Goal: Communication & Community: Answer question/provide support

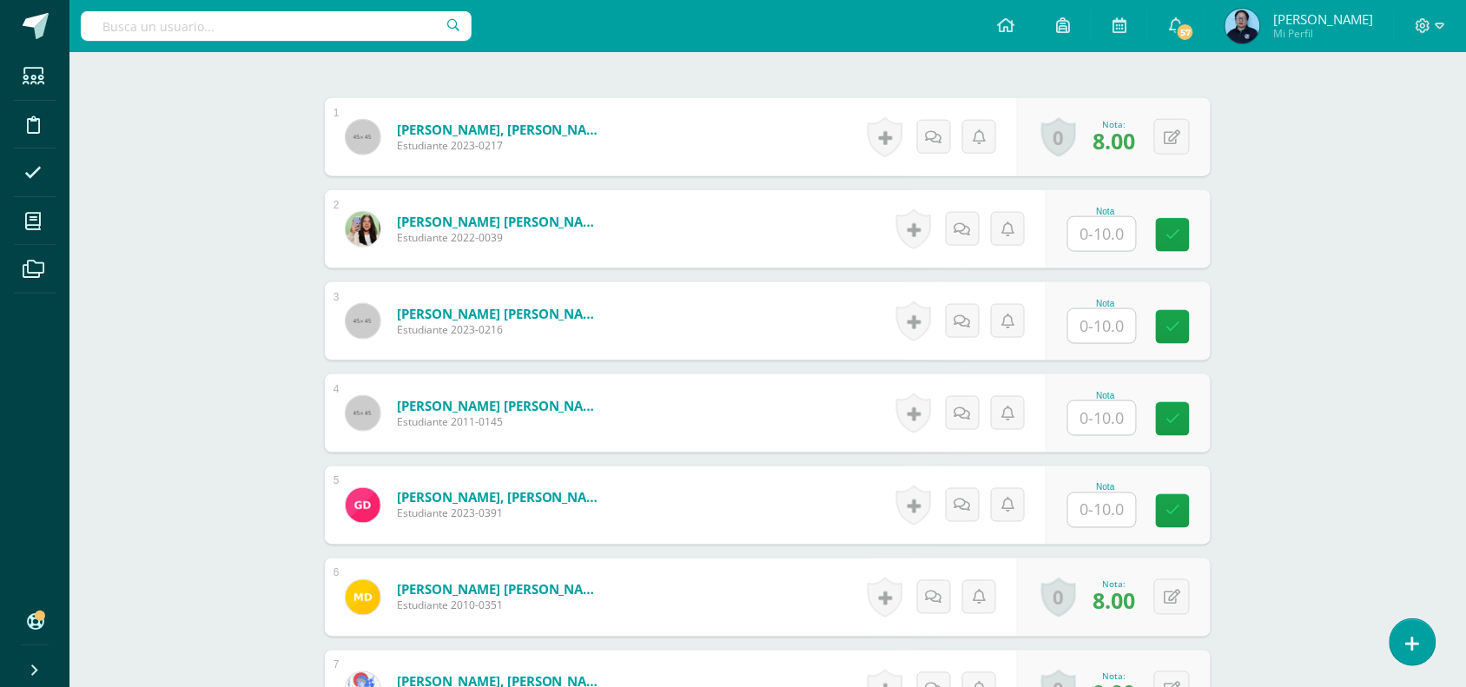
scroll to position [515, 0]
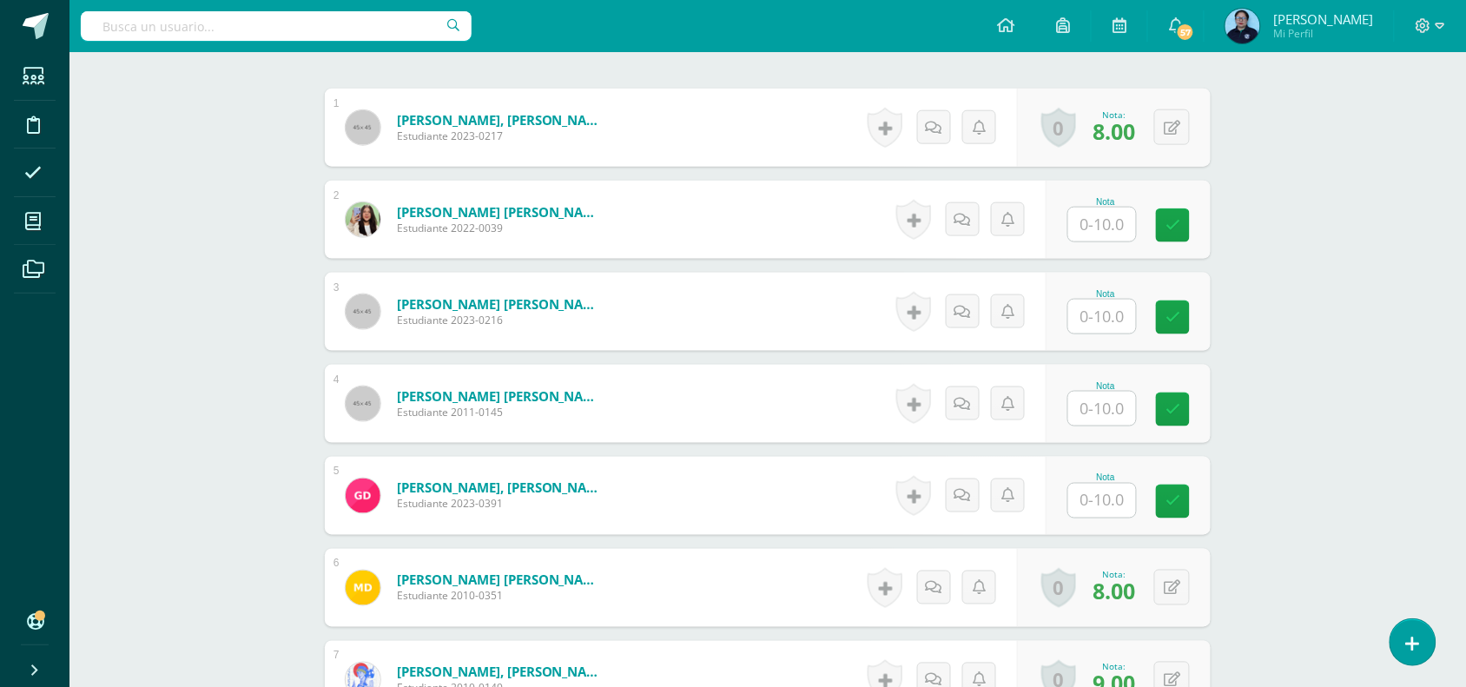
click at [1103, 400] on input "text" at bounding box center [1102, 409] width 68 height 34
type input "10"
click at [1177, 409] on link at bounding box center [1185, 410] width 35 height 35
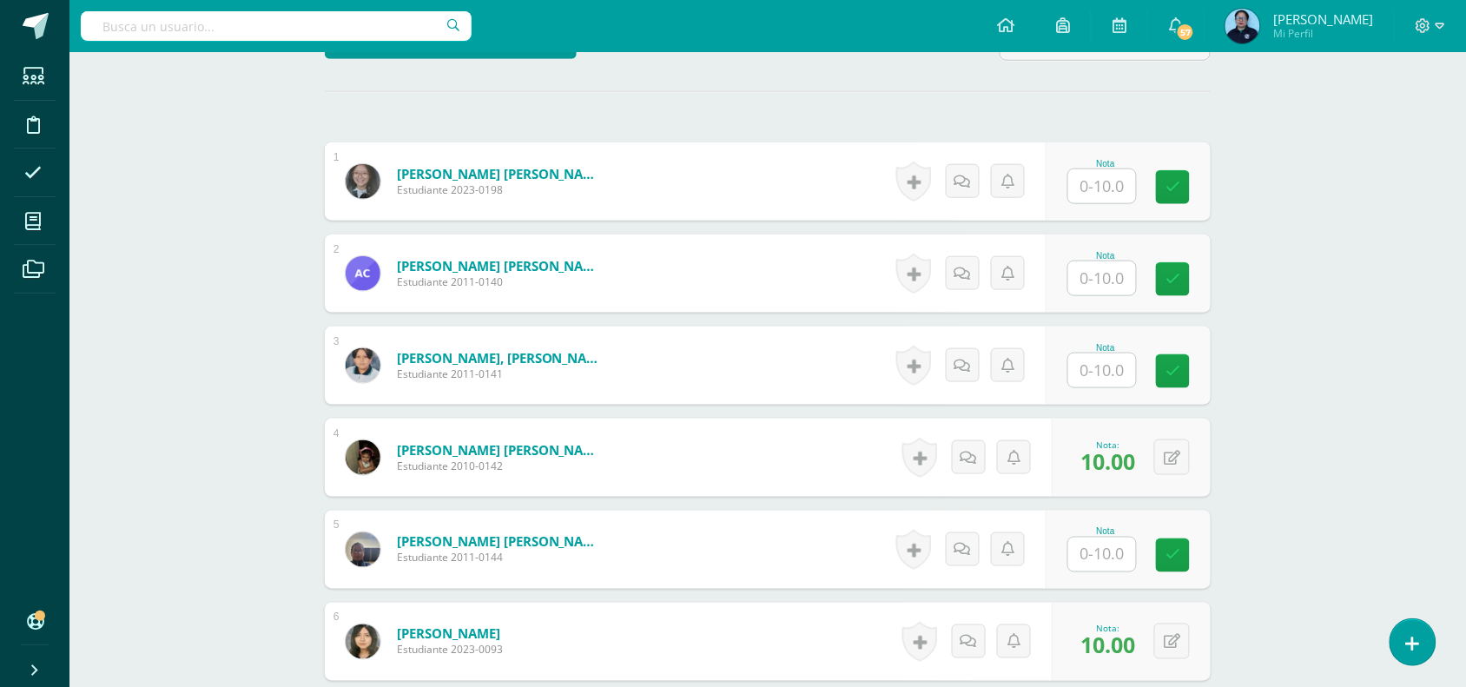
scroll to position [465, 0]
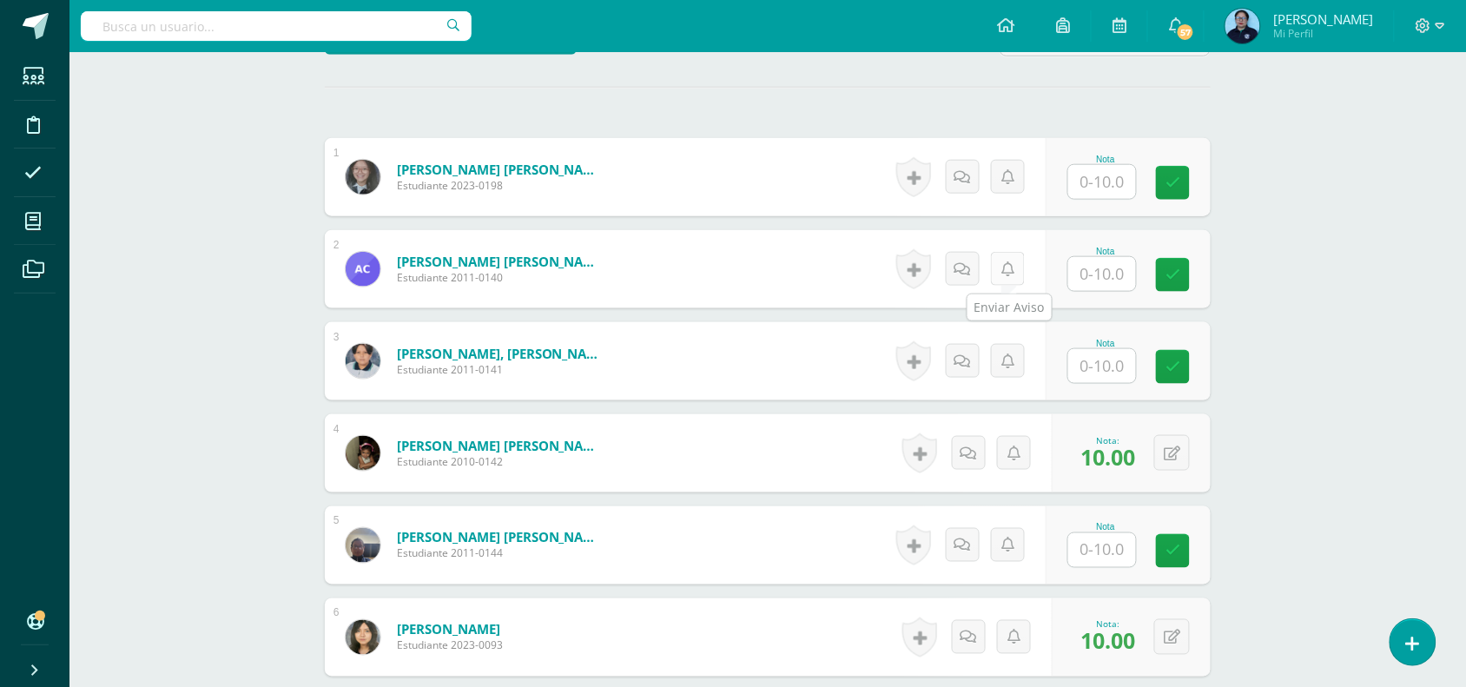
click at [1021, 269] on link at bounding box center [1008, 269] width 34 height 34
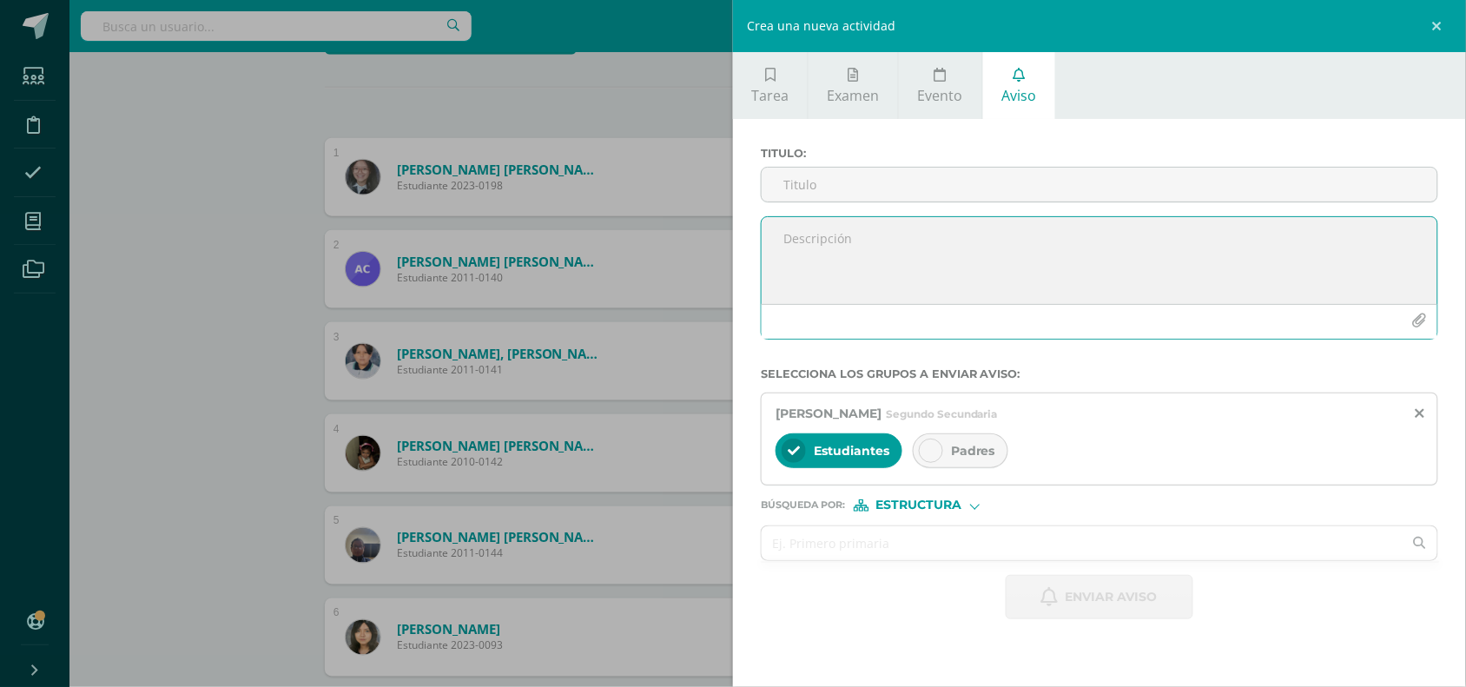
click at [914, 244] on textarea at bounding box center [1100, 260] width 676 height 87
paste textarea "No entrego libro de ortografía. Entregarlo mañana con el valor de 7pts."
type textarea "No entrego libro de ortografía. Entregarlo mañana con el valor de 7pts."
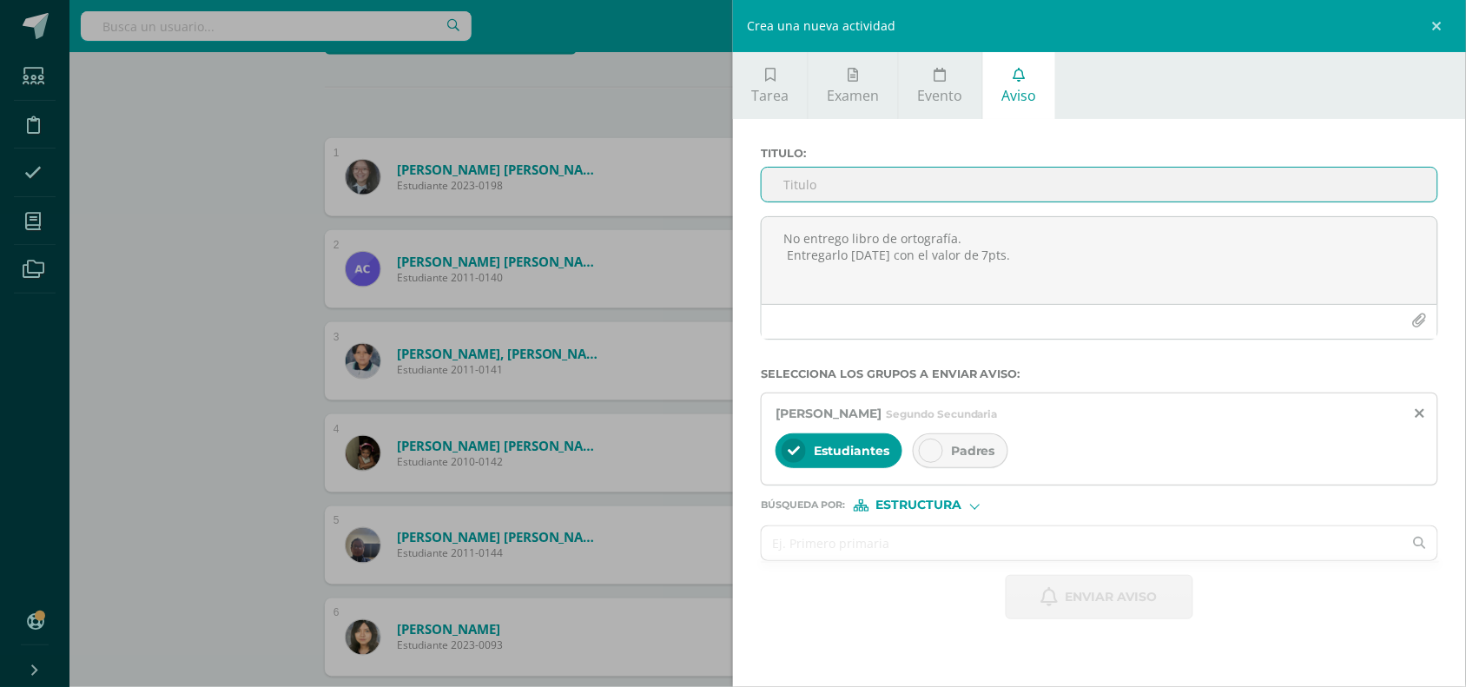
click at [849, 176] on input "Titulo :" at bounding box center [1100, 185] width 676 height 34
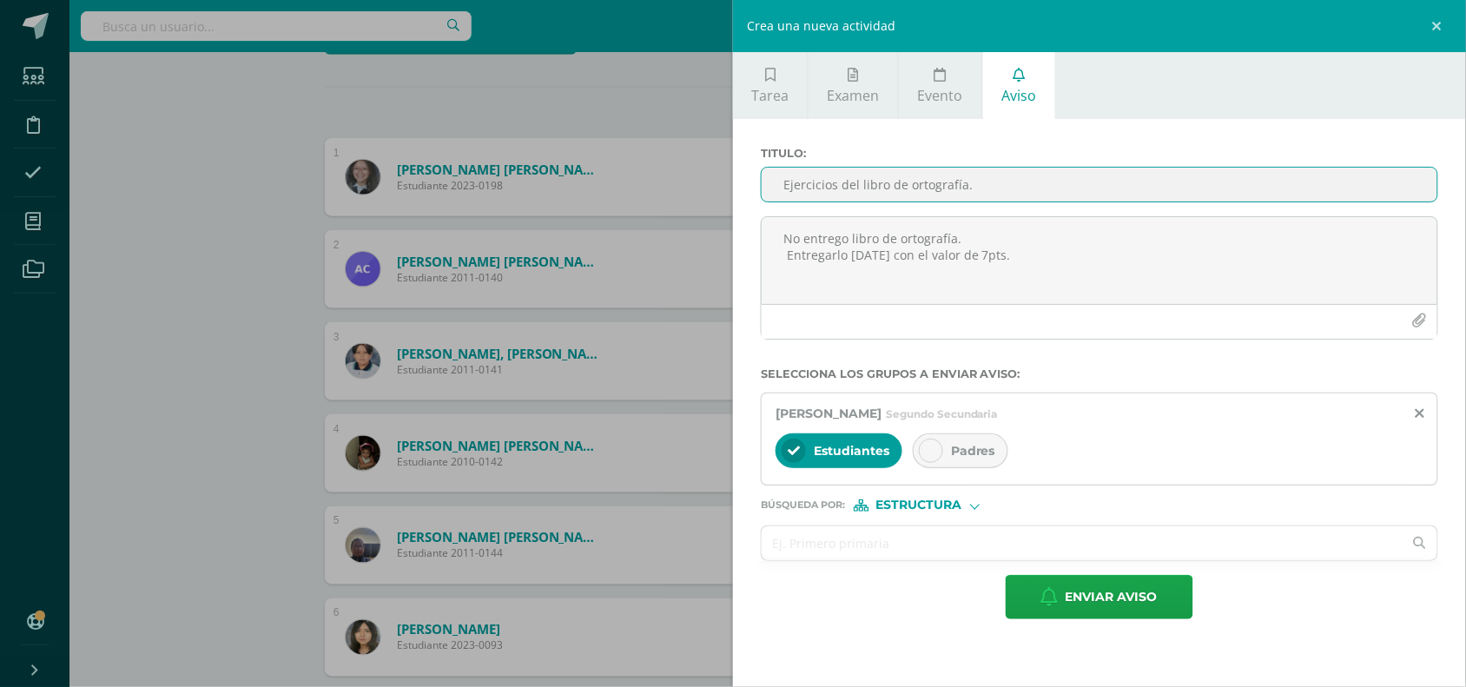
type input "Ejercicios del libro de ortografía."
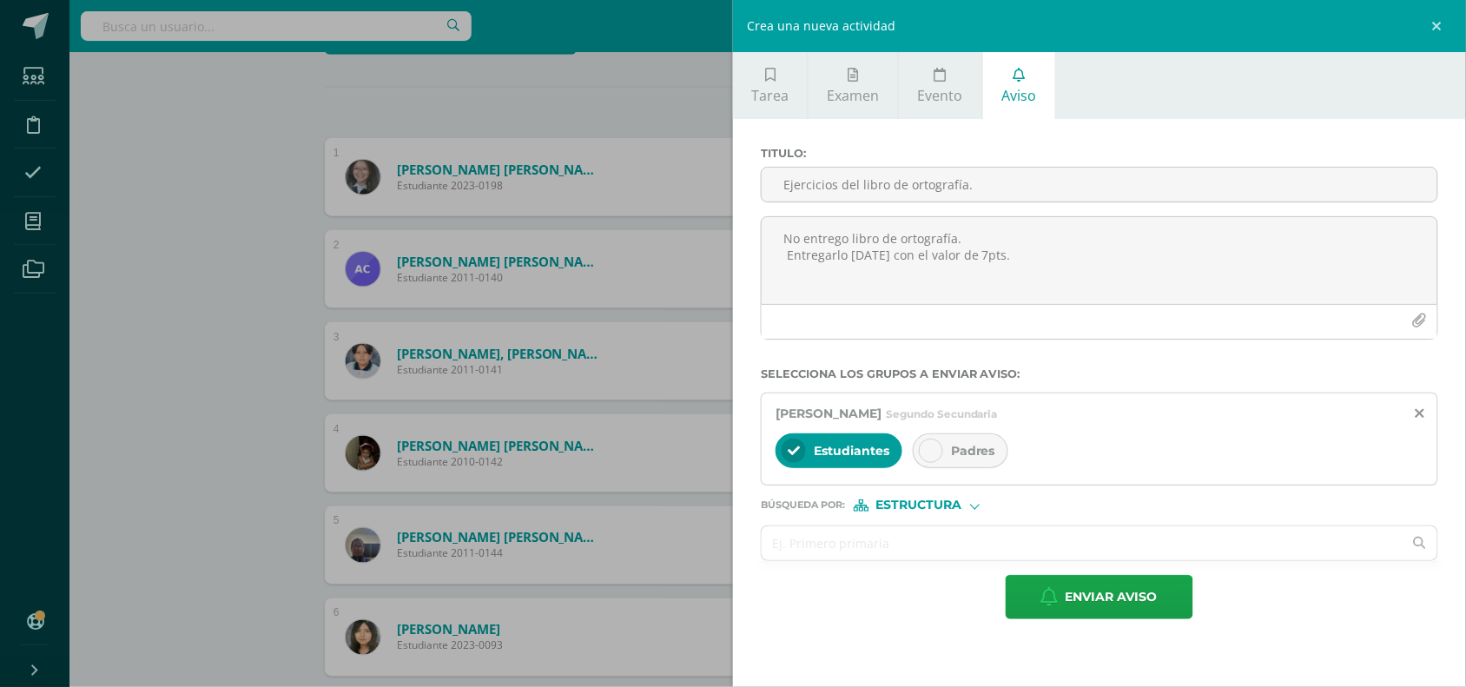
click at [935, 456] on icon at bounding box center [931, 451] width 12 height 12
click at [1066, 596] on span "Enviar aviso" at bounding box center [1112, 597] width 92 height 43
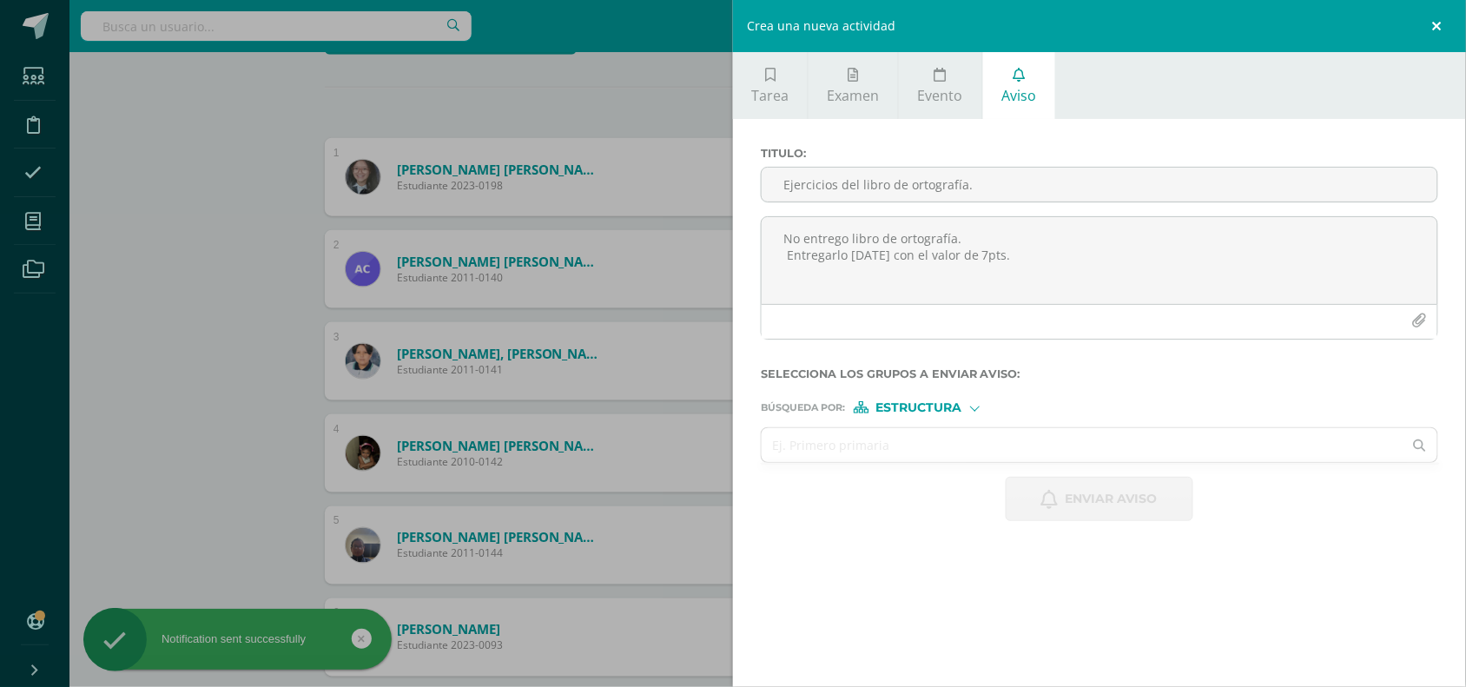
click at [1443, 18] on link at bounding box center [1440, 26] width 52 height 52
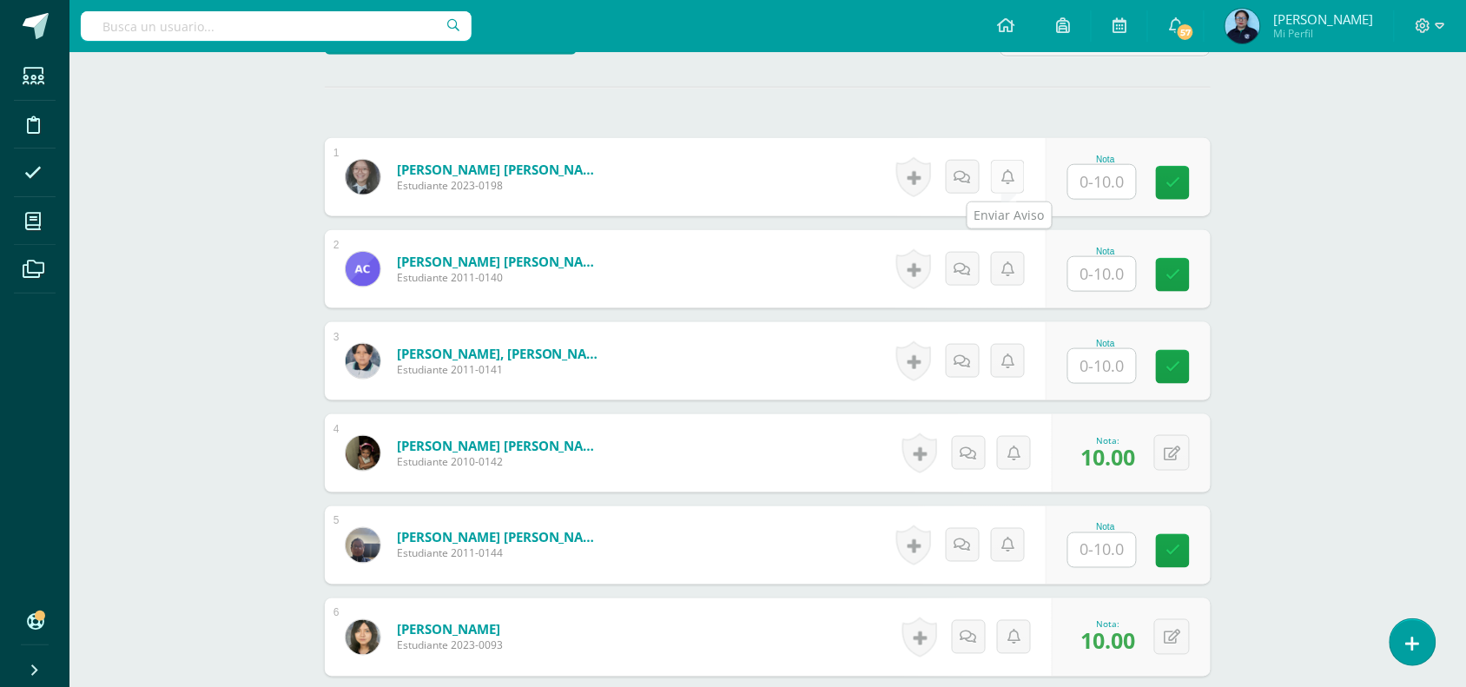
click at [1004, 174] on icon at bounding box center [1007, 177] width 13 height 15
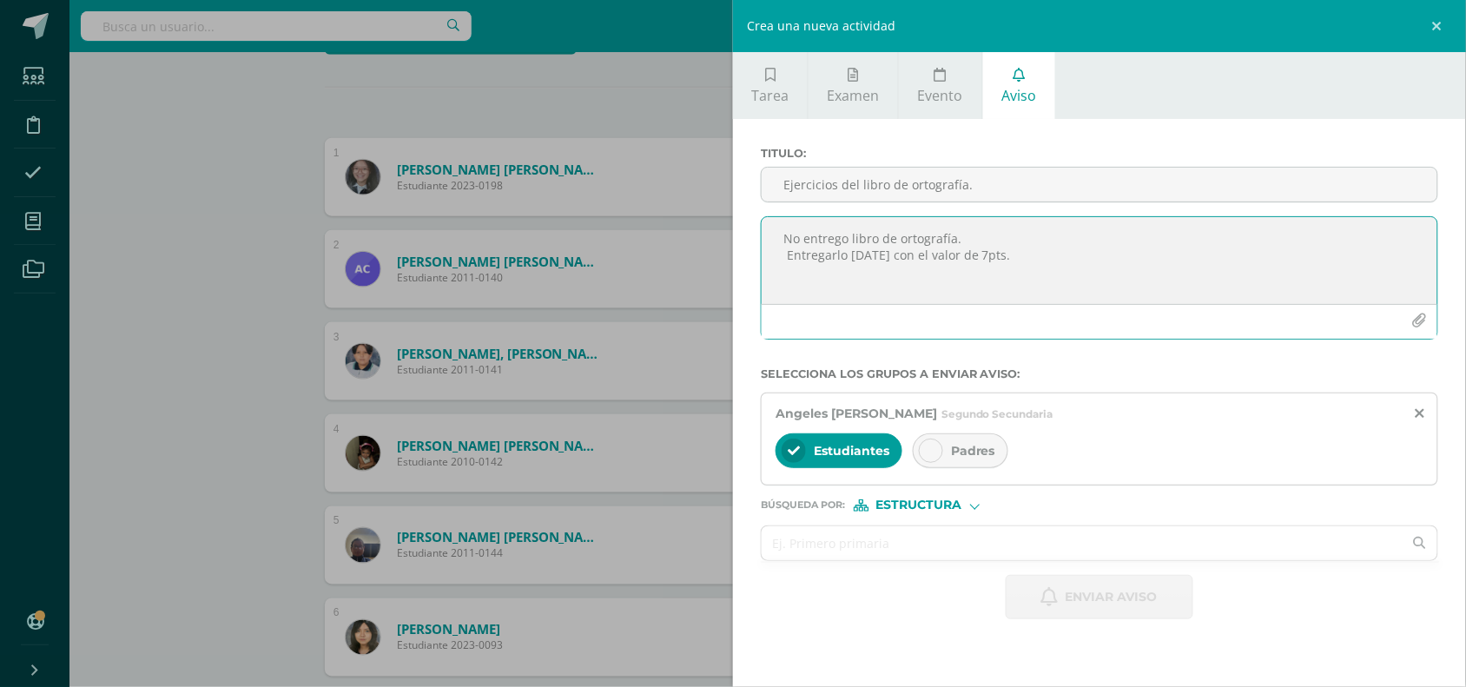
click at [901, 246] on textarea "No entrego libro de ortografía. Entregarlo mañana con el valor de 7pts." at bounding box center [1100, 260] width 676 height 87
paste textarea "No entrego libro de ortografía. Entregarlo mañana con el valor de 7pts."
type textarea "No entrego libro de ortografía. Entregarlo mañana con el valor de 7pts."
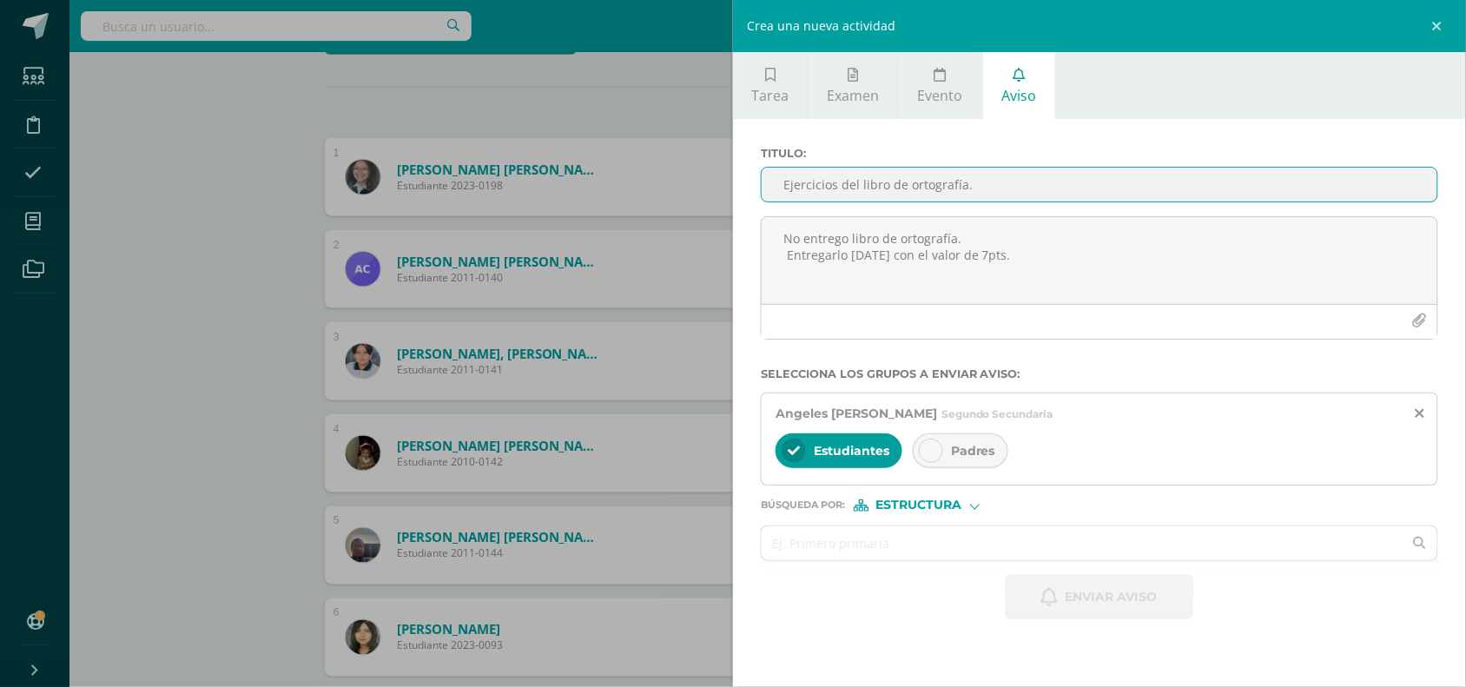
click at [860, 183] on input "Ejercicios del libro de ortografía." at bounding box center [1100, 185] width 676 height 34
type input "Ejercicios del libro de ortografía"
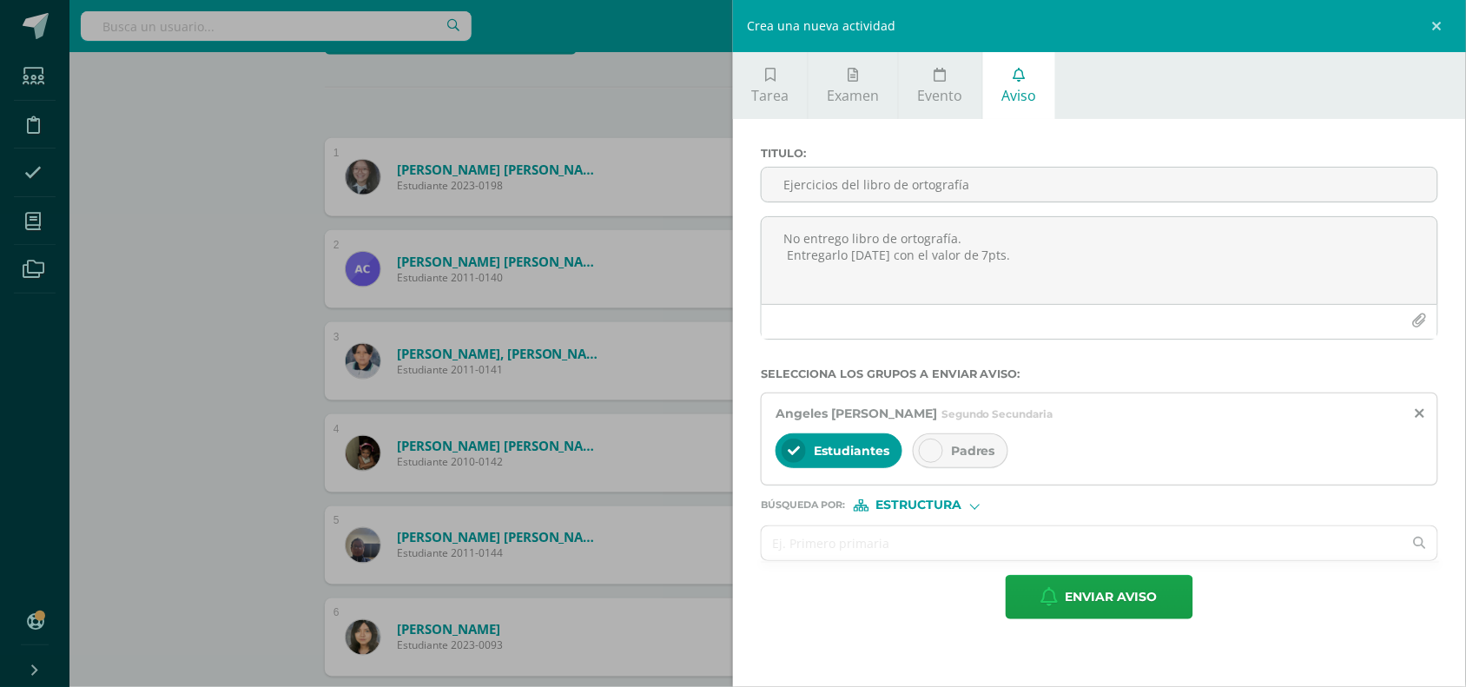
click at [935, 456] on icon at bounding box center [931, 451] width 12 height 12
click at [1075, 589] on span "Enviar aviso" at bounding box center [1112, 597] width 92 height 43
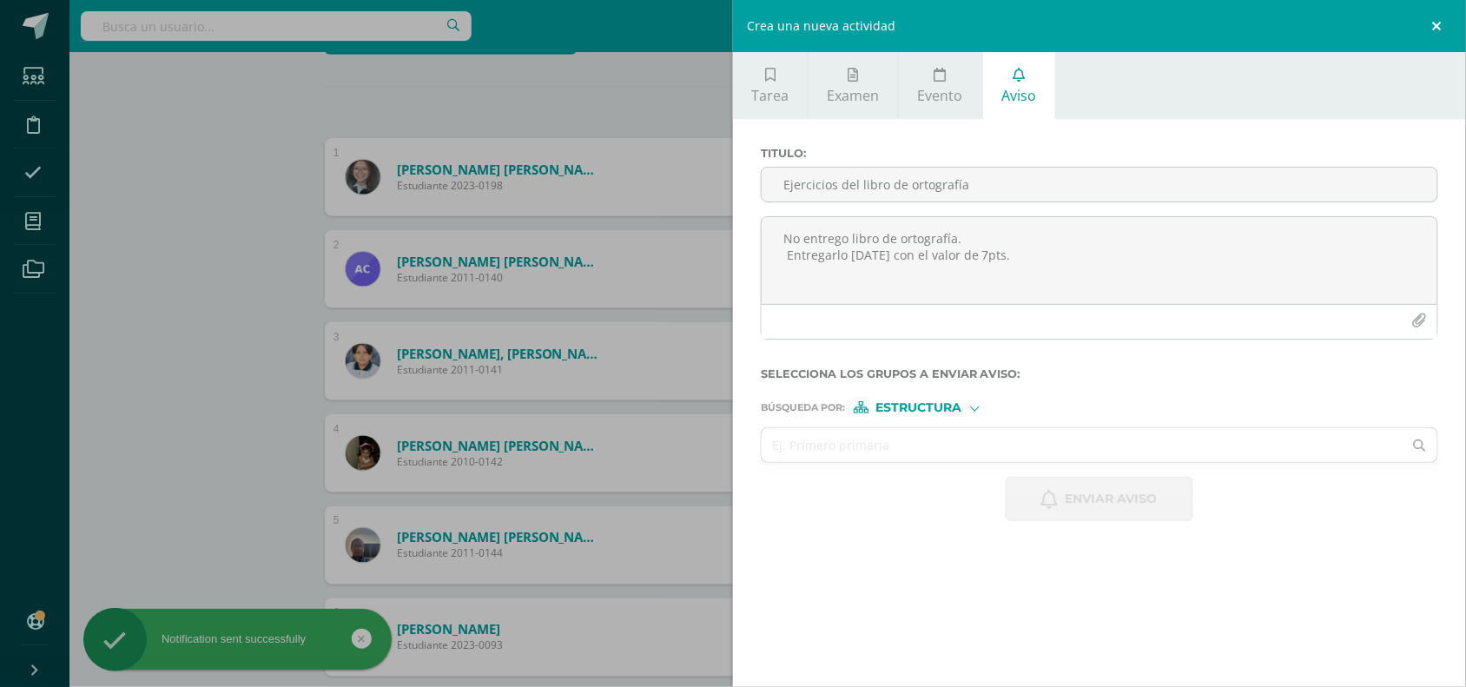
click at [1438, 23] on link at bounding box center [1440, 26] width 52 height 52
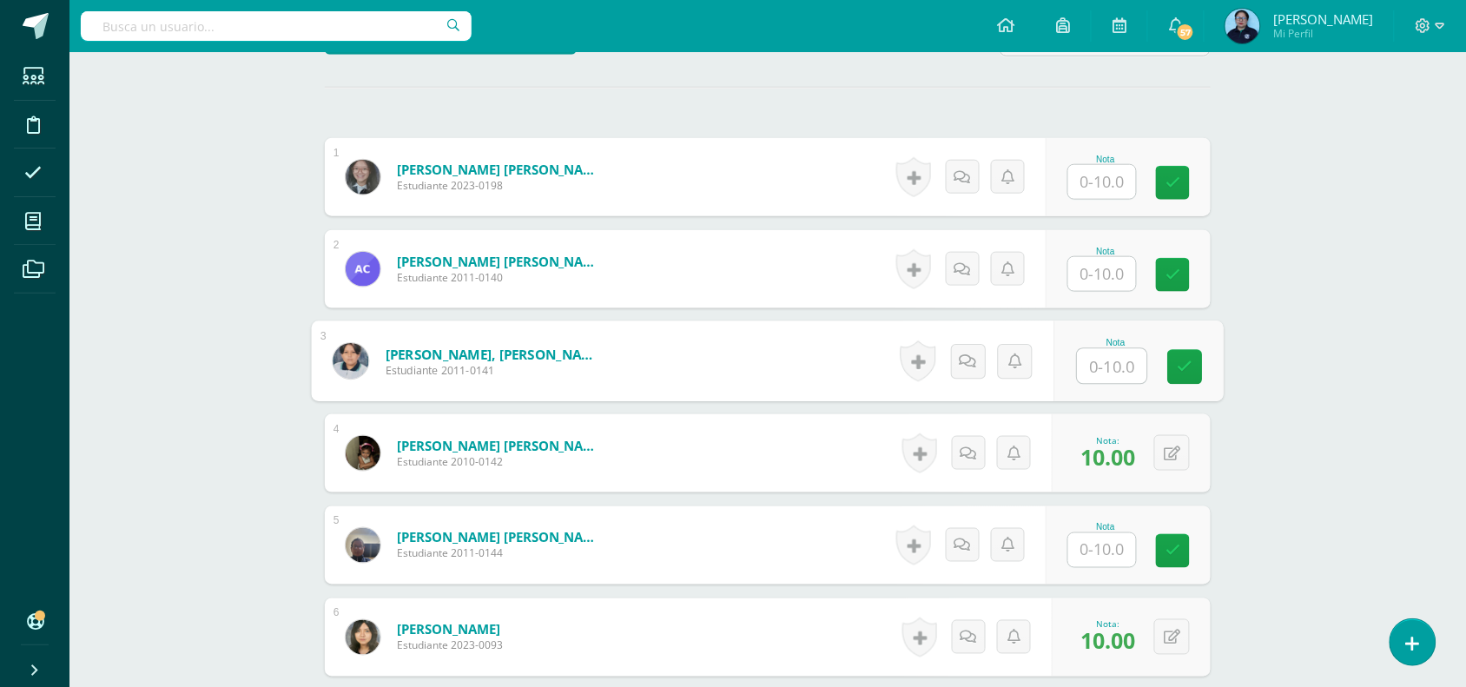
click at [1086, 366] on input "text" at bounding box center [1112, 366] width 69 height 35
type input "10"
click at [1183, 366] on icon at bounding box center [1186, 367] width 16 height 15
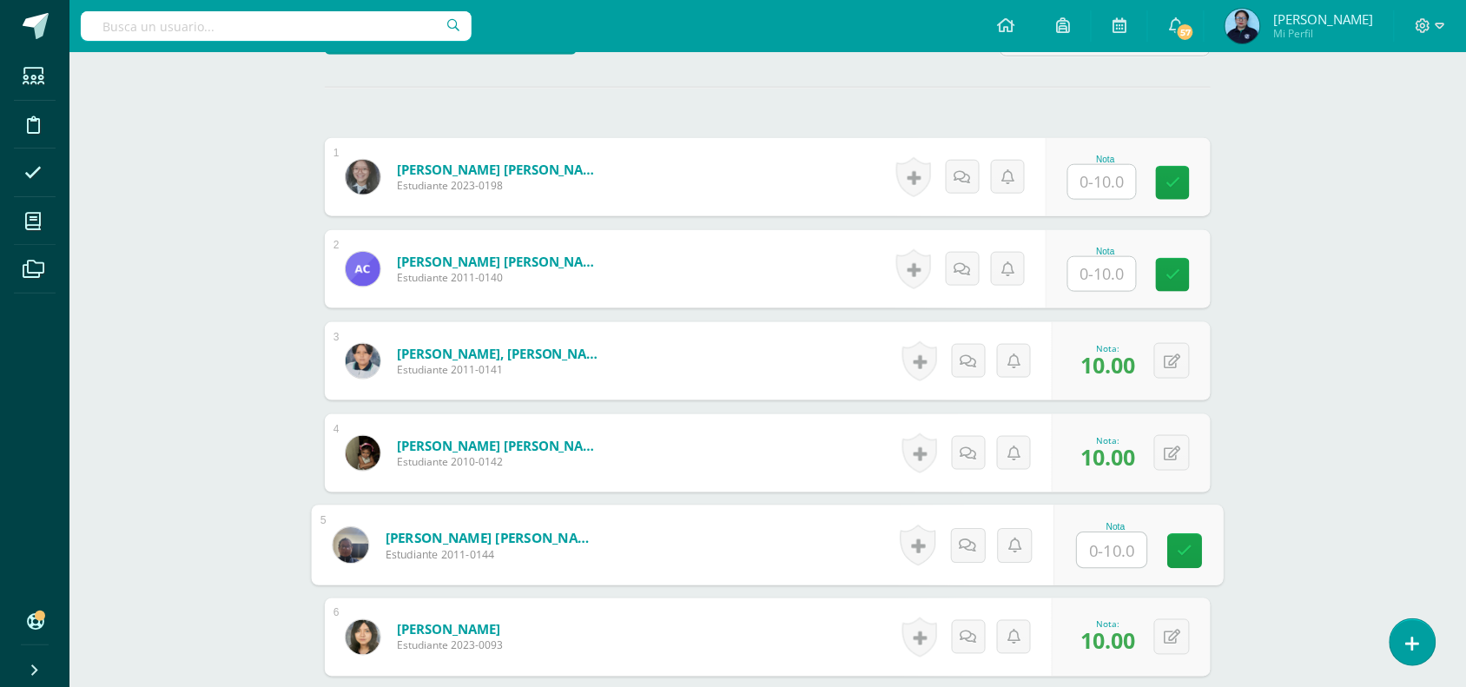
click at [1097, 558] on input "text" at bounding box center [1112, 550] width 69 height 35
type input "9"
click at [1185, 551] on icon at bounding box center [1186, 551] width 16 height 15
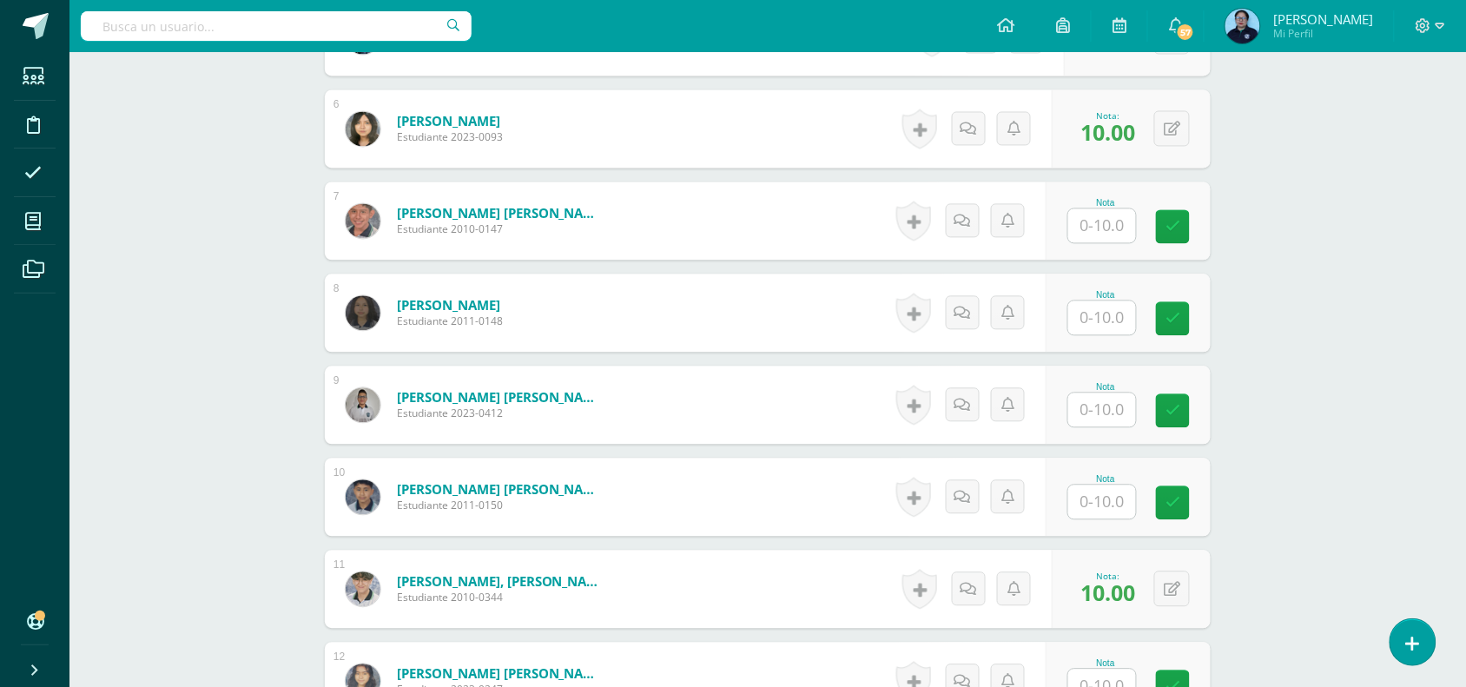
scroll to position [984, 0]
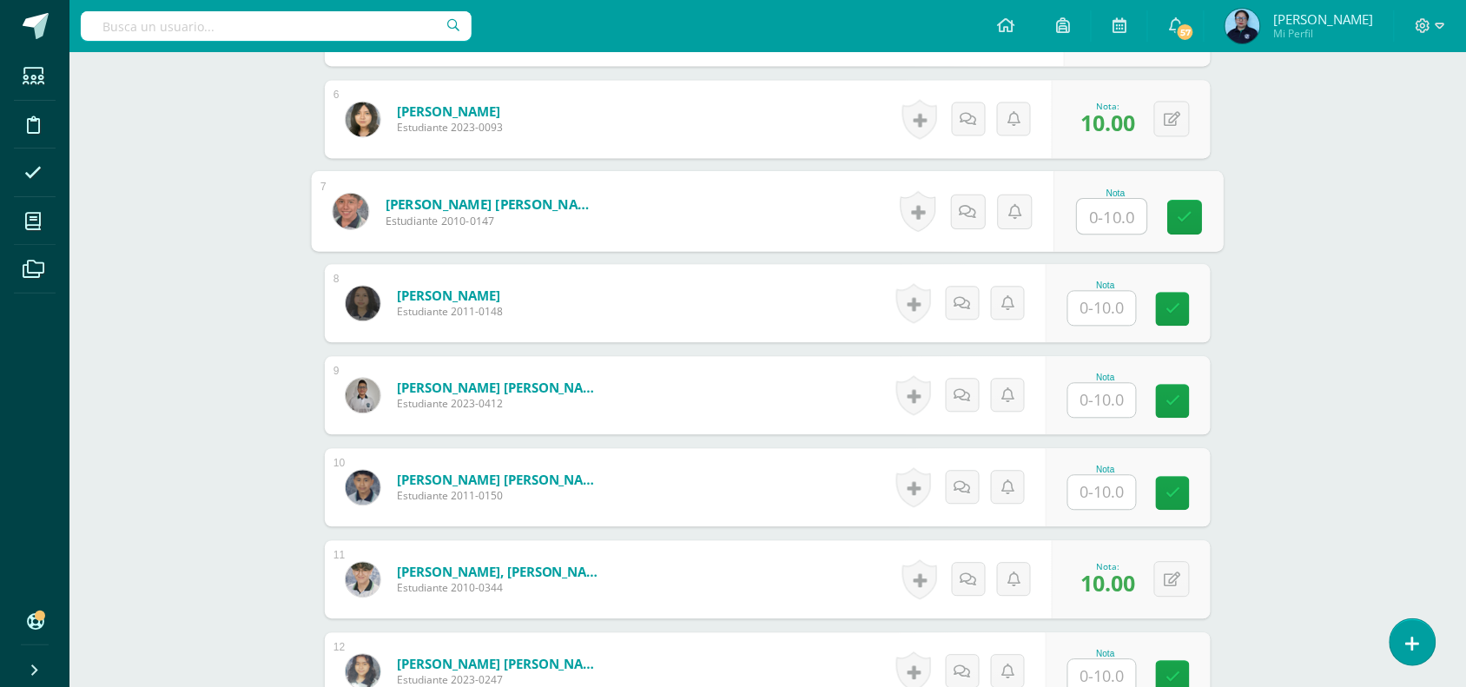
click at [1097, 215] on input "text" at bounding box center [1112, 216] width 69 height 35
type input "8"
click at [1188, 211] on icon at bounding box center [1186, 216] width 16 height 15
click at [1007, 392] on icon at bounding box center [1007, 395] width 13 height 15
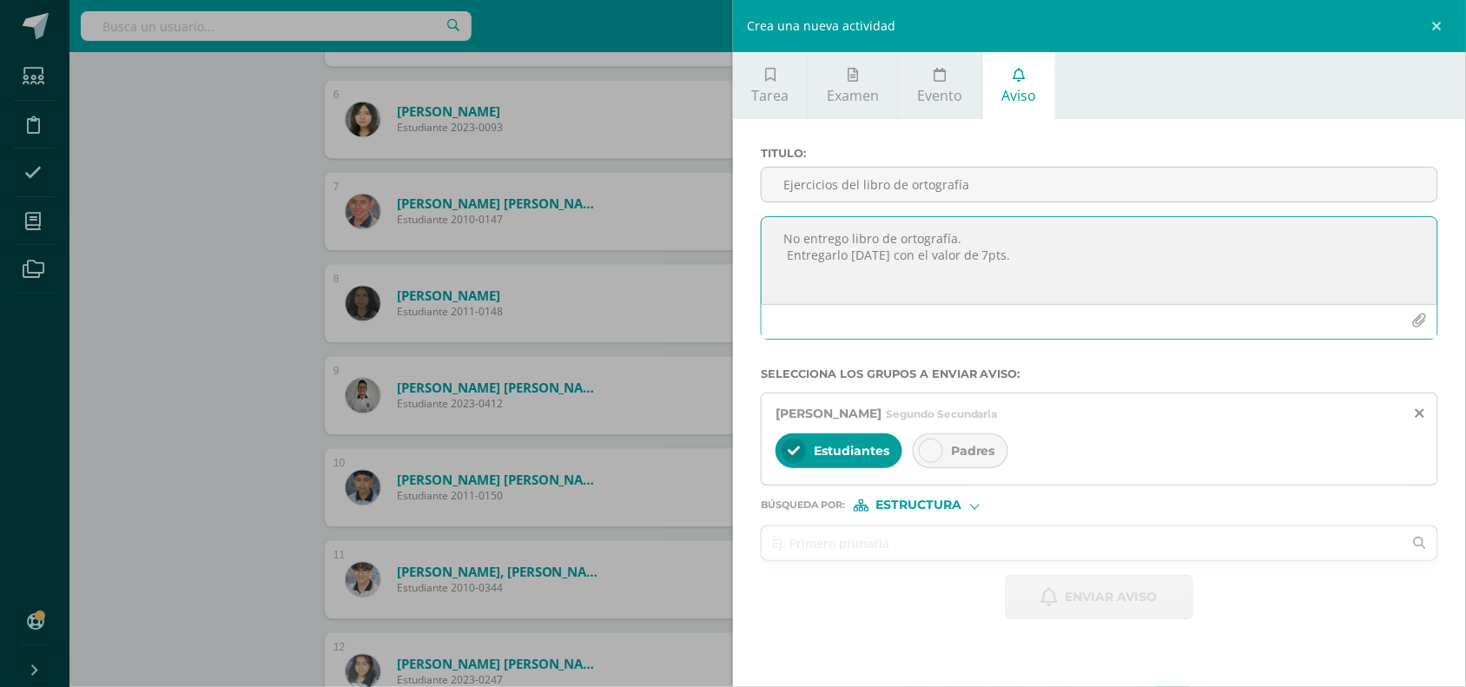
click at [912, 269] on textarea "No entrego libro de ortografía. Entregarlo mañana con el valor de 7pts." at bounding box center [1100, 260] width 676 height 87
paste textarea "No entrego libro de ortografía. Entregarlo mañana con el valor de 7pts."
type textarea "No entrego libro de ortografía. Entregarlo mañana con el valor de 7pts."
click at [930, 450] on icon at bounding box center [931, 451] width 12 height 12
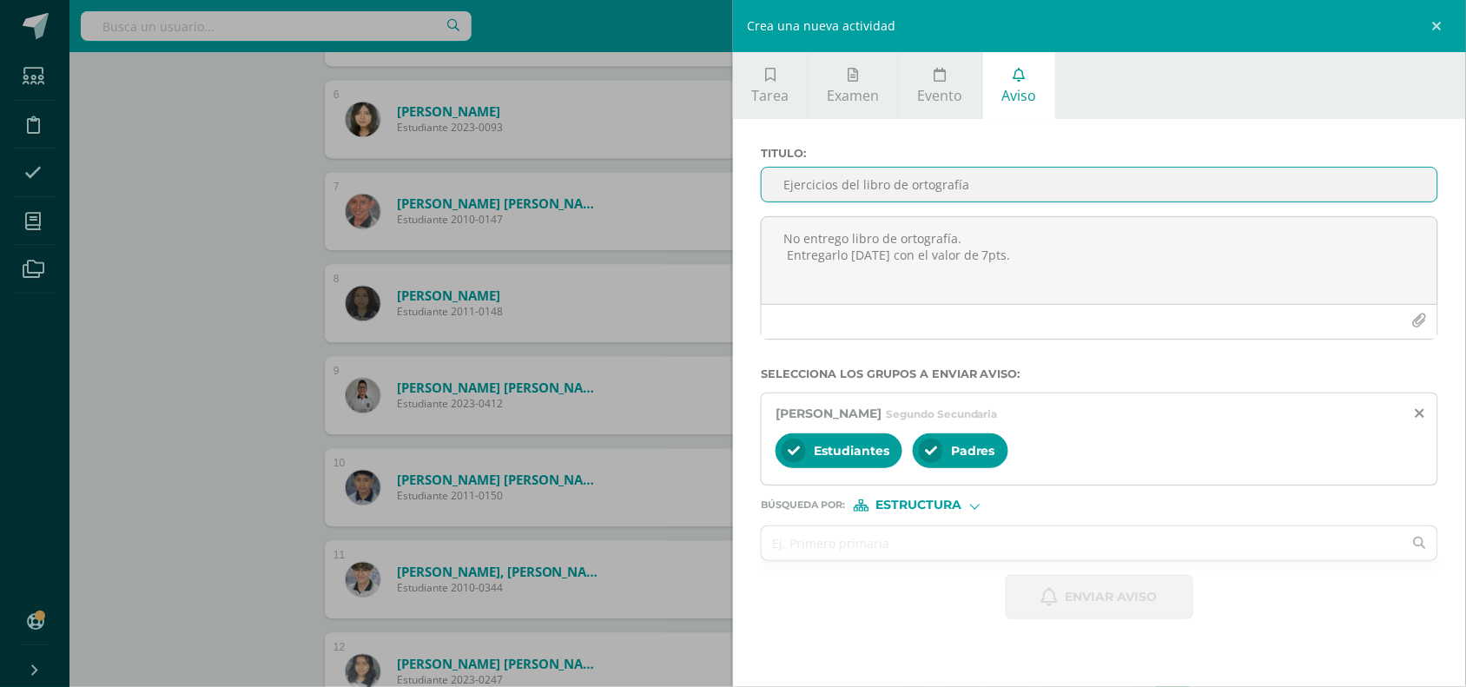
click at [835, 196] on input "Ejercicios del libro de ortografía" at bounding box center [1100, 185] width 676 height 34
type input "Ejercicios del libro de ortografía."
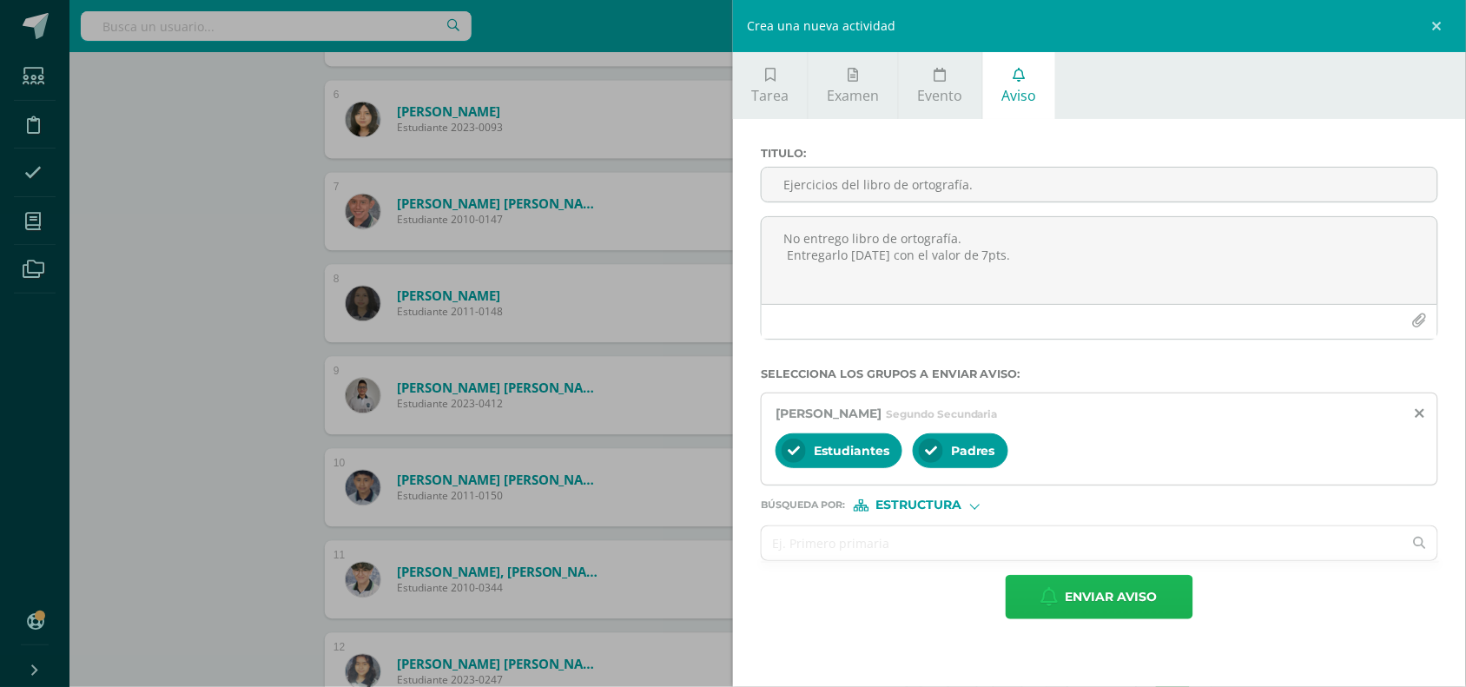
click at [1081, 604] on span "Enviar aviso" at bounding box center [1112, 597] width 92 height 43
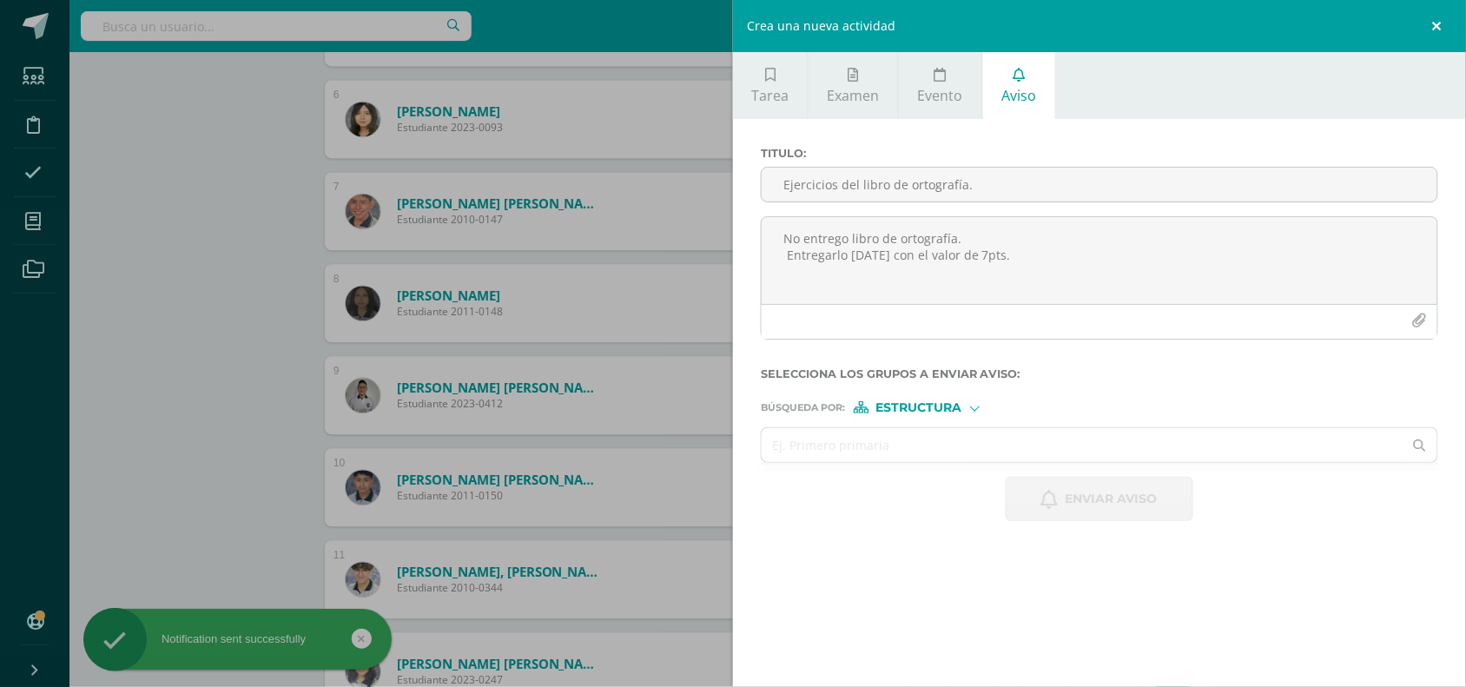
click at [1431, 23] on link at bounding box center [1440, 26] width 52 height 52
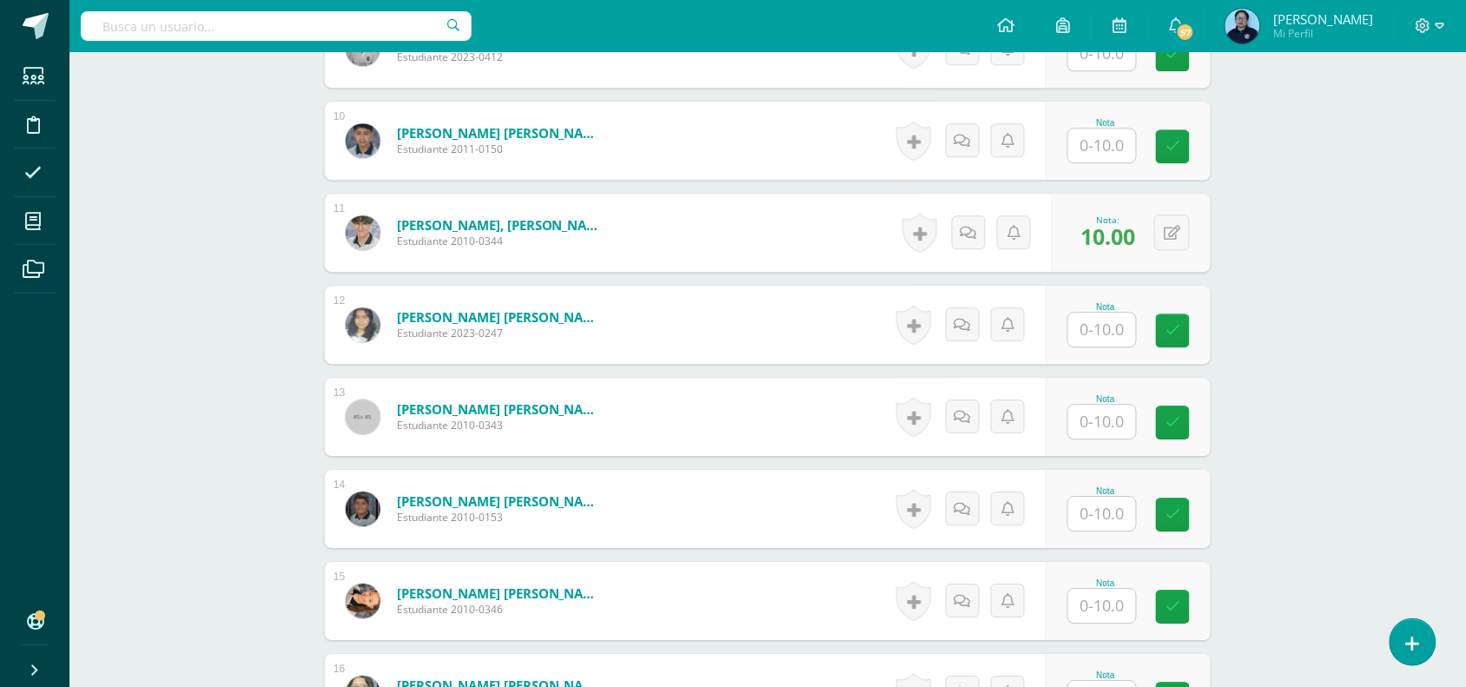
scroll to position [1336, 0]
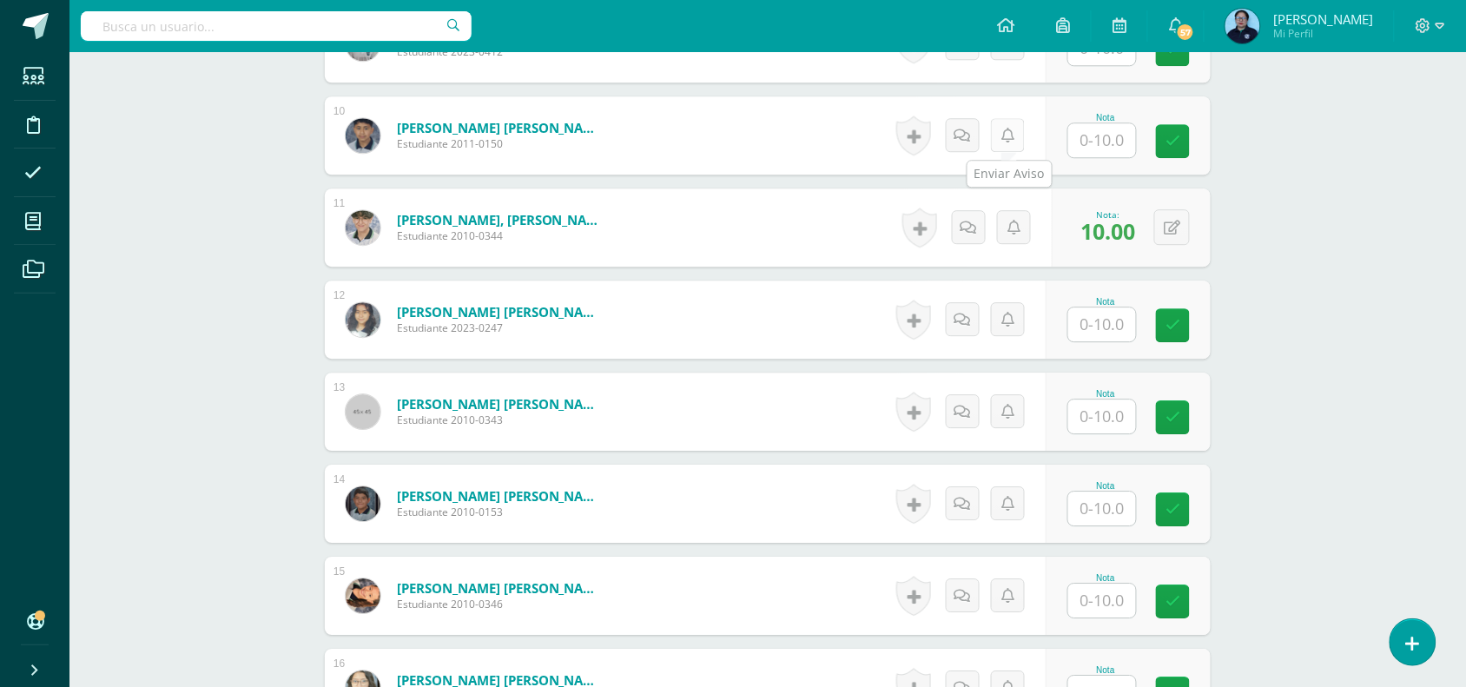
click at [995, 143] on link at bounding box center [1008, 135] width 34 height 34
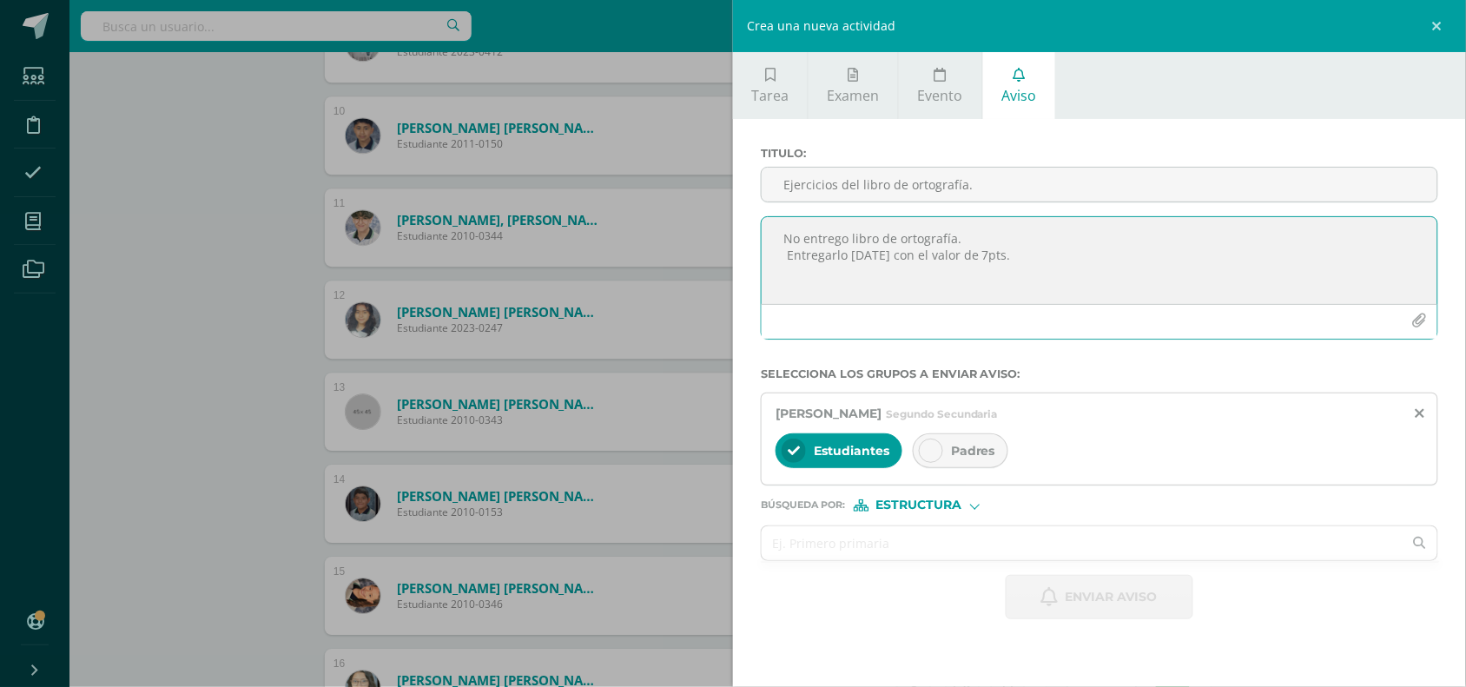
click at [941, 275] on textarea "No entrego libro de ortografía. Entregarlo mañana con el valor de 7pts." at bounding box center [1100, 260] width 676 height 87
paste textarea "No entrego libro de ortografía. Entregarlo mañana con el valor de 7pts."
type textarea "No entrego libro de ortografía. Entregarlo mañana con el valor de 7pts."
click at [869, 180] on input "Ejercicios del libro de ortografía." at bounding box center [1100, 185] width 676 height 34
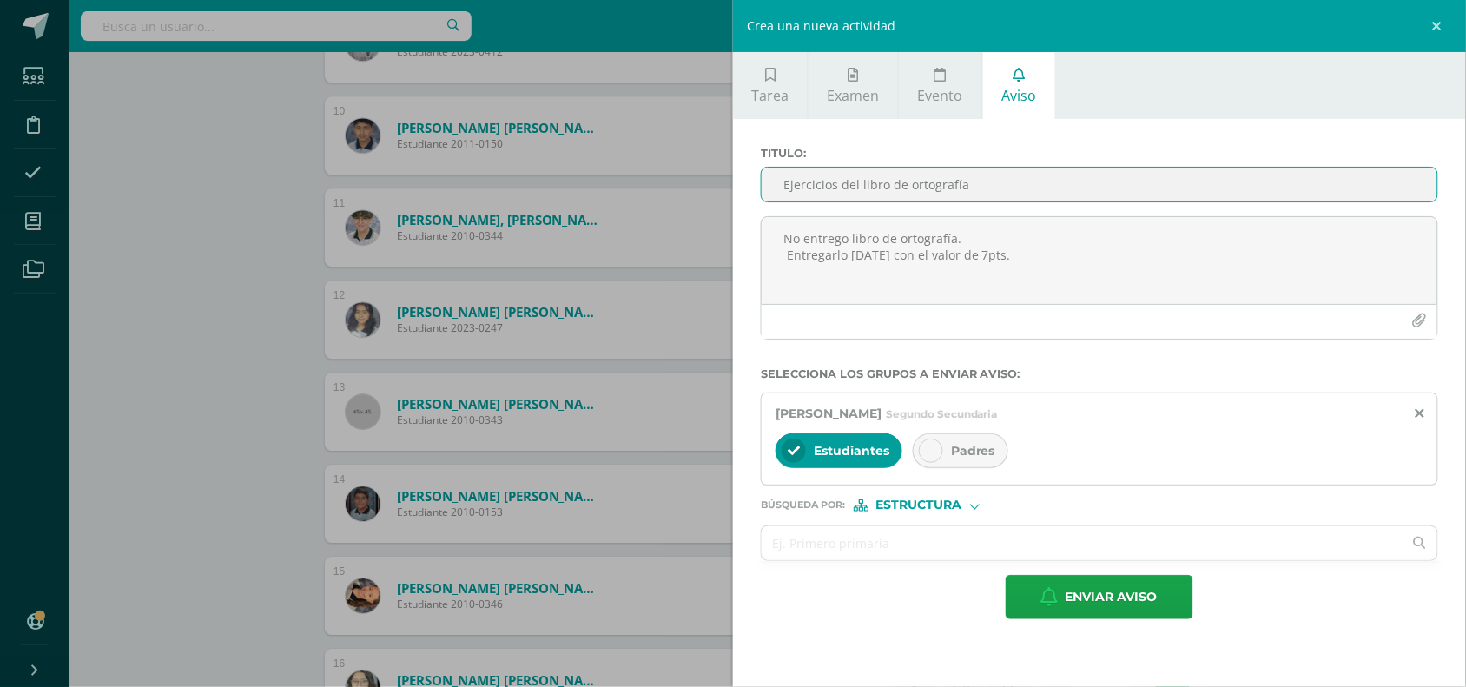
type input "Ejercicios del libro de ortografía"
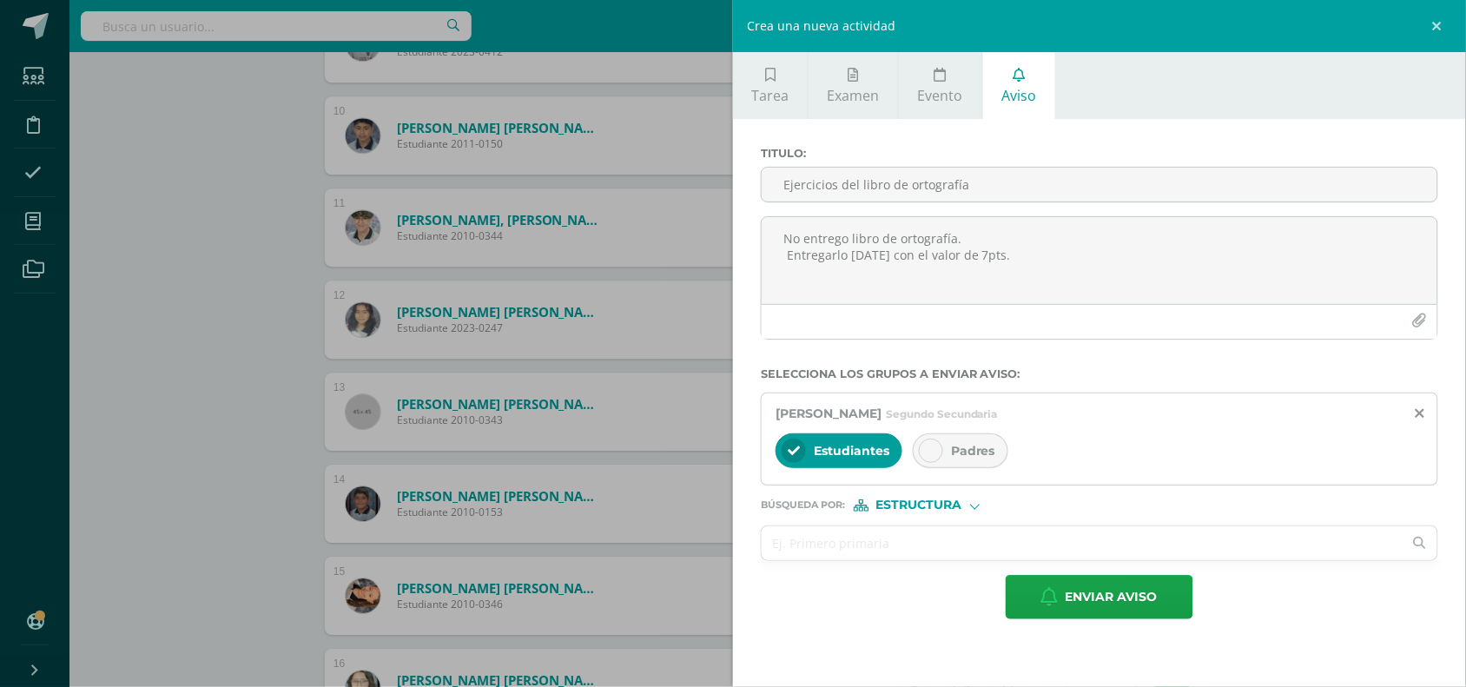
click at [947, 453] on div "Padres" at bounding box center [961, 450] width 96 height 35
click at [1069, 593] on span "Enviar aviso" at bounding box center [1112, 597] width 92 height 43
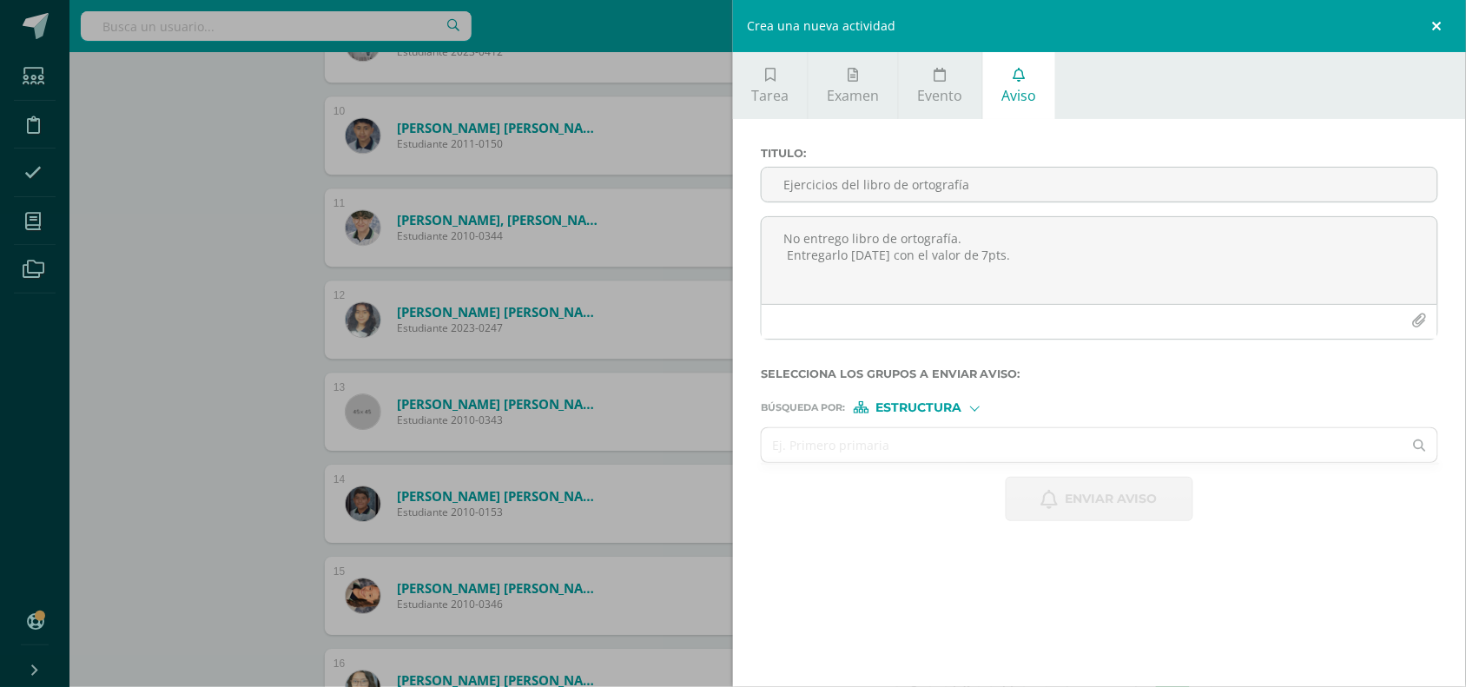
click at [1438, 20] on link at bounding box center [1440, 26] width 52 height 52
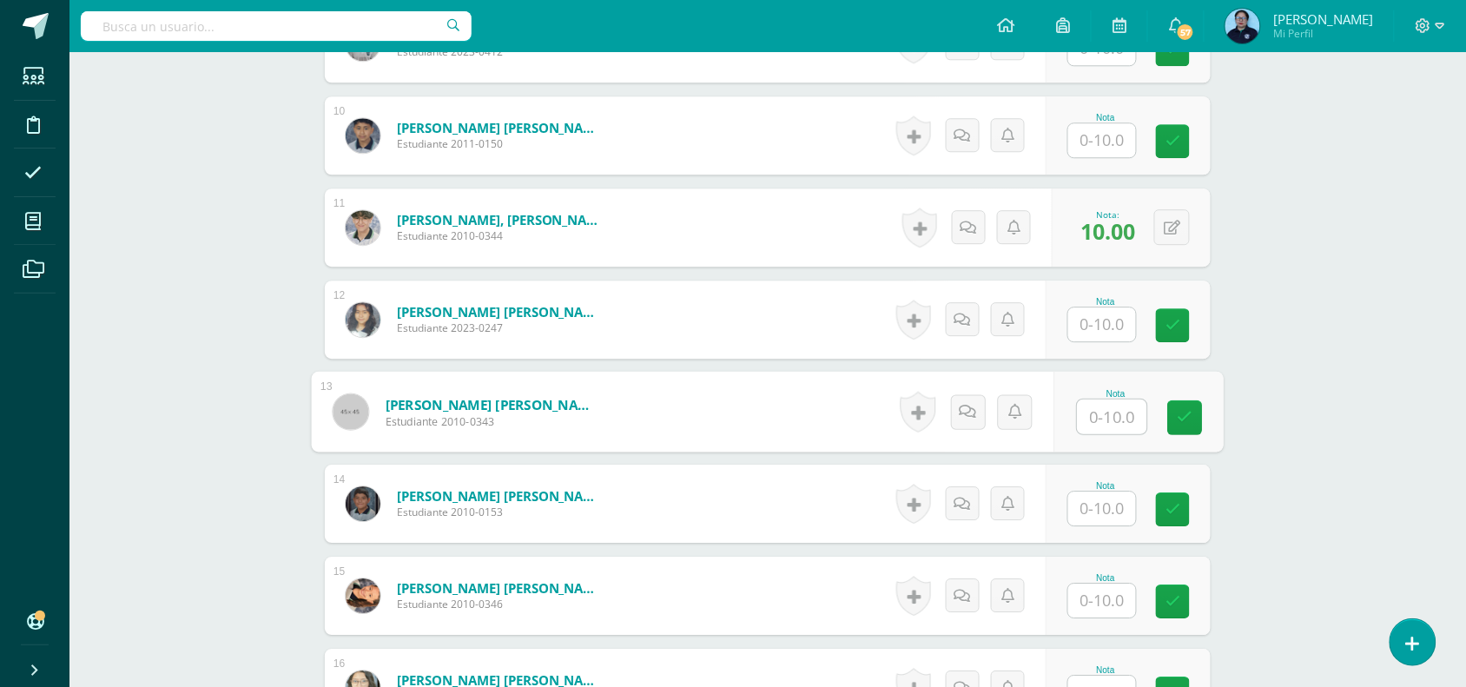
click at [1100, 422] on input "text" at bounding box center [1112, 416] width 69 height 35
click at [1017, 411] on link at bounding box center [1015, 411] width 35 height 35
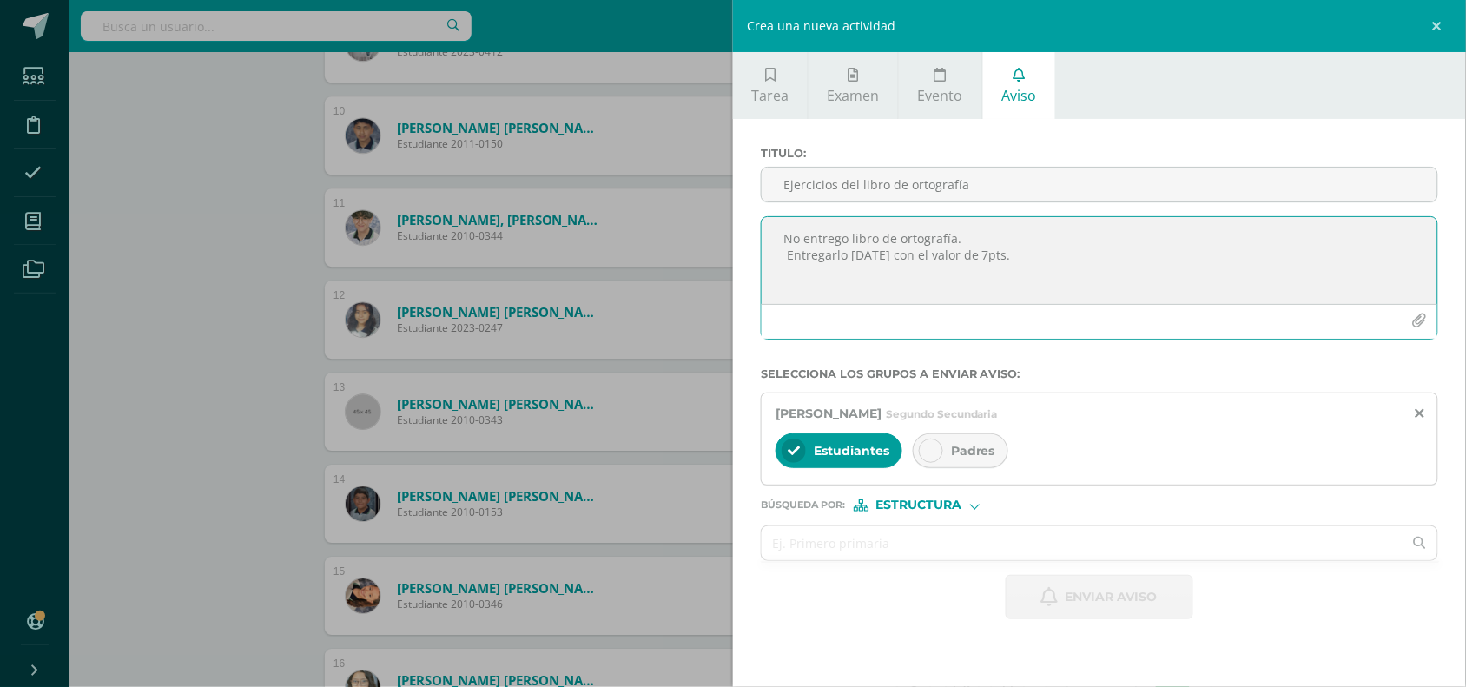
click at [865, 241] on textarea "No entrego libro de ortografía. Entregarlo mañana con el valor de 7pts." at bounding box center [1100, 260] width 676 height 87
paste textarea "No entrego libro de ortografía. Entregarlo mañana con el valor de 7pts."
type textarea "No entrego libro de ortografía. Entregarlo mañana con el valor de 7pts."
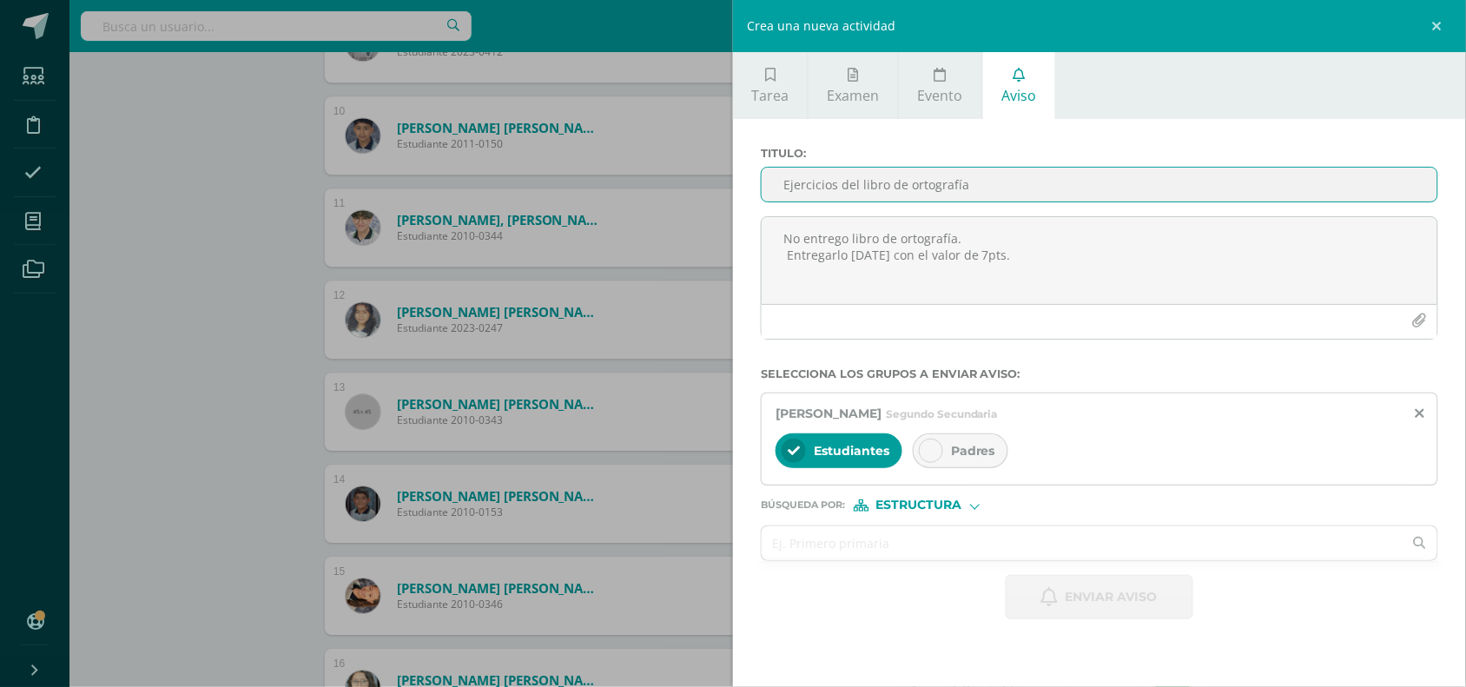
click at [823, 183] on input "Ejercicios del libro de ortografía" at bounding box center [1100, 185] width 676 height 34
type input "Ejercicios del libro de ortografía"
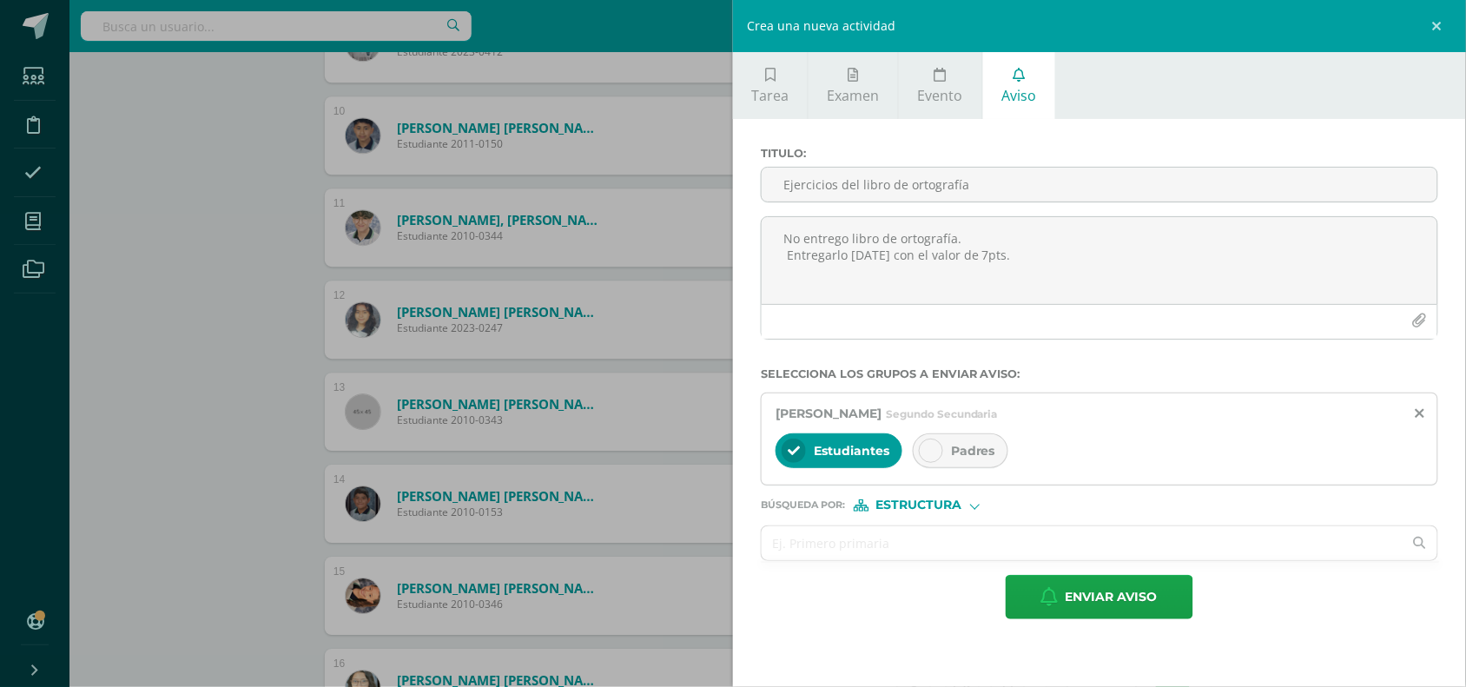
click at [938, 446] on div at bounding box center [931, 451] width 24 height 24
click at [1073, 610] on span "Enviar aviso" at bounding box center [1112, 597] width 92 height 43
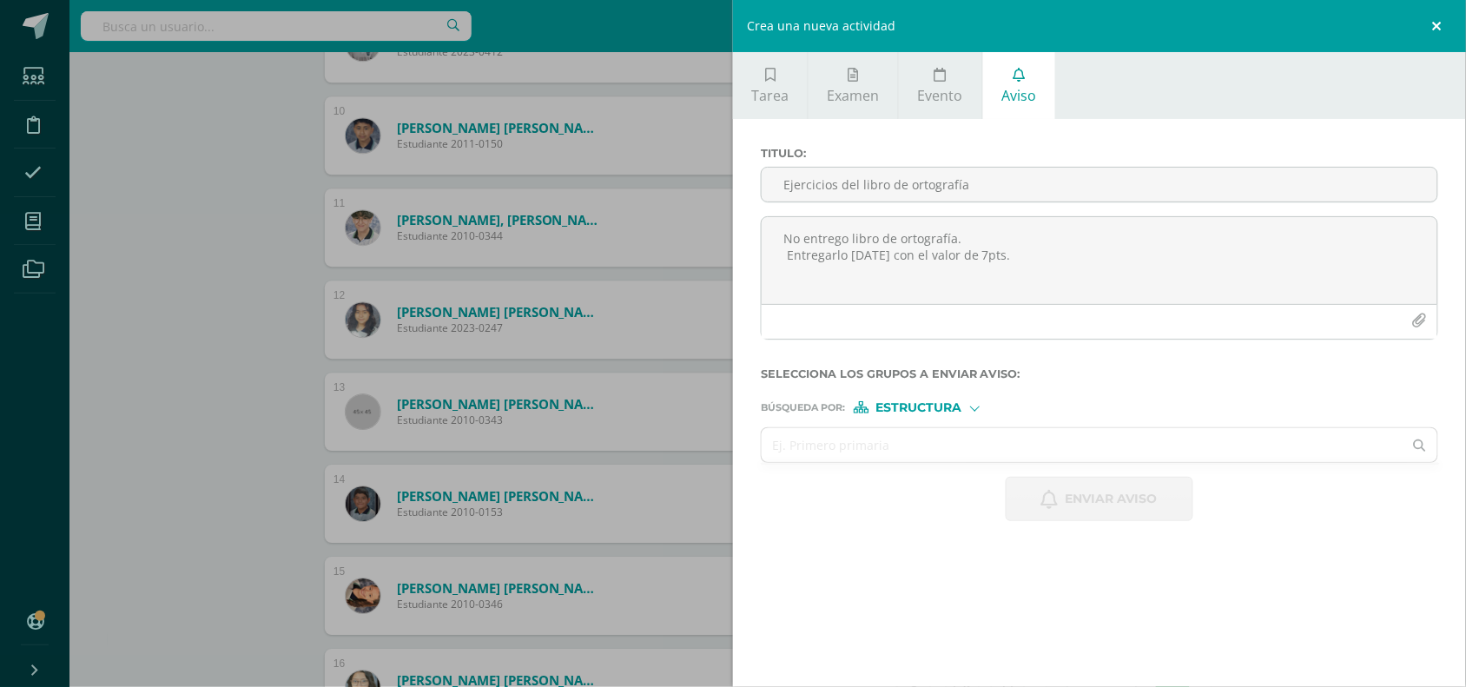
click at [1438, 17] on link at bounding box center [1440, 26] width 52 height 52
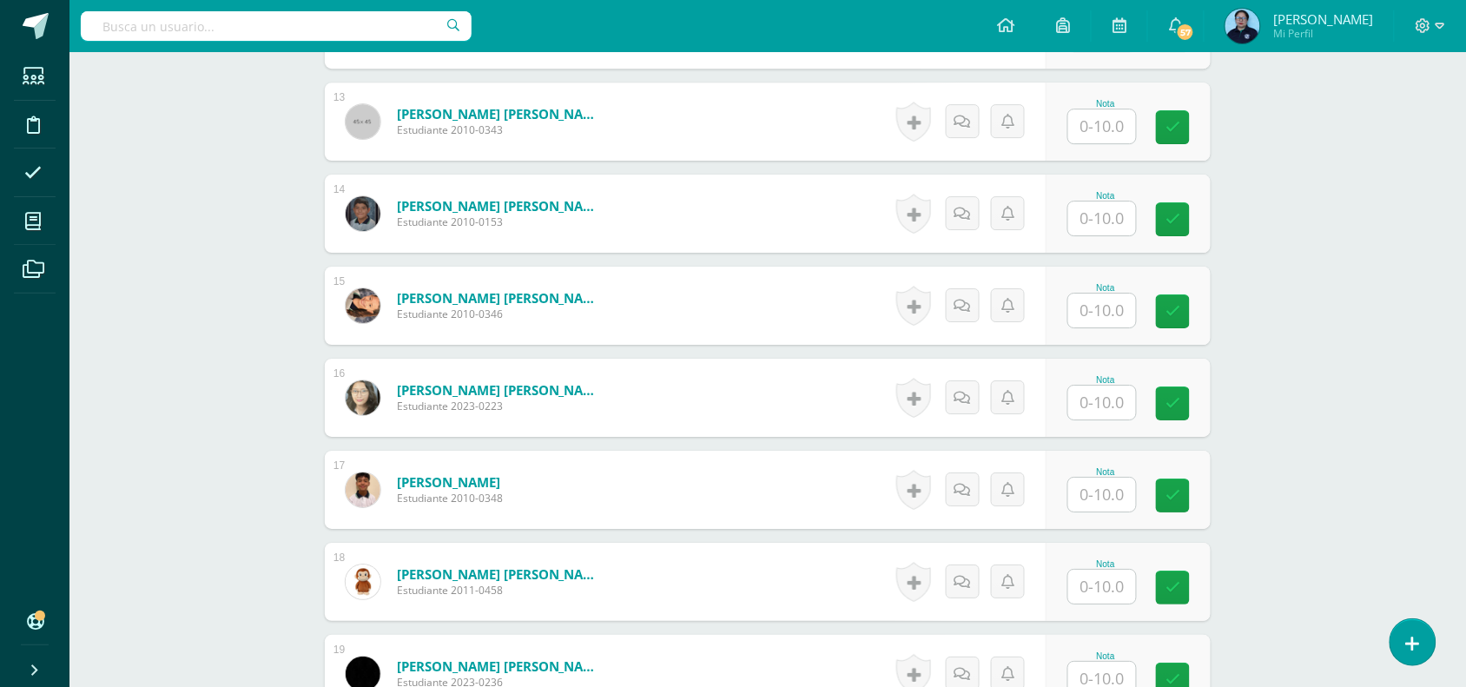
scroll to position [1642, 0]
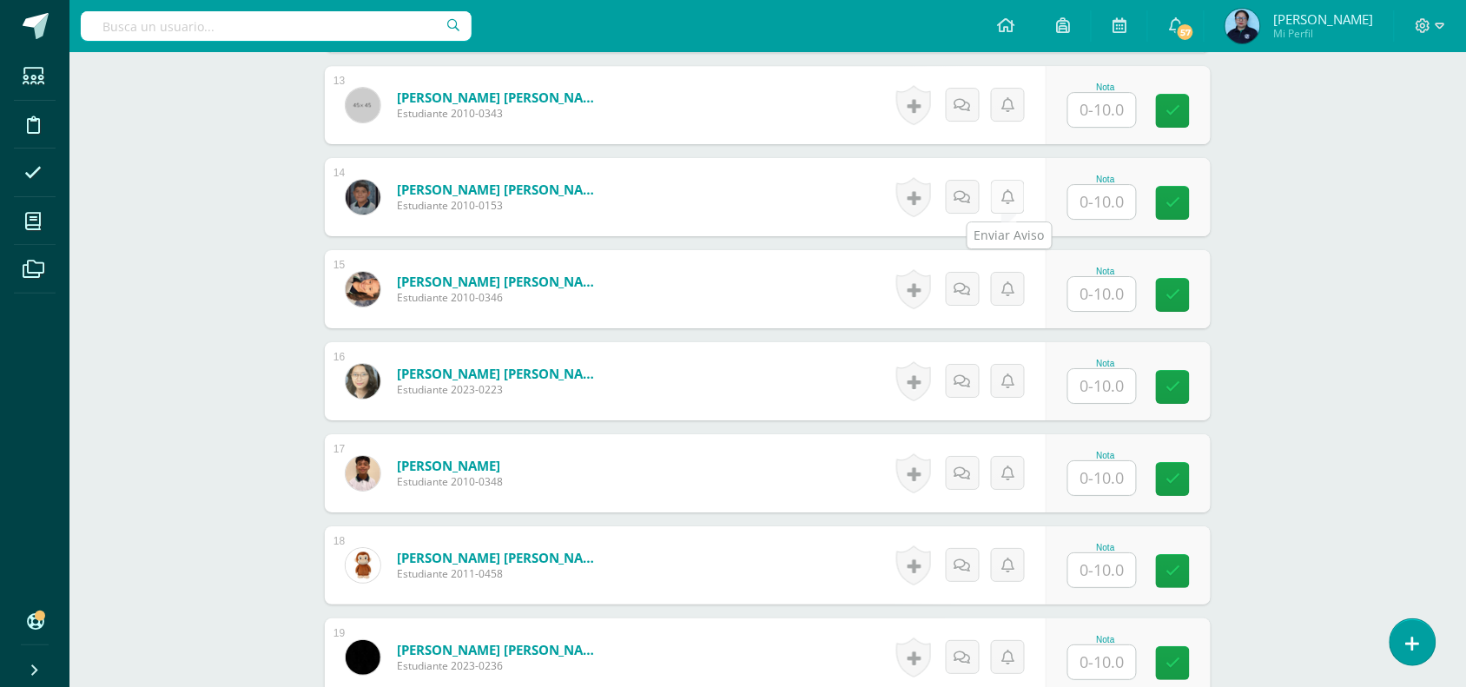
click at [1010, 201] on icon at bounding box center [1007, 197] width 13 height 15
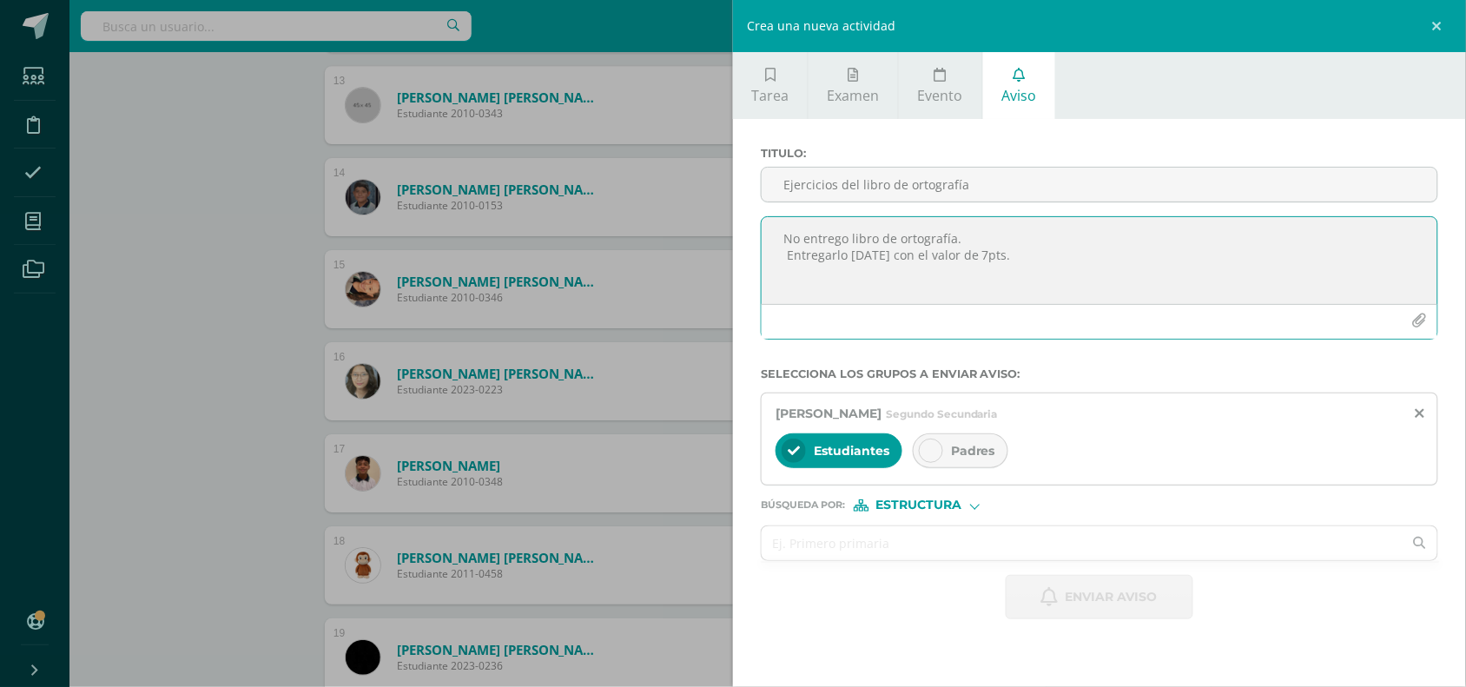
click at [860, 254] on textarea "No entrego libro de ortografía. Entregarlo mañana con el valor de 7pts." at bounding box center [1100, 260] width 676 height 87
paste textarea "No entrego libro de ortografía. Entregarlo mañana con el valor de 7pts."
type textarea "No entrego libro de ortografía. Entregarlo mañana con el valor de 7pts."
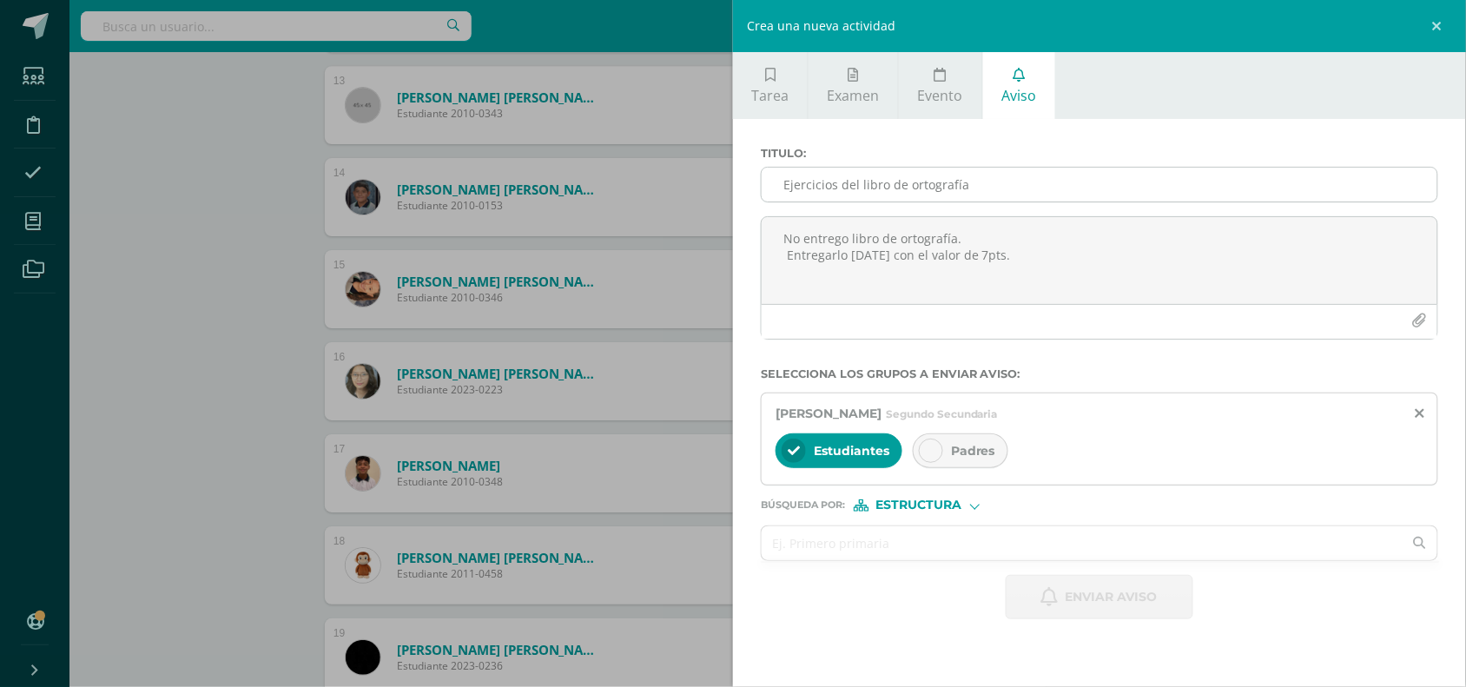
click at [855, 202] on div "Ejercicios del libro de ortografía" at bounding box center [1099, 185] width 677 height 36
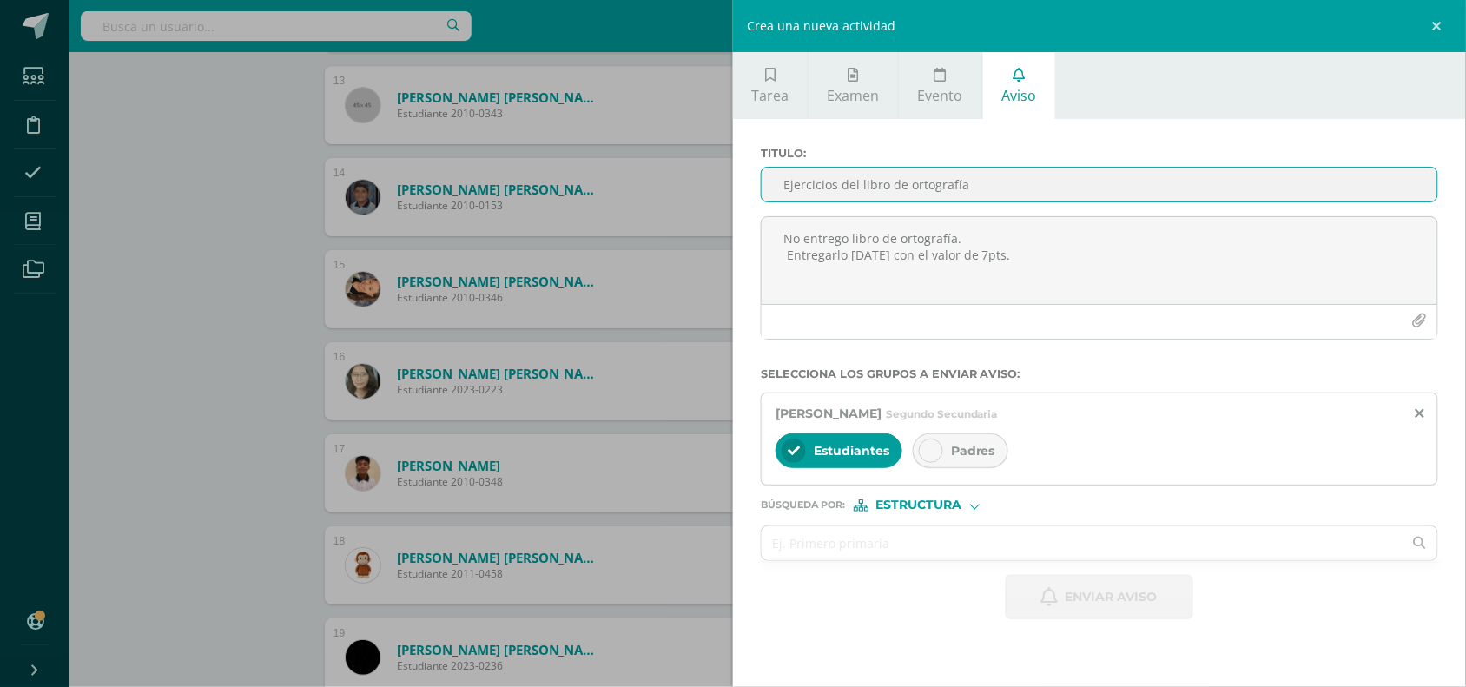
click at [848, 188] on input "Ejercicios del libro de ortografía" at bounding box center [1100, 185] width 676 height 34
click at [827, 188] on input "Ejercicio del libro de ortografía" at bounding box center [1100, 185] width 676 height 34
type input "Ejercicios del libro de ortografía"
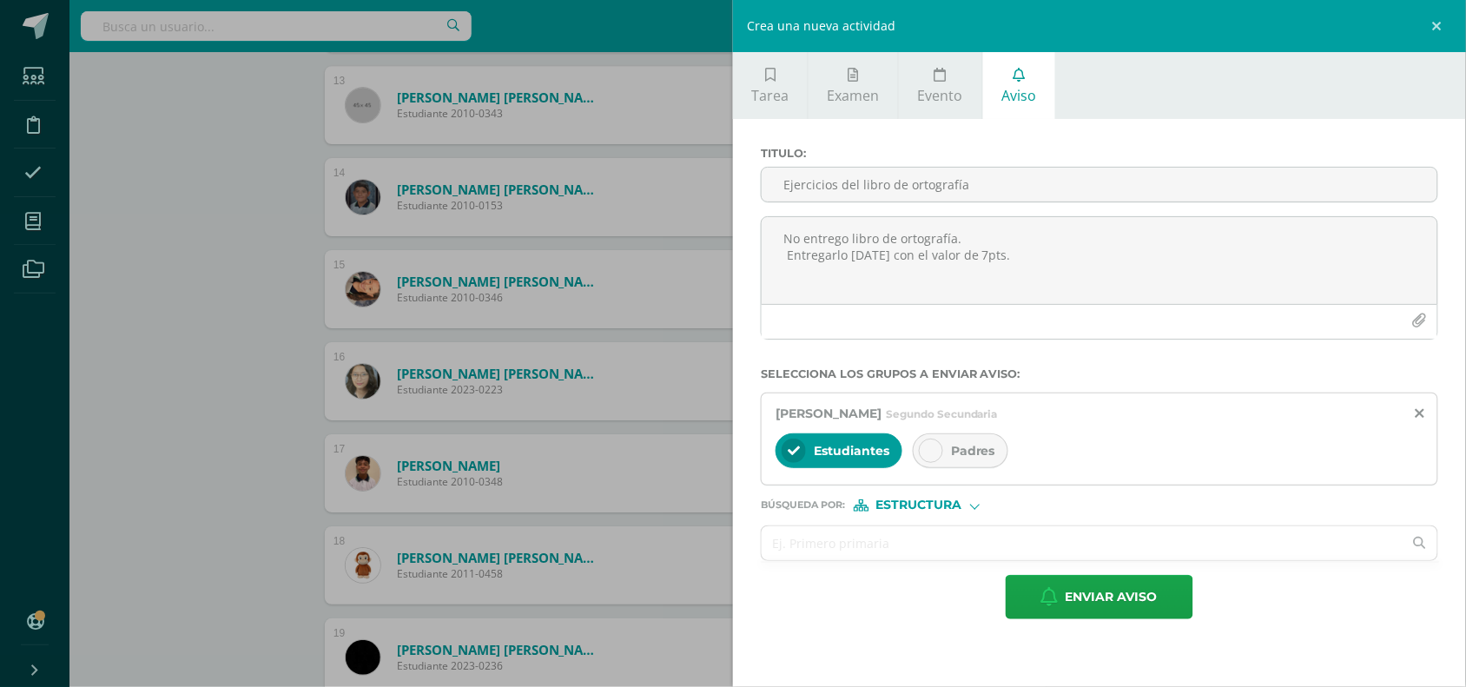
click at [932, 450] on icon at bounding box center [931, 451] width 12 height 12
click at [1073, 615] on span "Enviar aviso" at bounding box center [1112, 597] width 92 height 43
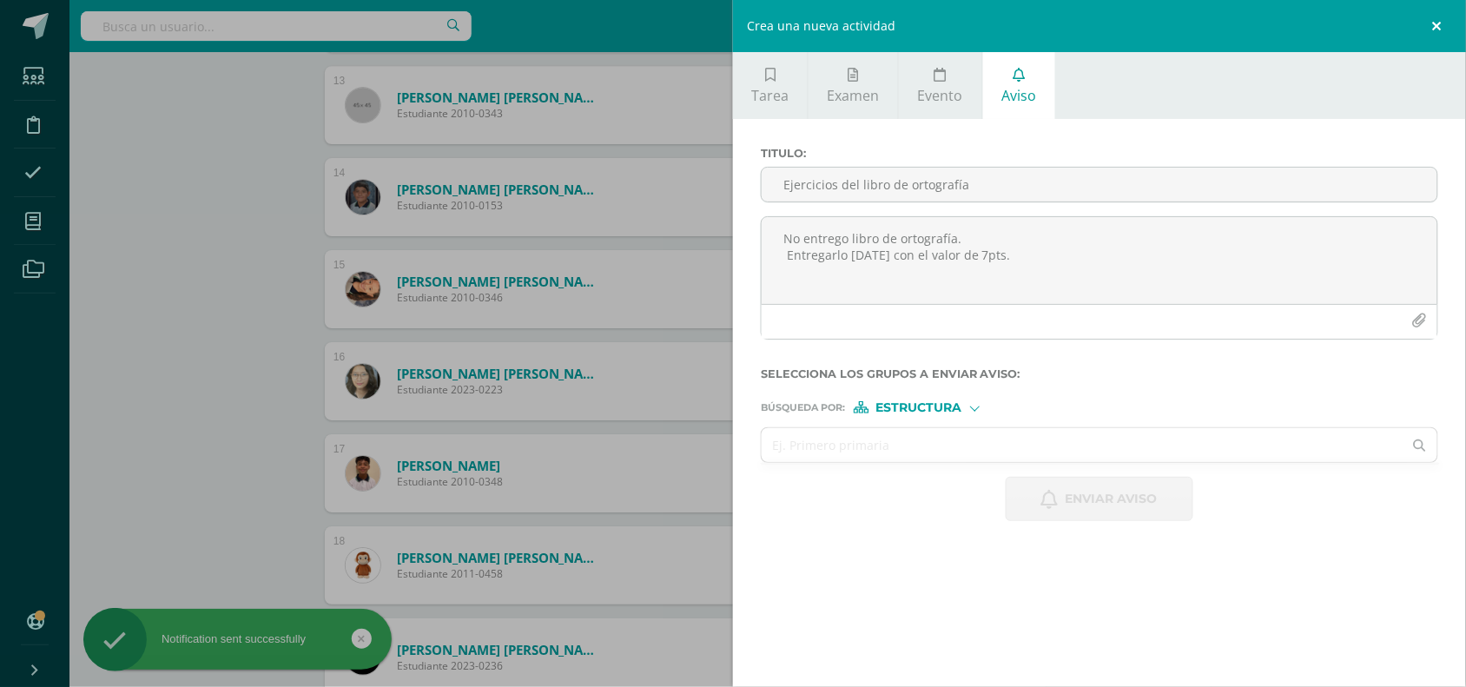
click at [1440, 23] on link at bounding box center [1440, 26] width 52 height 52
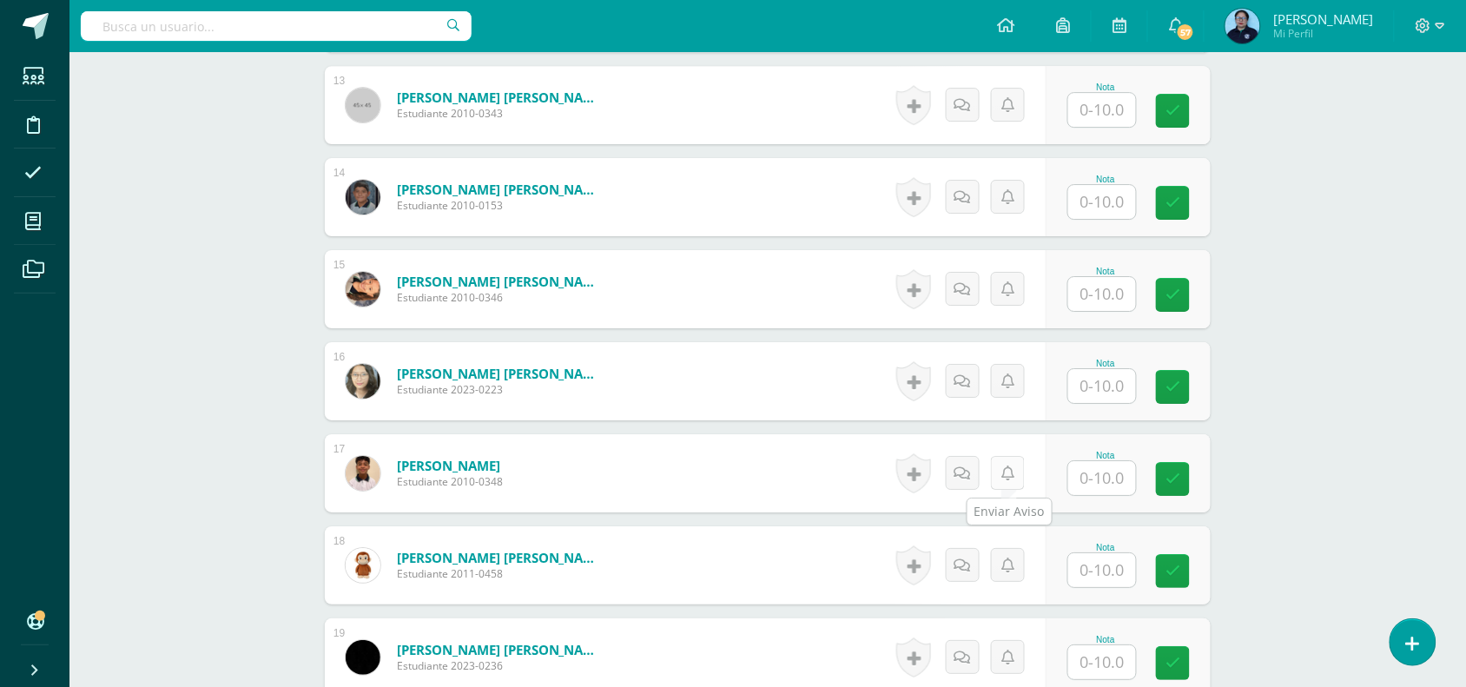
click at [1006, 475] on icon at bounding box center [1007, 473] width 13 height 15
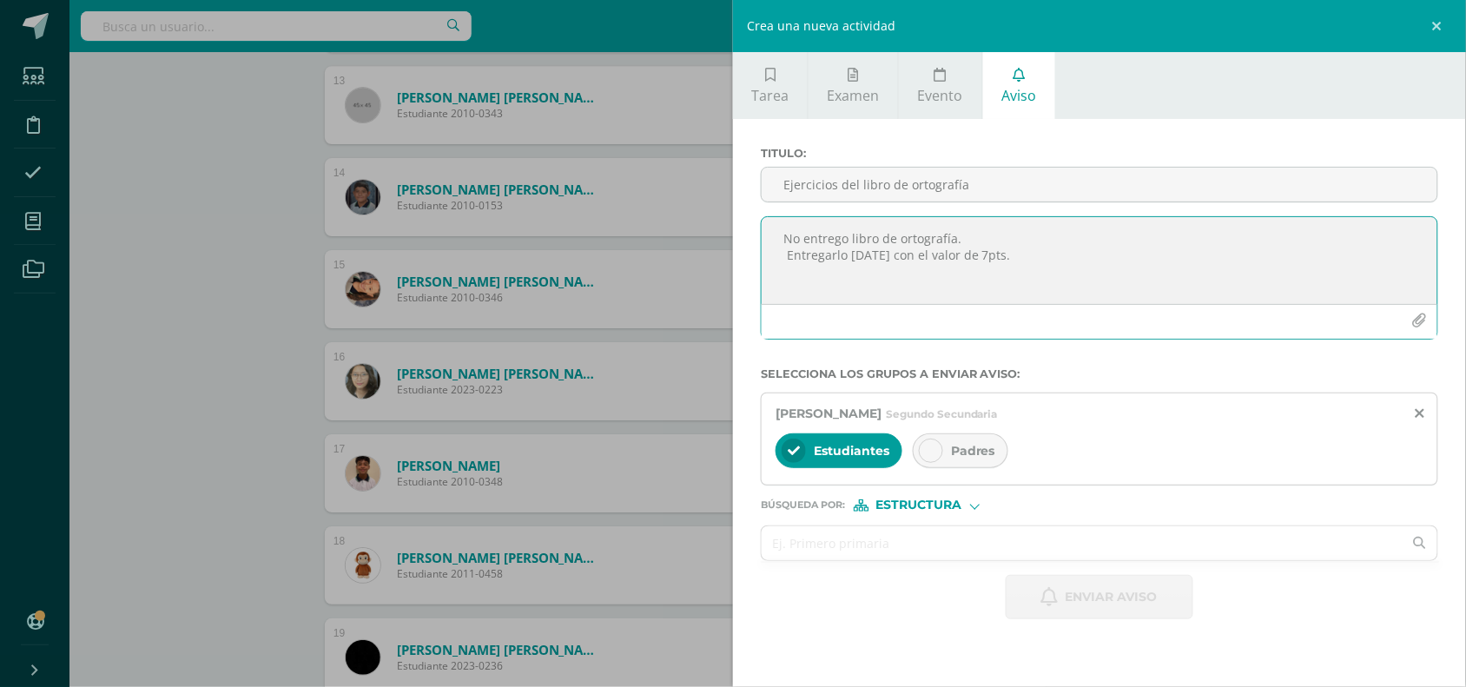
click at [844, 266] on textarea "No entrego libro de ortografía. Entregarlo mañana con el valor de 7pts." at bounding box center [1100, 260] width 676 height 87
paste textarea "No entrego libro de ortografía. Entregarlo mañana con el valor de 7pts."
type textarea "No entrego libro de ortografía. Entregarlo mañana con el valor de 7pts."
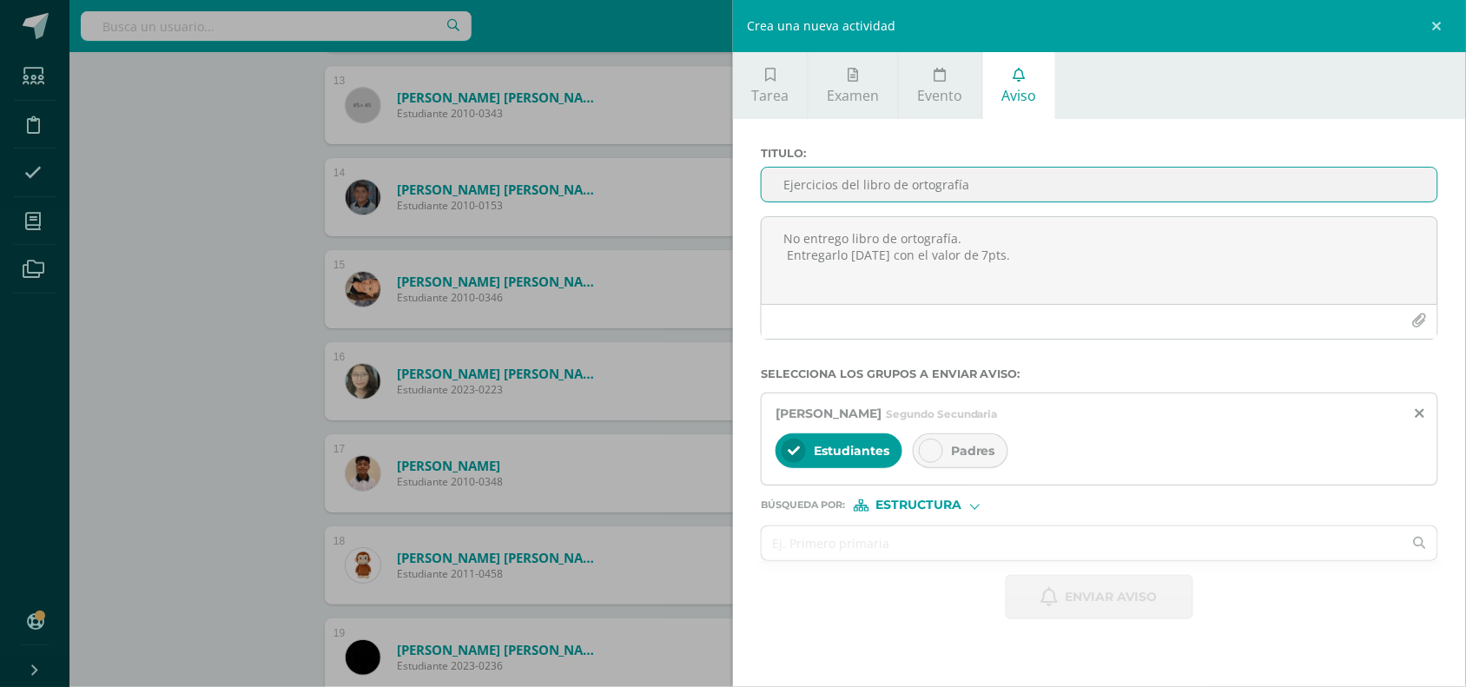
click at [835, 185] on input "Ejercicios del libro de ortografía" at bounding box center [1100, 185] width 676 height 34
type input "Ejercicios del libro de ortografía"
click at [923, 453] on div at bounding box center [931, 451] width 24 height 24
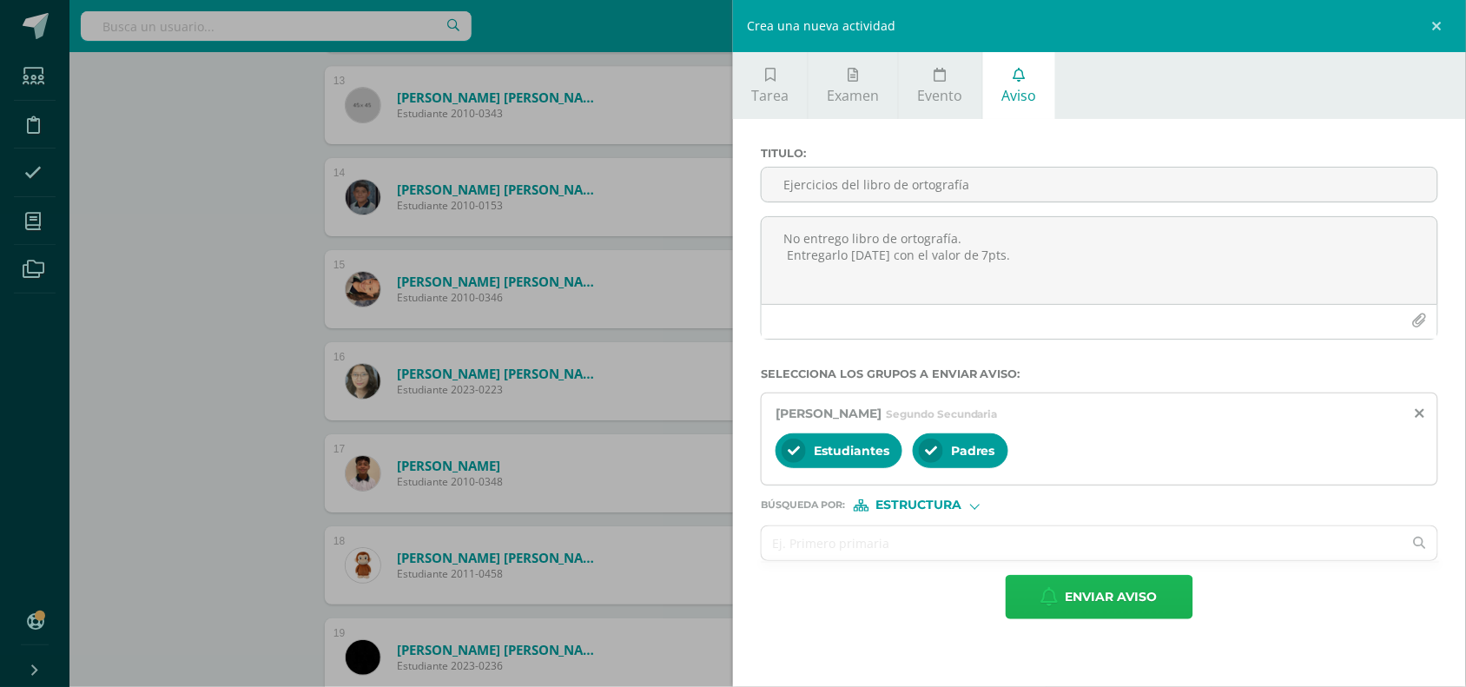
click at [1108, 599] on span "Enviar aviso" at bounding box center [1112, 597] width 92 height 43
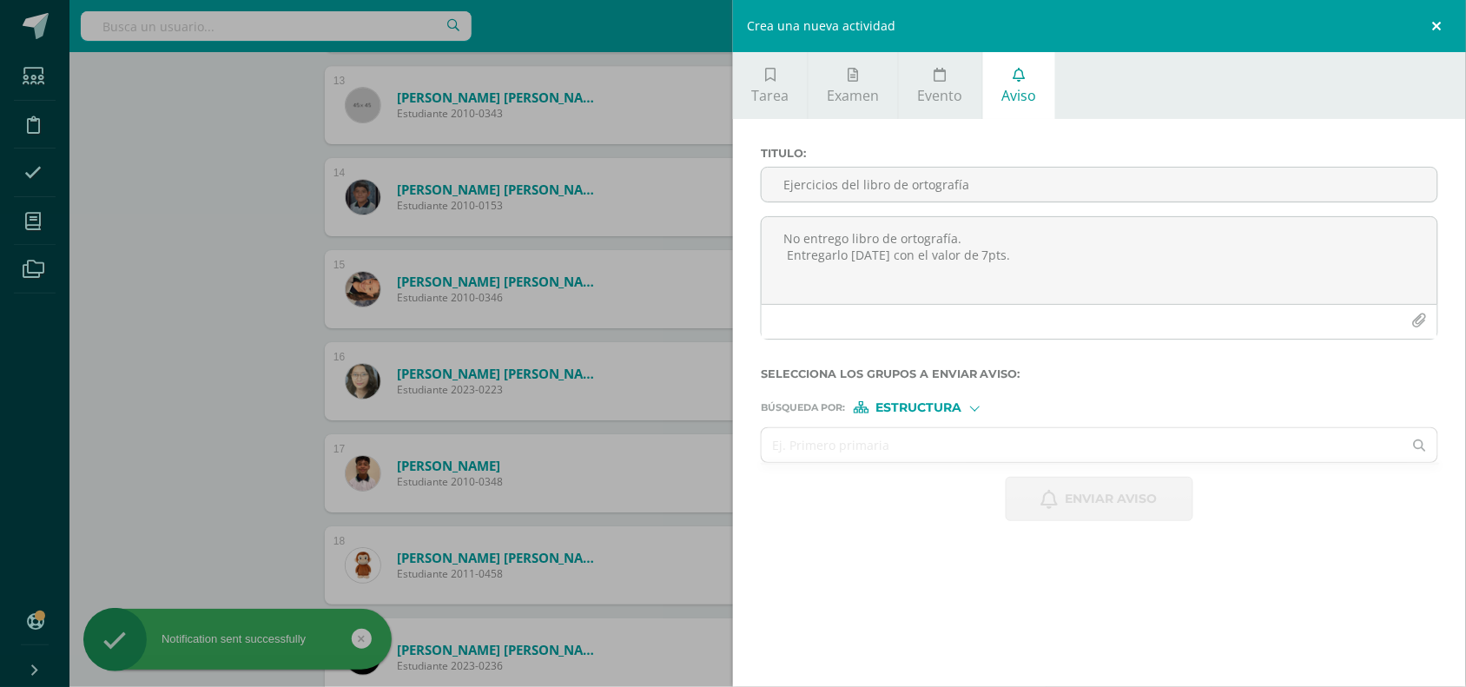
click at [1439, 17] on link at bounding box center [1440, 26] width 52 height 52
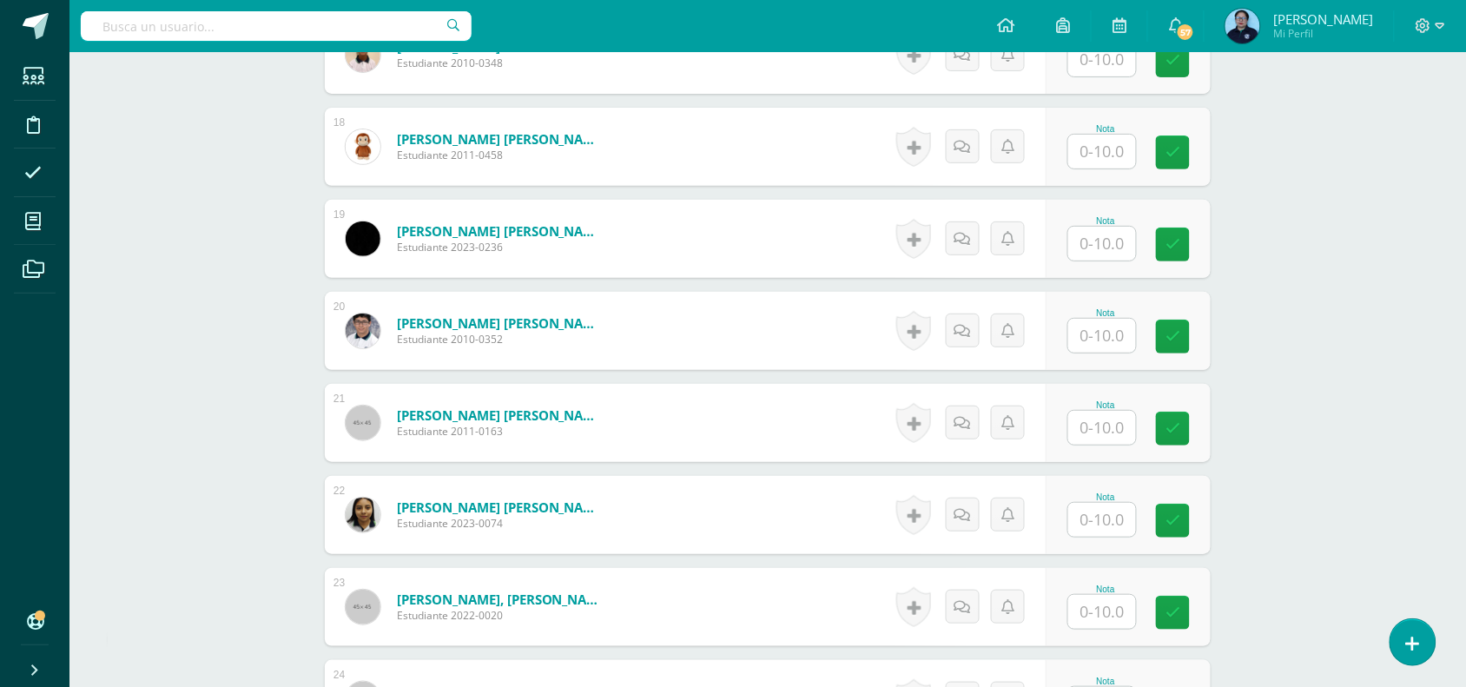
scroll to position [2067, 0]
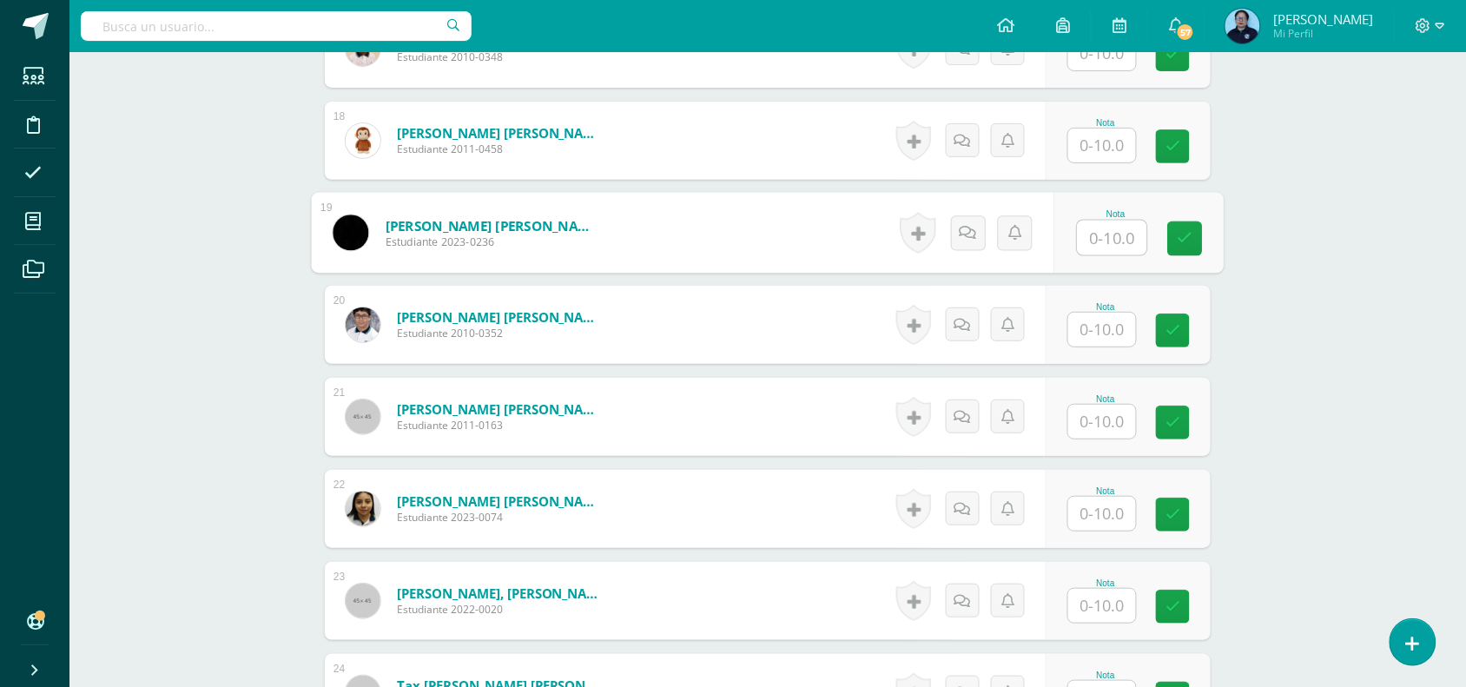
click at [554, 220] on link "Orozco Castañeda, Kimberly Susana" at bounding box center [493, 225] width 215 height 18
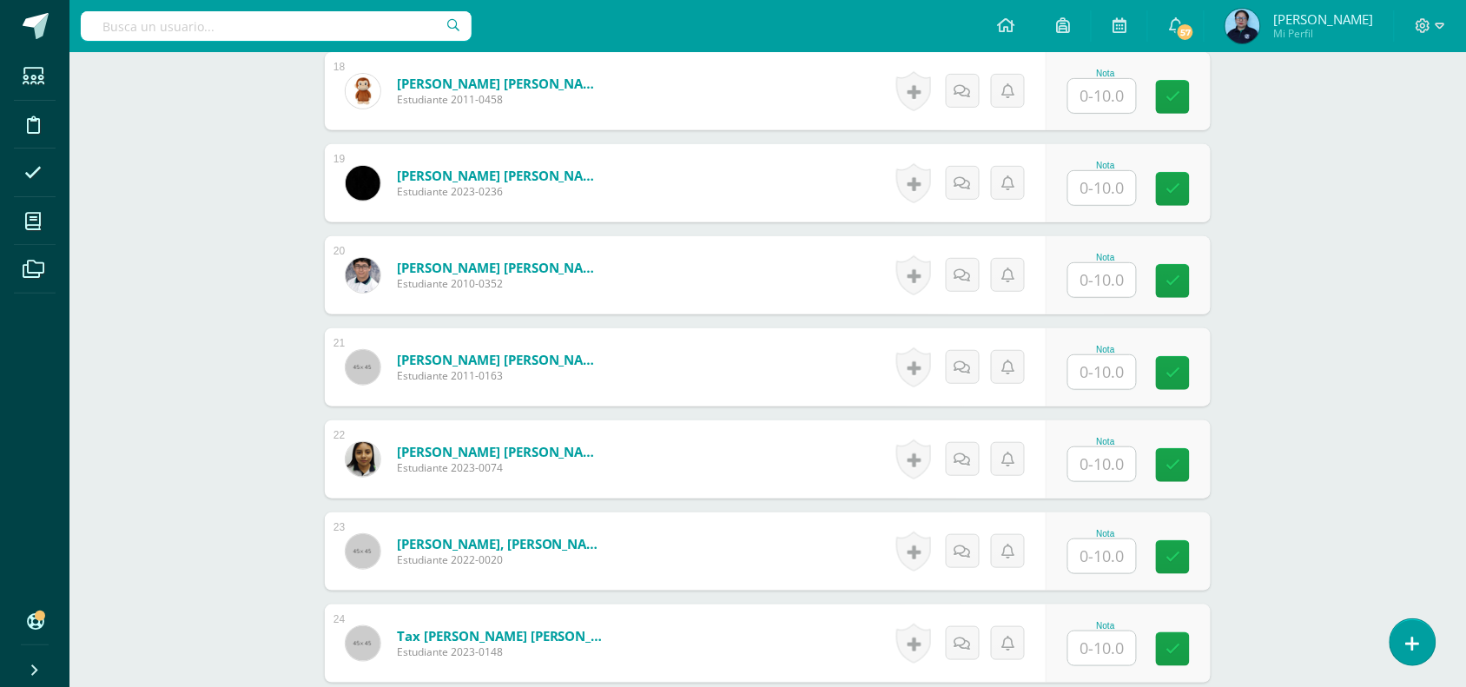
scroll to position [2106, 0]
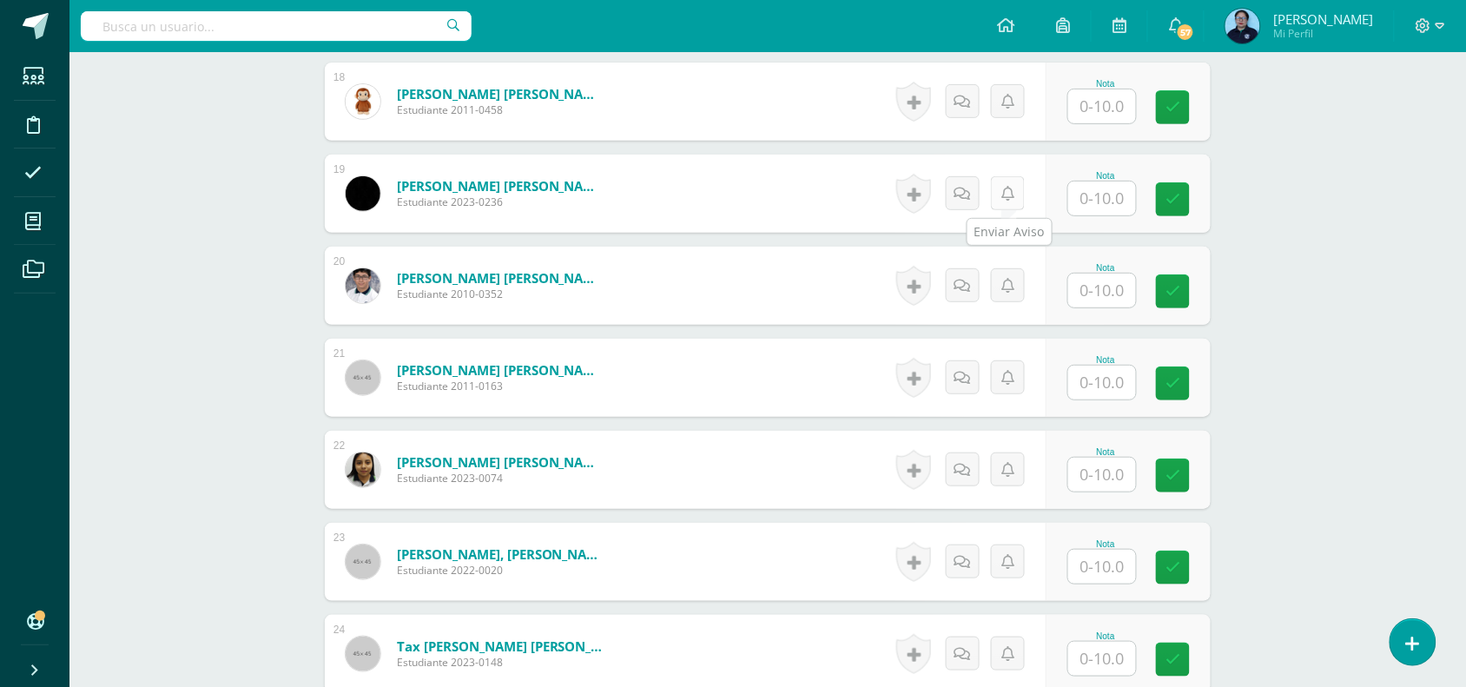
click at [1001, 188] on icon at bounding box center [1007, 194] width 13 height 15
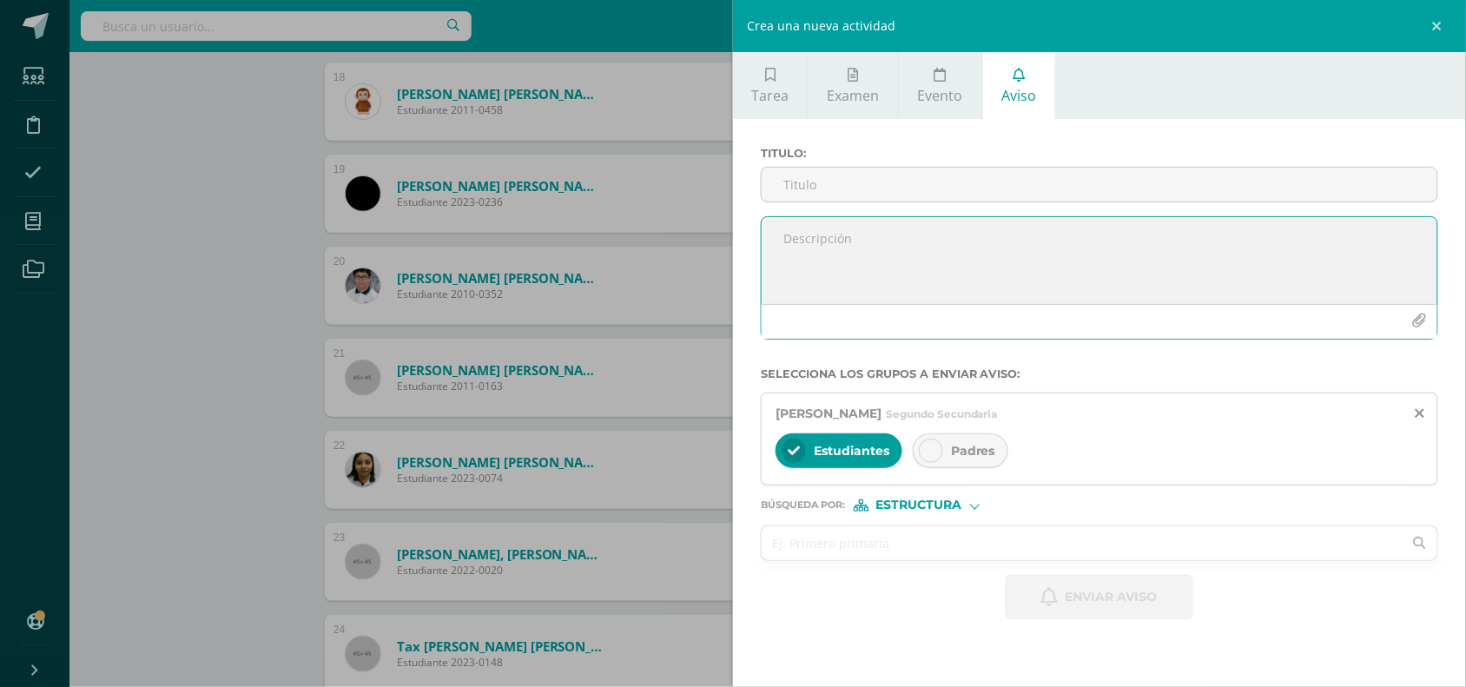
click at [935, 270] on textarea at bounding box center [1100, 260] width 676 height 87
paste textarea "No entrego libro de ortografía. Entregarlo mañana con el valor de 7pts."
type textarea "No entrego libro de ortografía. Entregarlo mañana con el valor de 7pts."
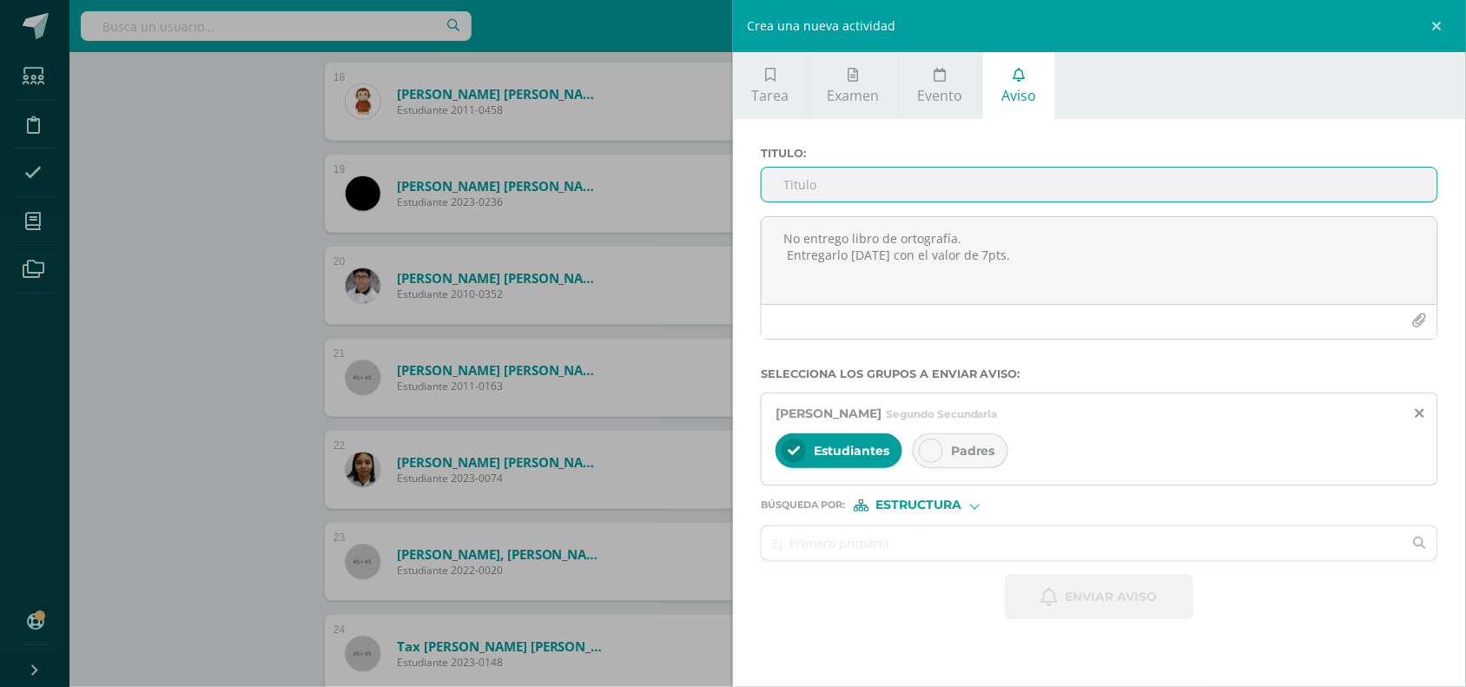
click at [831, 189] on input "Titulo :" at bounding box center [1100, 185] width 676 height 34
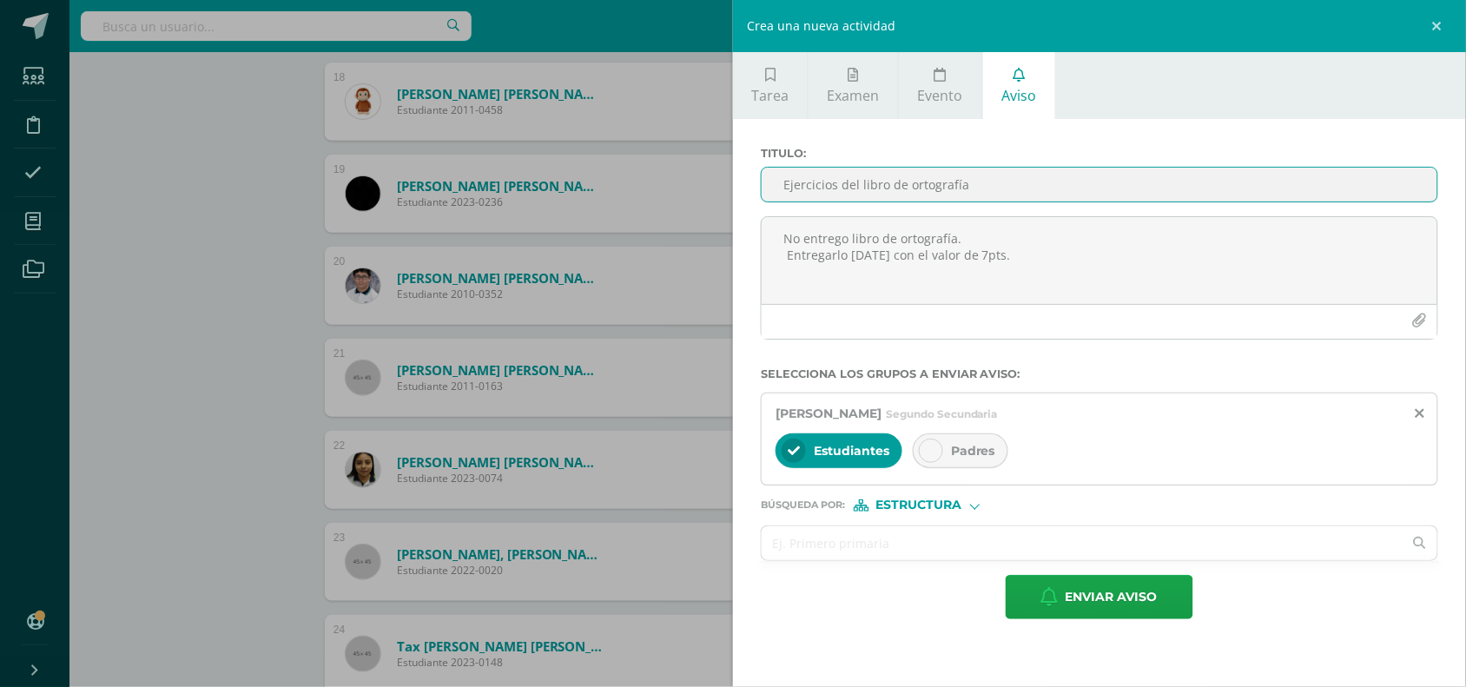
type input "Ejercicios del libro de ortografía"
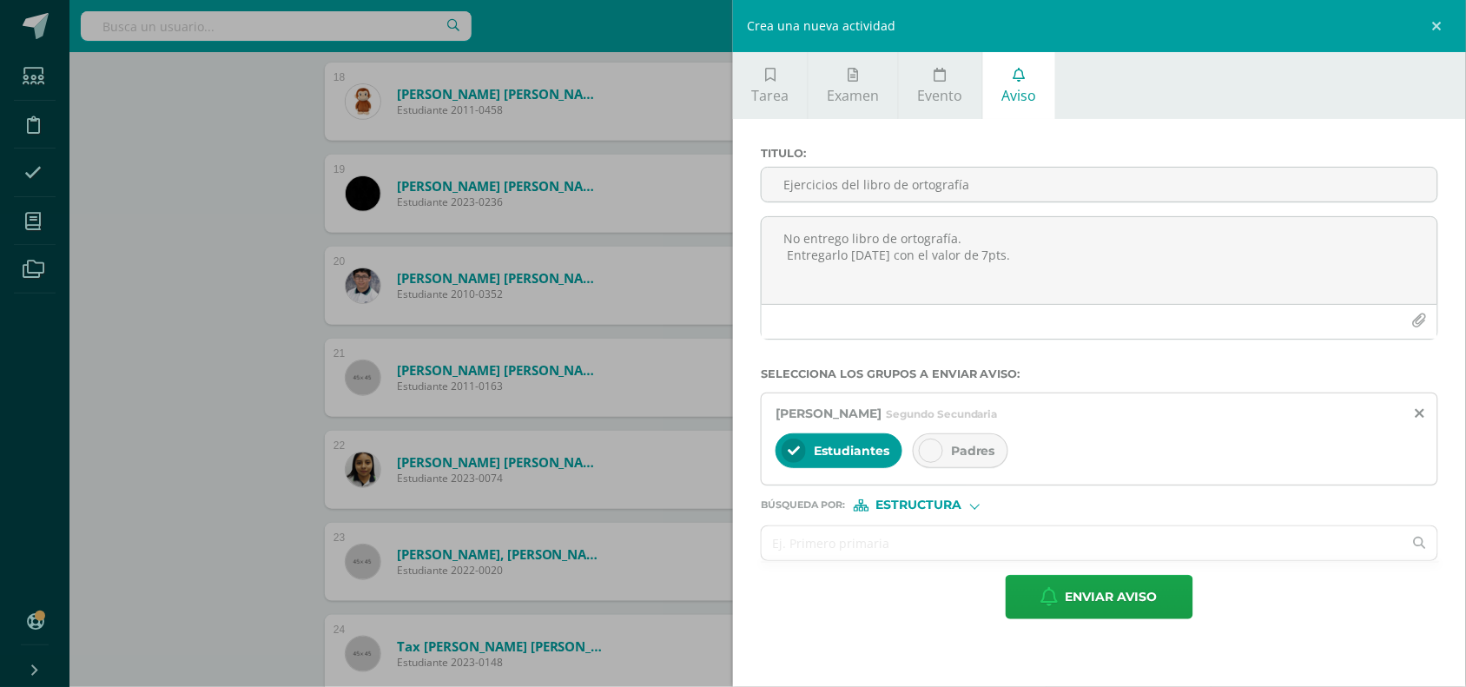
click at [929, 450] on icon at bounding box center [931, 451] width 12 height 12
click at [1053, 602] on icon "button" at bounding box center [1049, 596] width 17 height 19
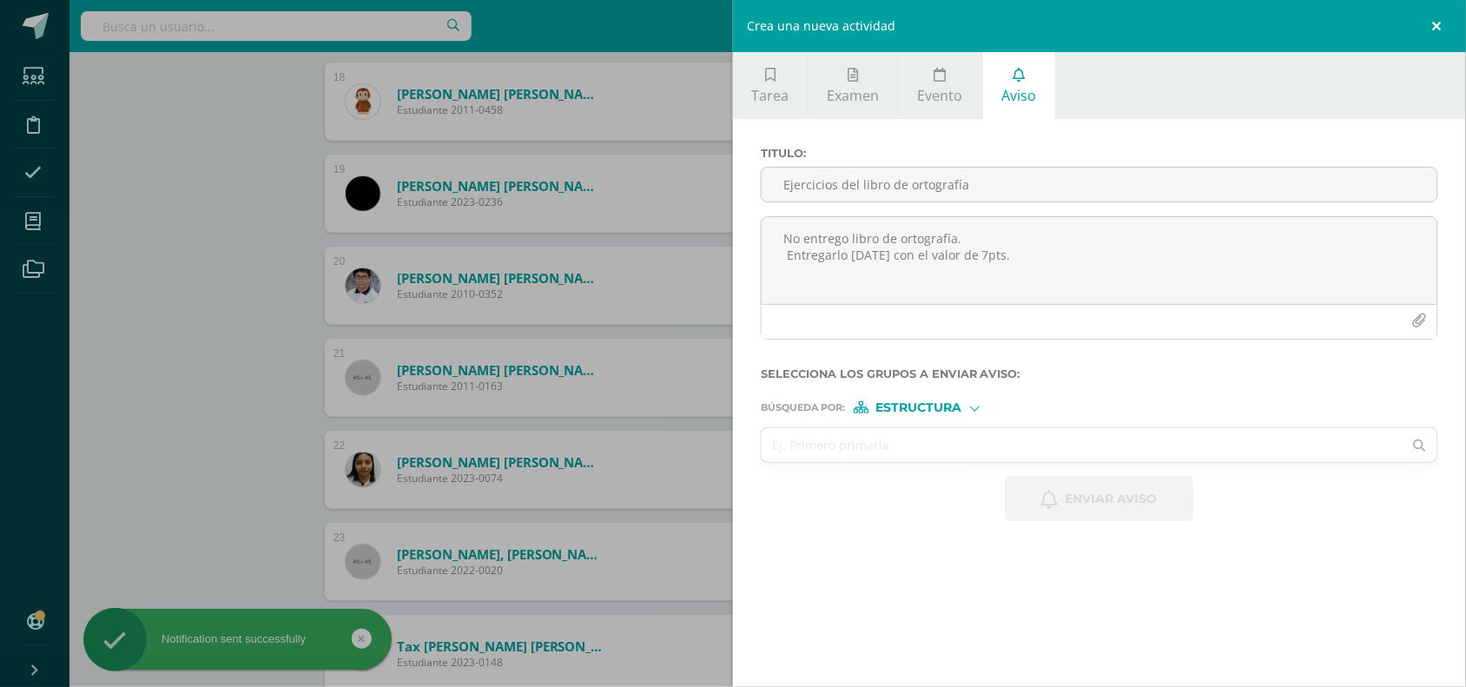
click at [1437, 15] on link at bounding box center [1440, 26] width 52 height 52
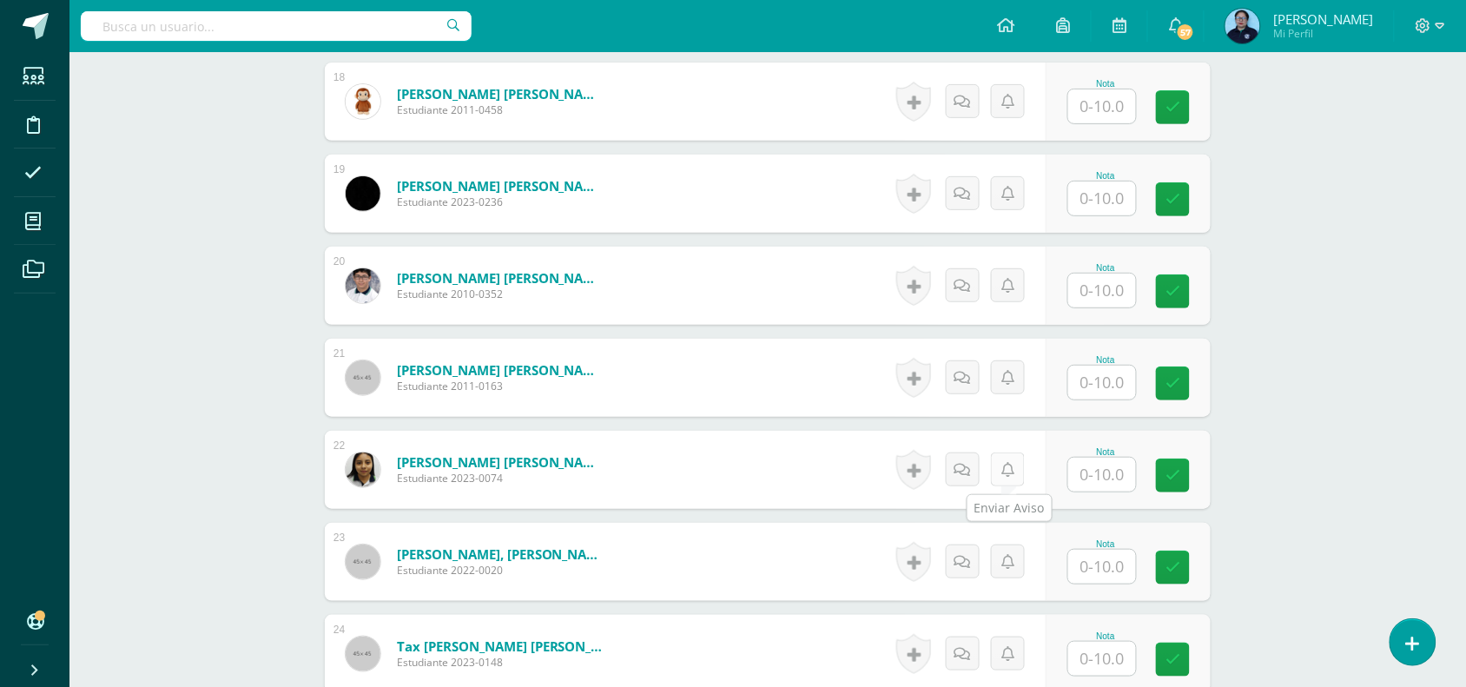
click at [996, 467] on link at bounding box center [1008, 469] width 34 height 34
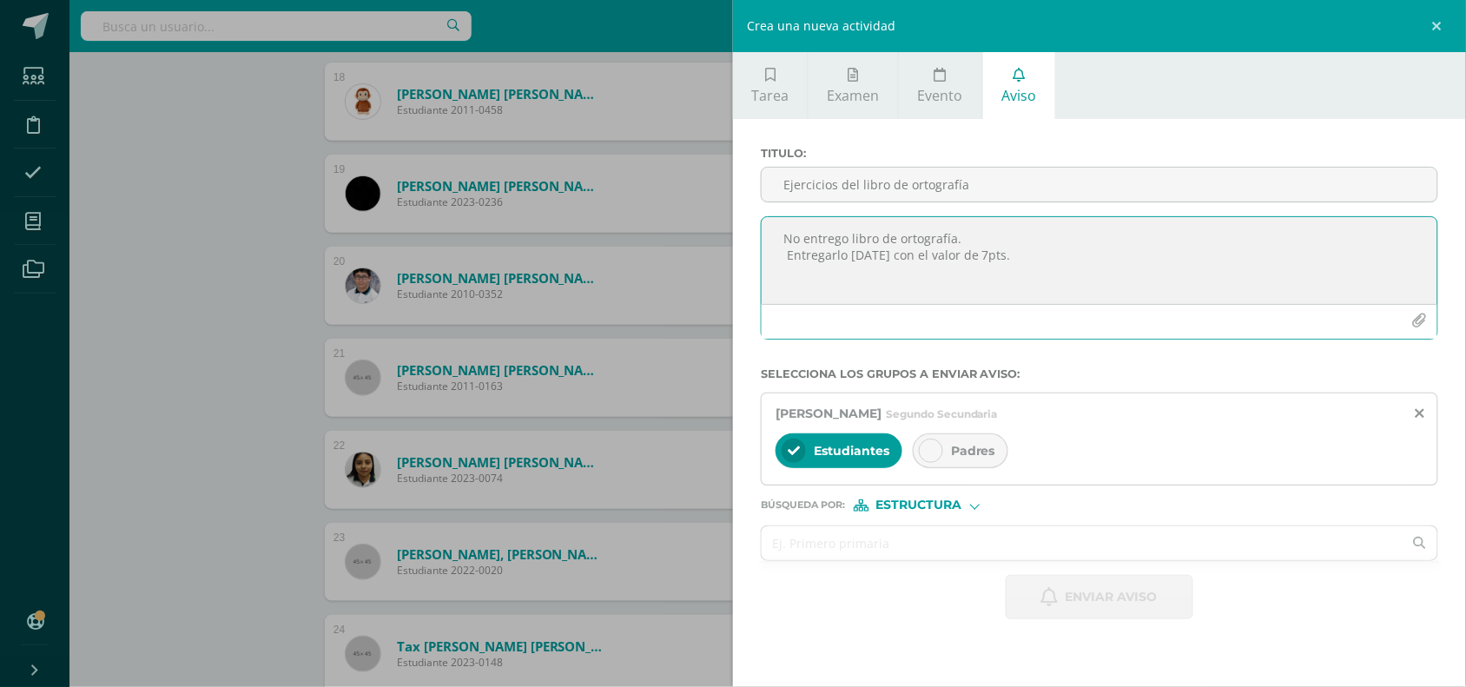
click at [890, 234] on textarea "No entrego libro de ortografía. Entregarlo mañana con el valor de 7pts." at bounding box center [1100, 260] width 676 height 87
paste textarea "No entrego libro de ortografía. Entregarlo mañana con el valor de 7pts."
type textarea "No entrego libro de ortografía. Entregarlo mañana con el valor de 7pts."
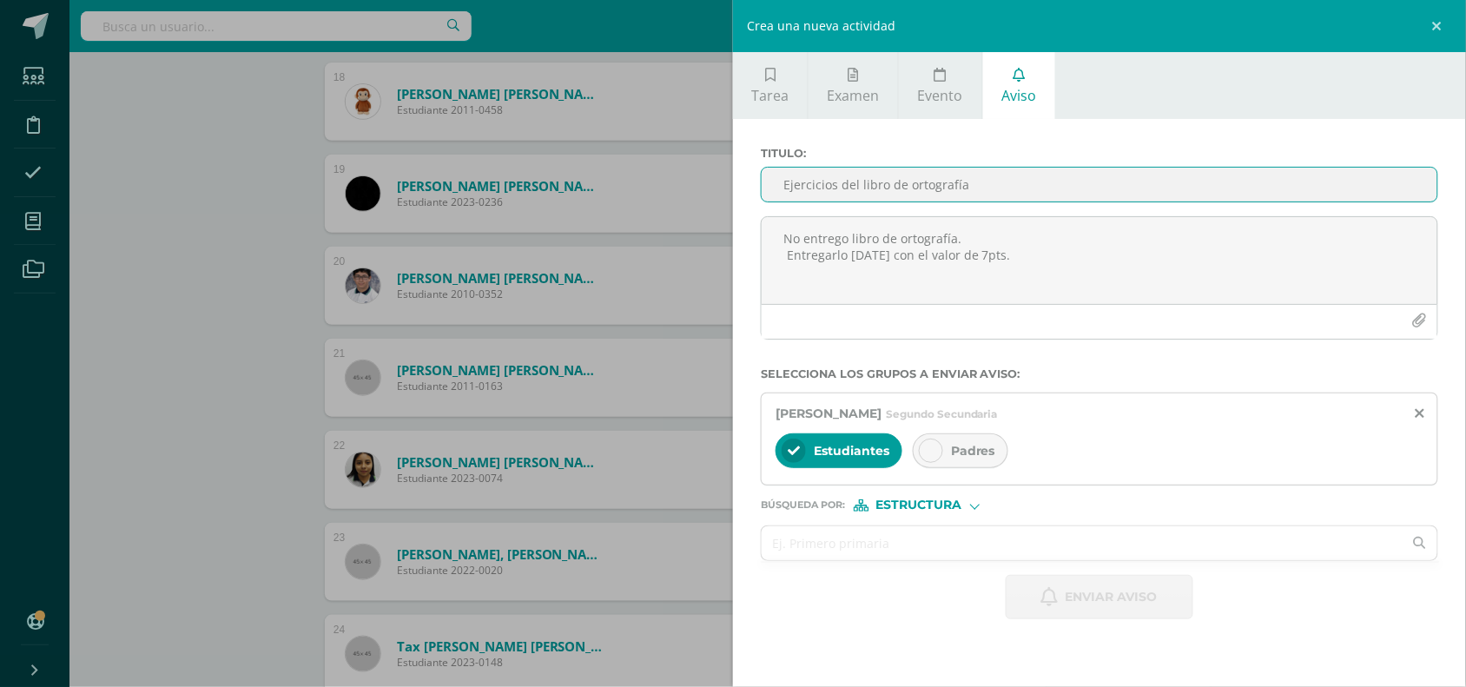
click at [887, 188] on input "Ejercicios del libro de ortografía" at bounding box center [1100, 185] width 676 height 34
type input "Ejercicios del libro de ortografía"
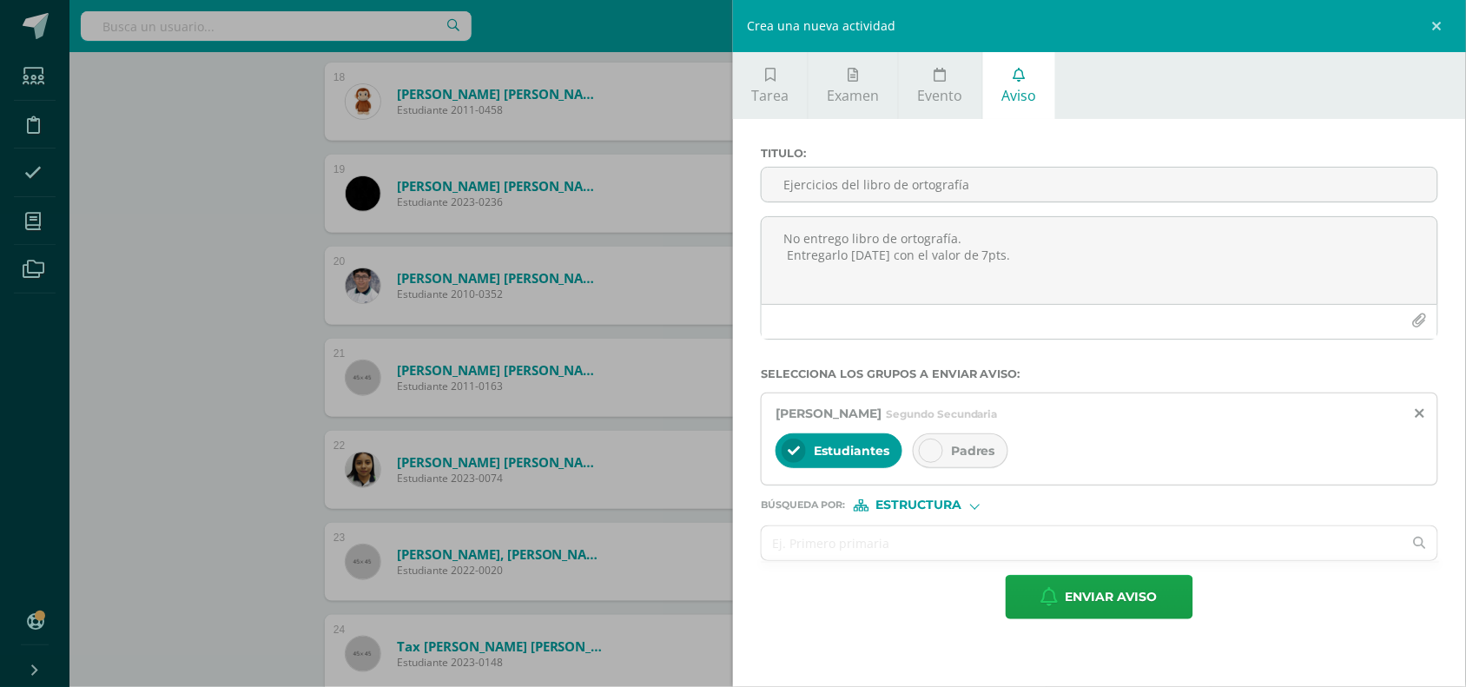
click at [935, 452] on icon at bounding box center [931, 451] width 12 height 12
click at [1049, 597] on icon "button" at bounding box center [1049, 596] width 17 height 19
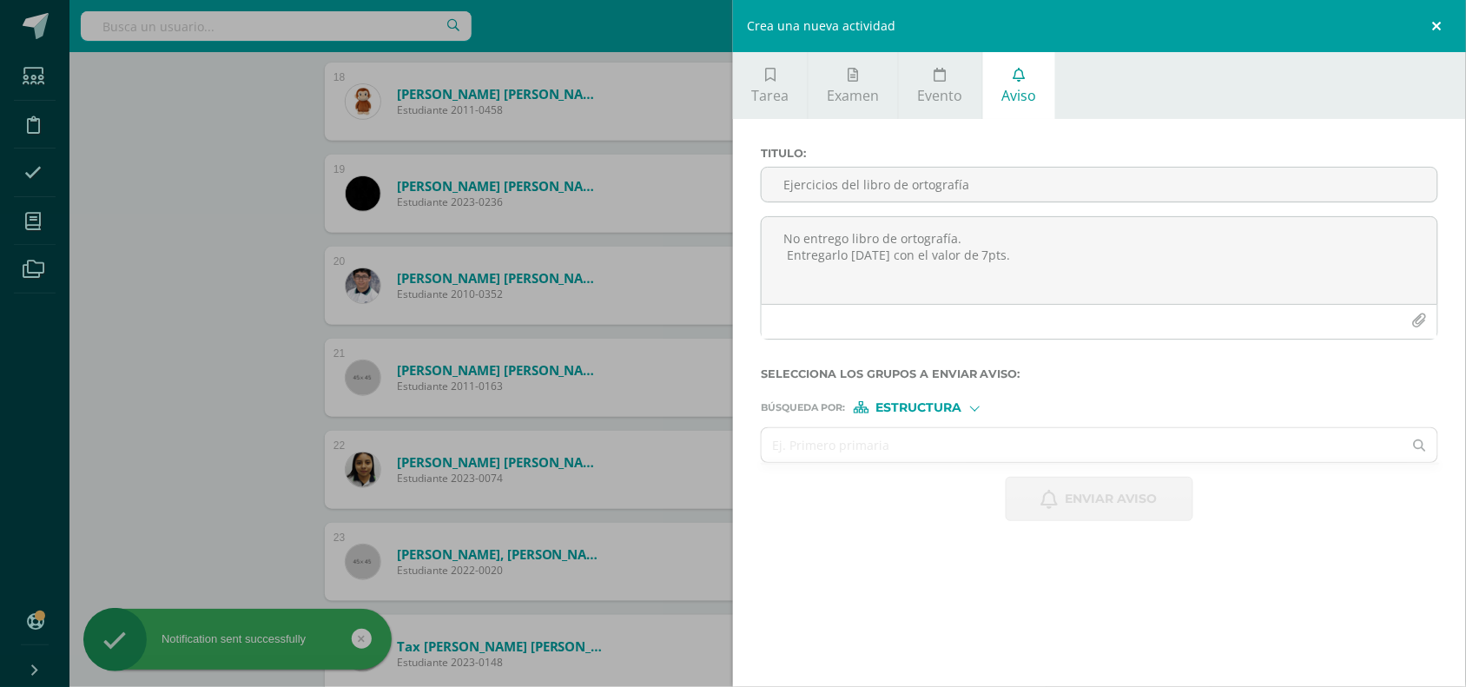
click at [1434, 16] on link at bounding box center [1440, 26] width 52 height 52
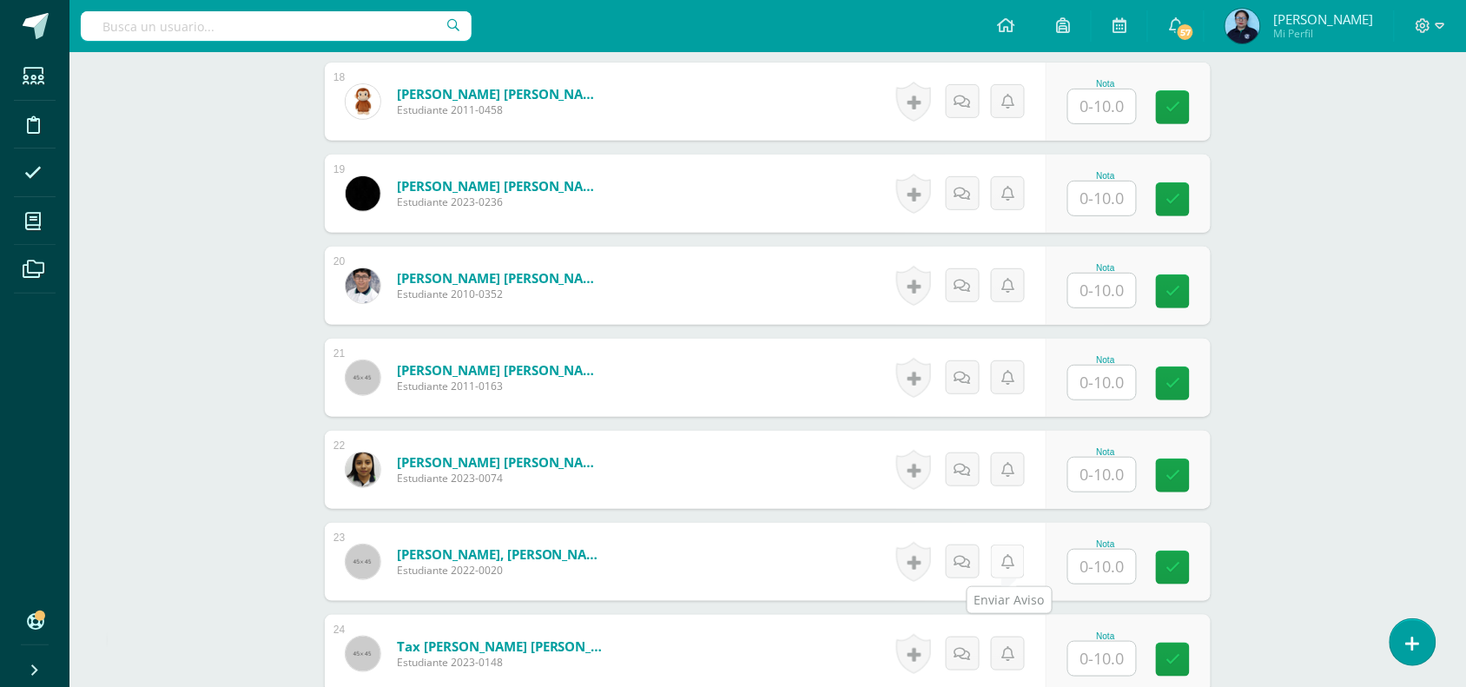
click at [1008, 566] on icon at bounding box center [1007, 562] width 13 height 15
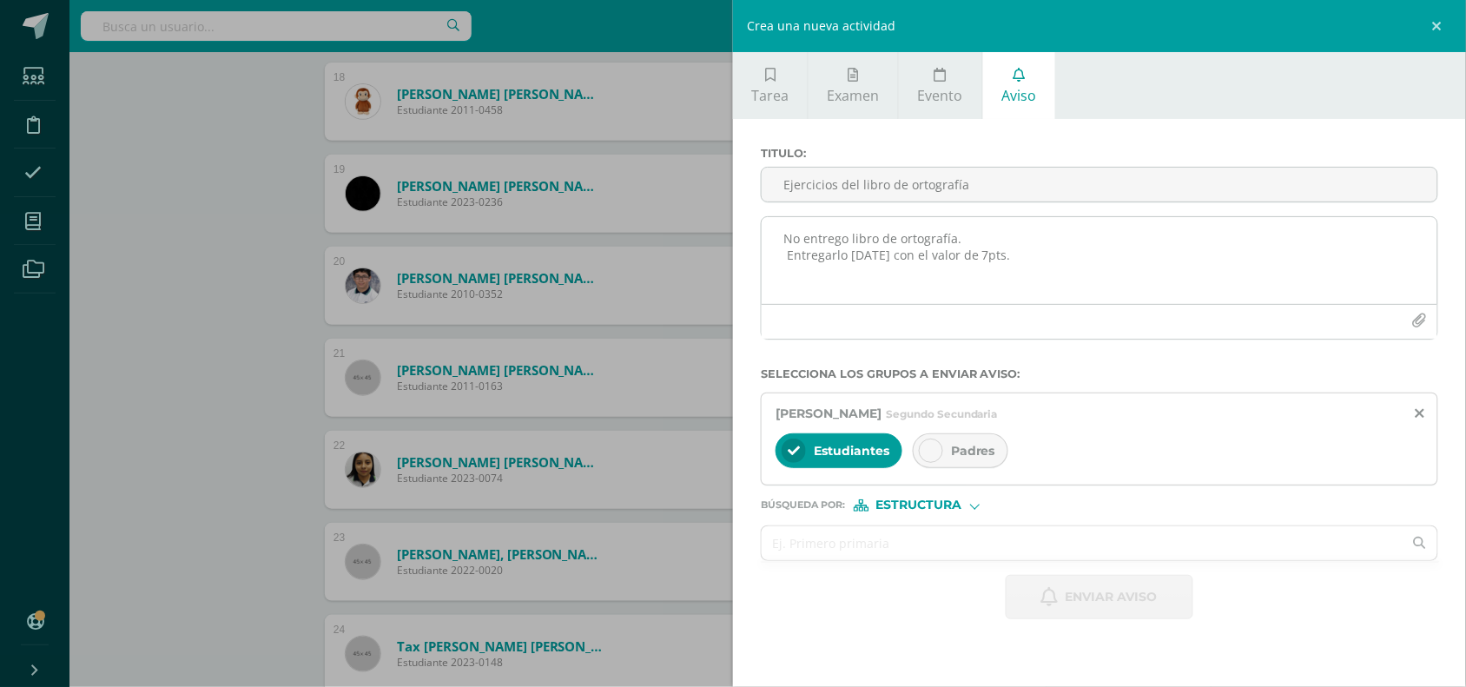
click at [893, 253] on textarea "No entrego libro de ortografía. Entregarlo mañana con el valor de 7pts." at bounding box center [1100, 260] width 676 height 87
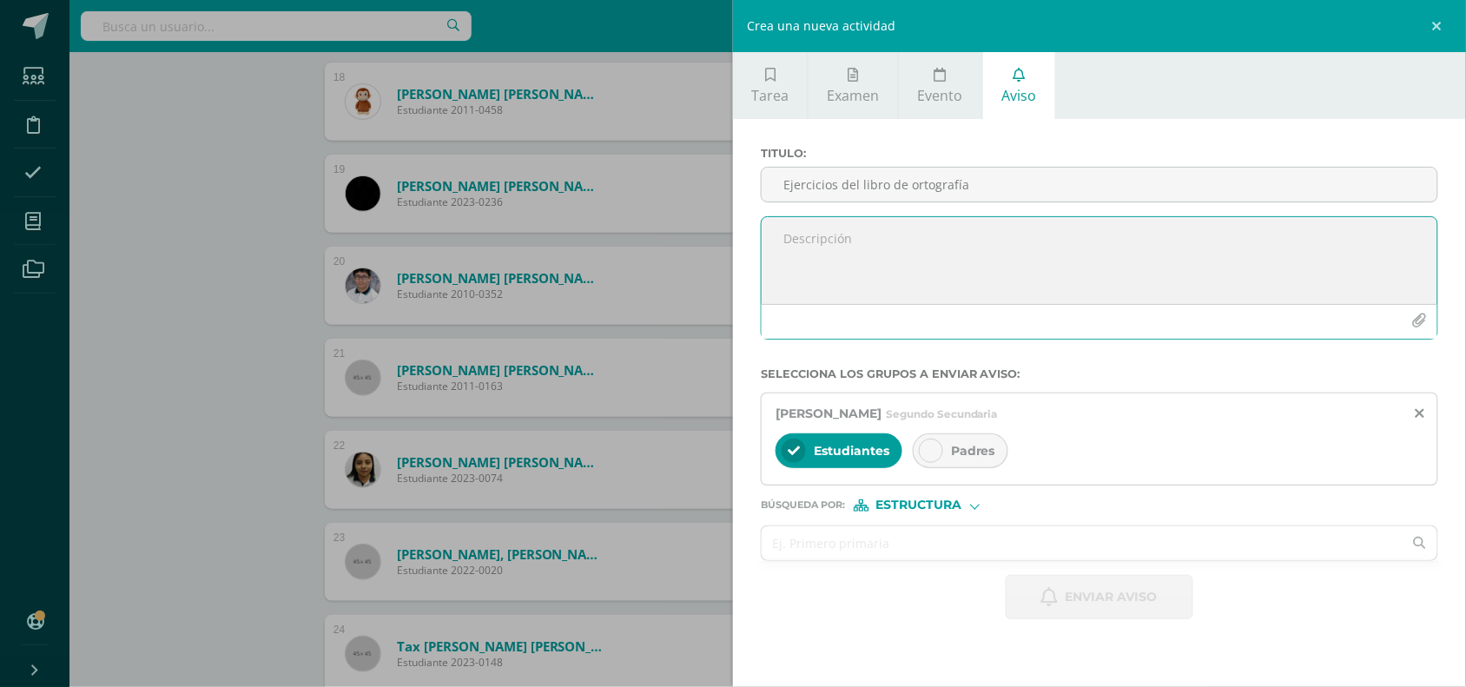
paste textarea "No entrego libro de ortografía. Entregarlo mañana con el valor de 7pts."
type textarea "No entrego libro de ortografía. Entregarlo mañana con el valor de 7pts."
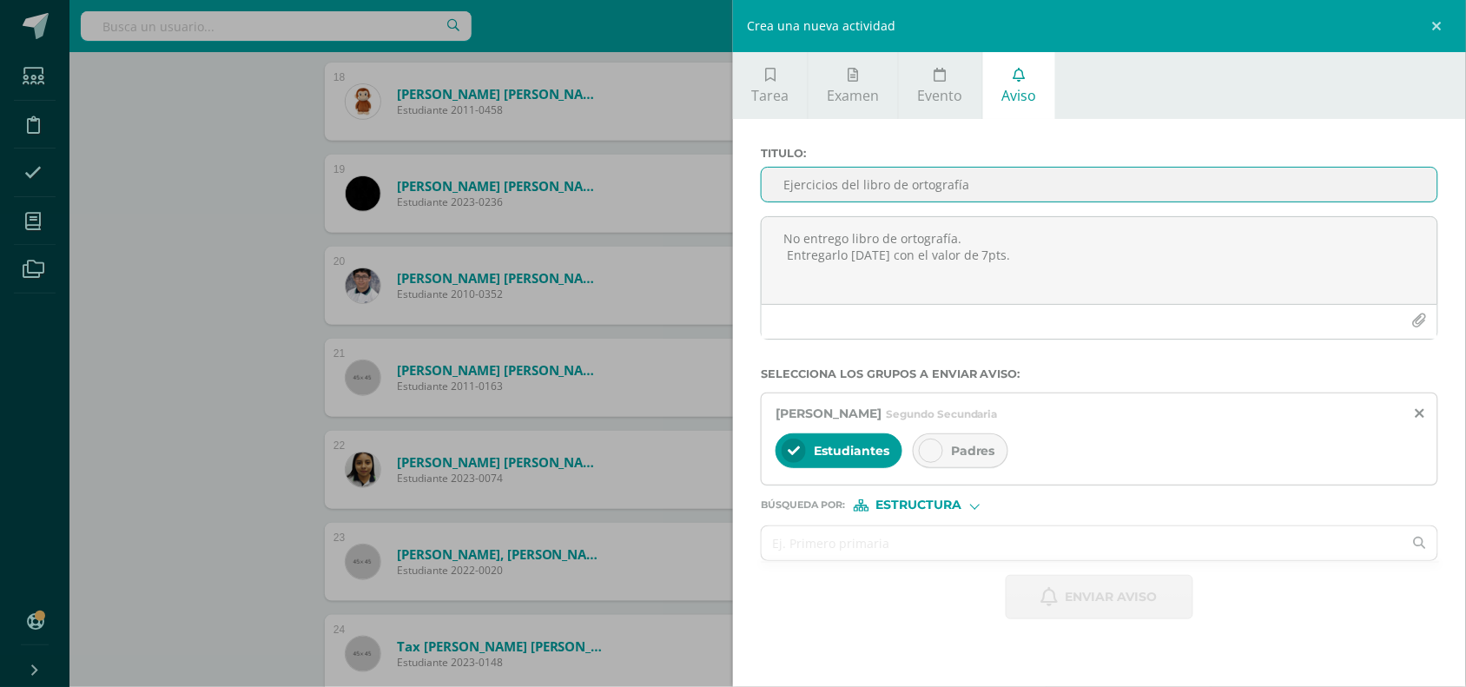
click at [844, 182] on input "Ejercicios del libro de ortografía" at bounding box center [1100, 185] width 676 height 34
type input "Ejercicios del libro de ortografía"
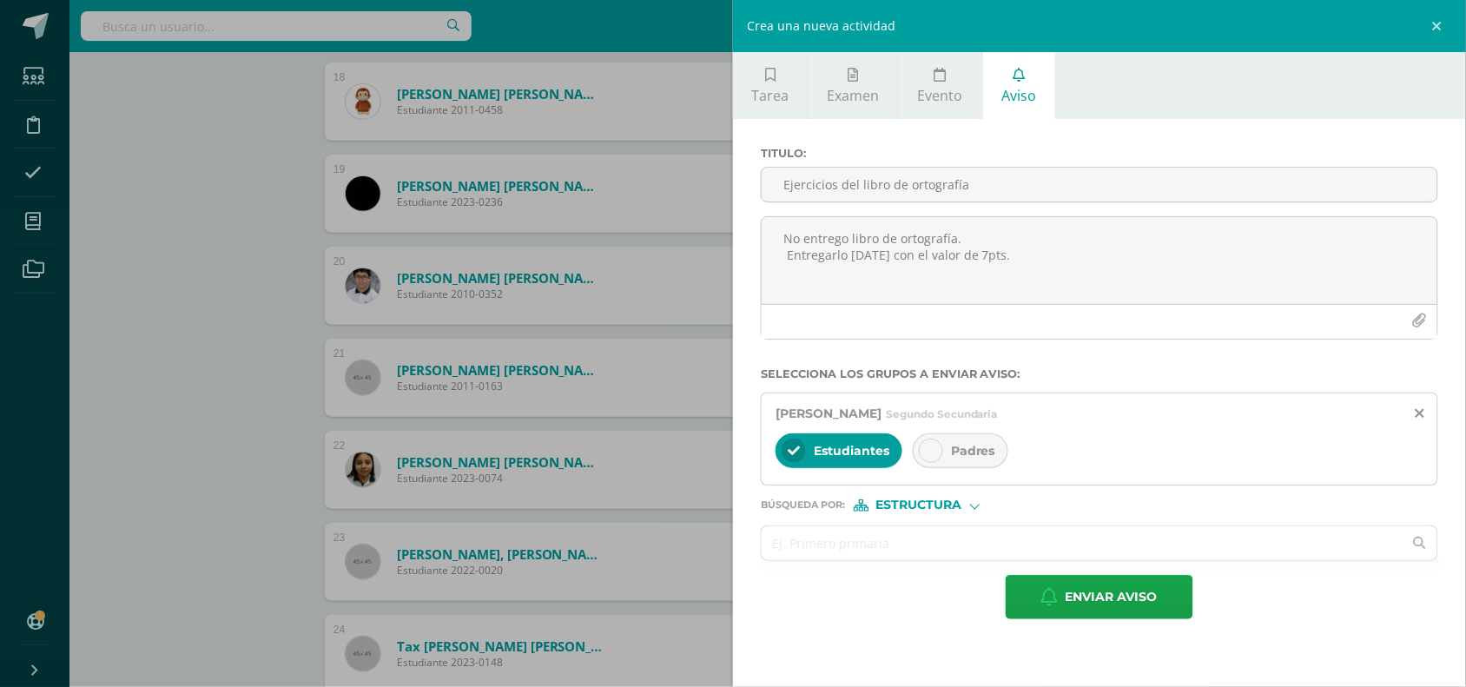
click at [925, 448] on div at bounding box center [931, 451] width 24 height 24
click at [1099, 591] on span "Enviar aviso" at bounding box center [1112, 597] width 92 height 43
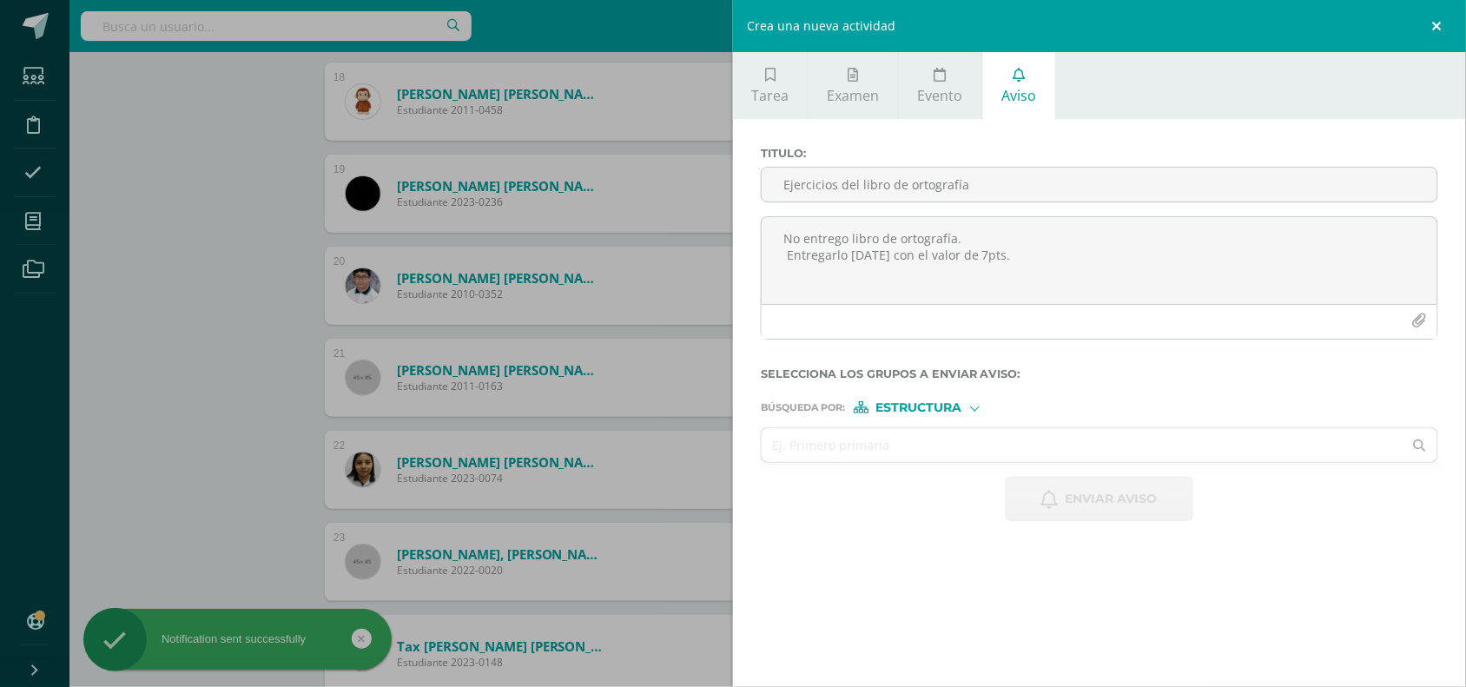
click at [1439, 19] on link at bounding box center [1440, 26] width 52 height 52
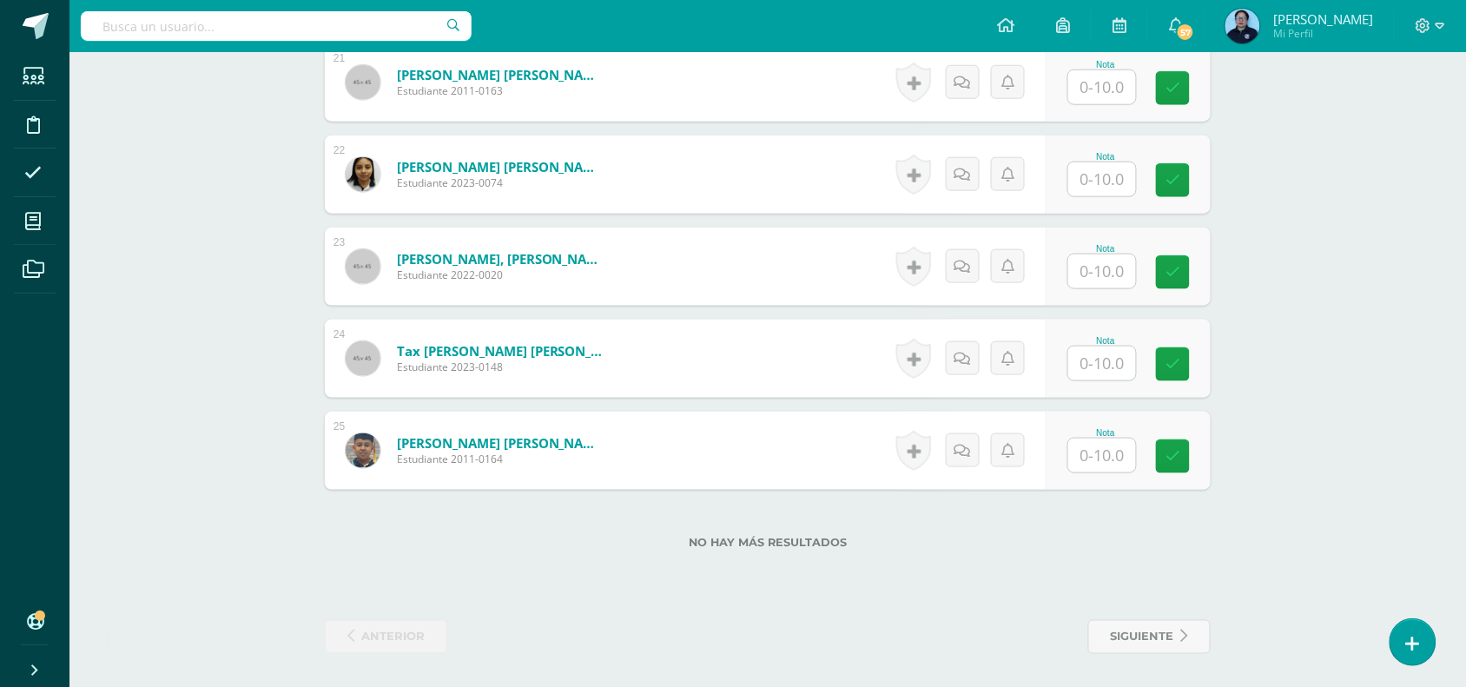
scroll to position [2403, 0]
click at [1004, 358] on icon at bounding box center [1007, 357] width 13 height 15
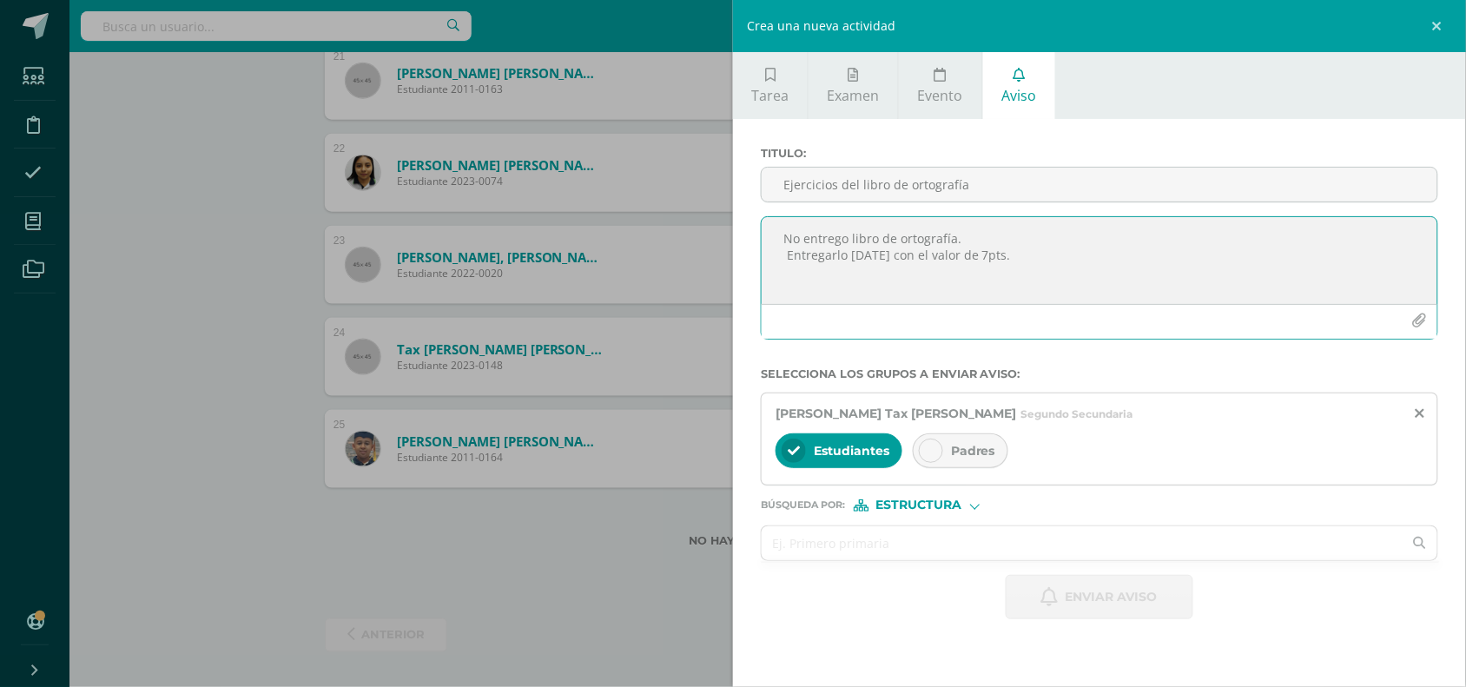
click at [921, 267] on textarea "No entrego libro de ortografía. Entregarlo mañana con el valor de 7pts." at bounding box center [1100, 260] width 676 height 87
paste textarea "No entrego libro de ortografía. Entregarlo mañana con el valor de 7pts."
type textarea "No entrego libro de ortografía. Entregarlo mañana con el valor de 7pts."
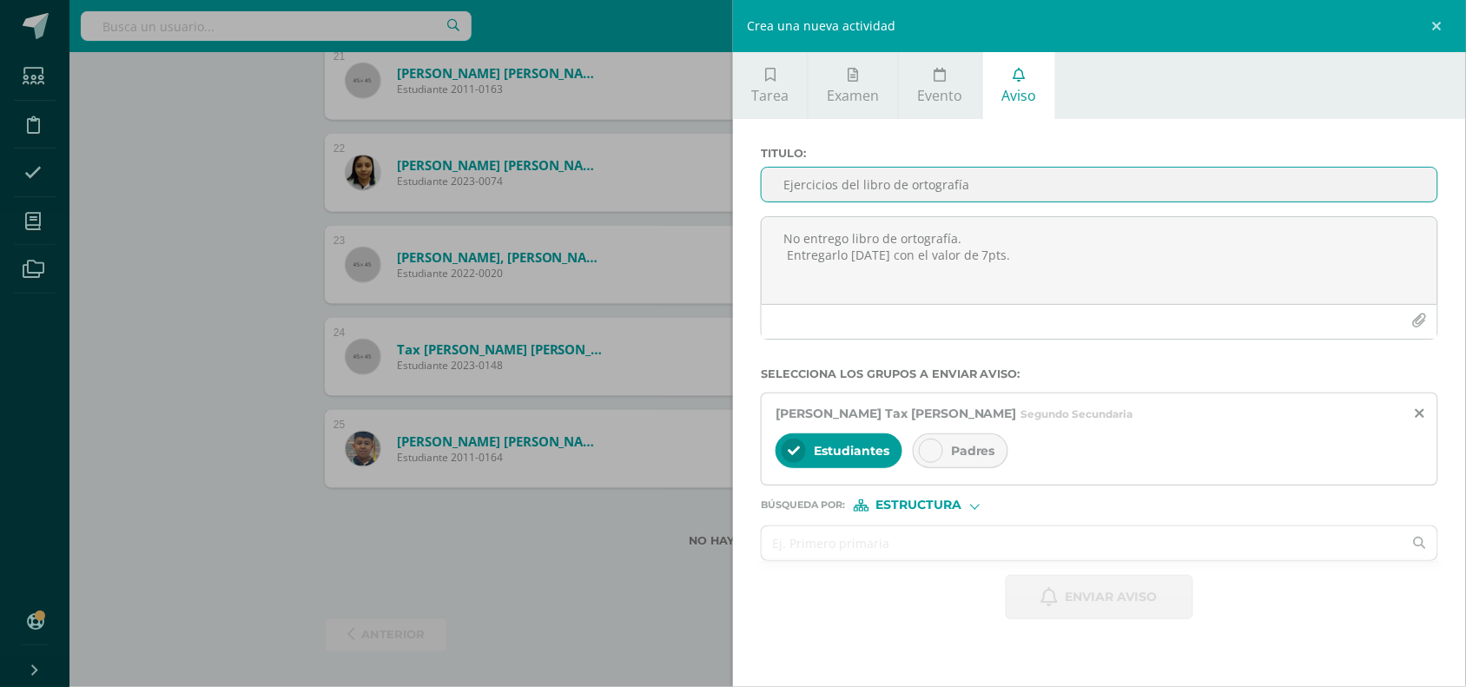
click at [856, 188] on input "Ejercicios del libro de ortografía" at bounding box center [1100, 185] width 676 height 34
type input "Ejercicios del libro de ortografía"
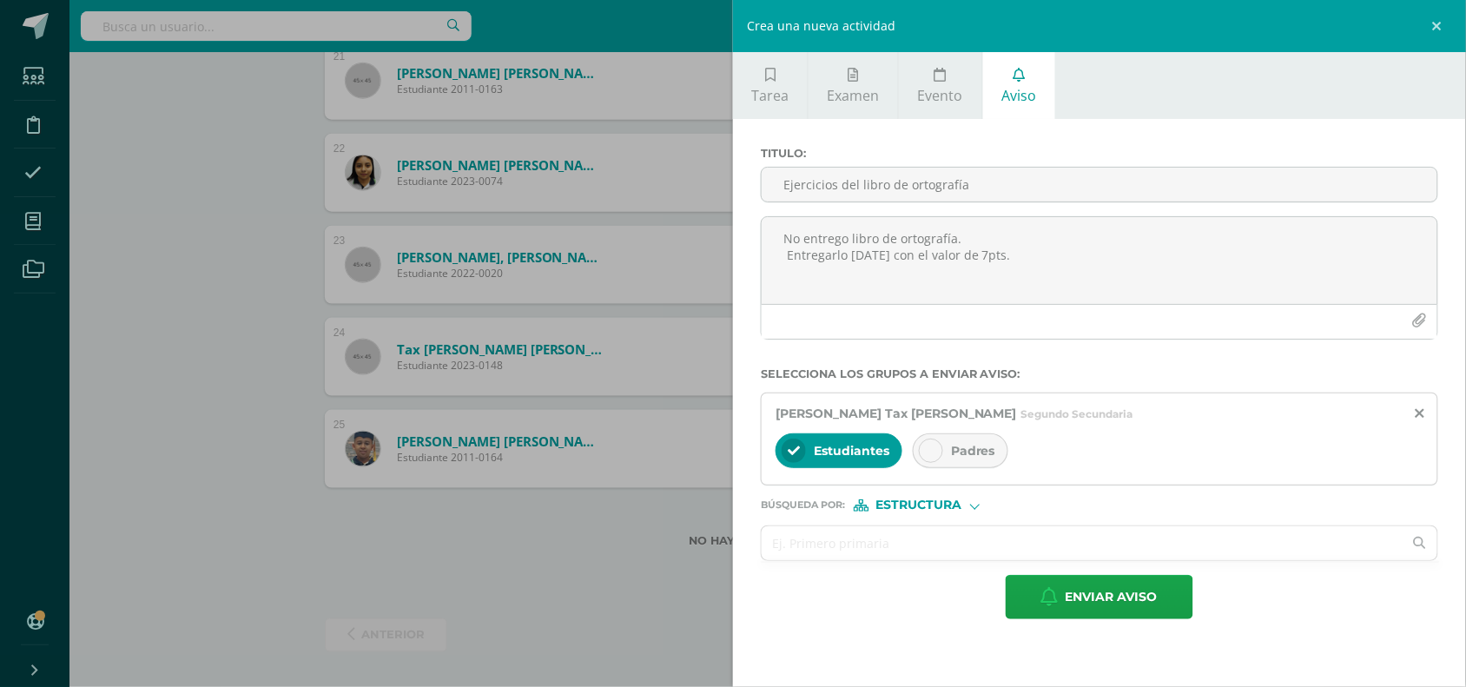
click at [923, 452] on div at bounding box center [931, 451] width 24 height 24
click at [1080, 593] on span "Enviar aviso" at bounding box center [1112, 597] width 92 height 43
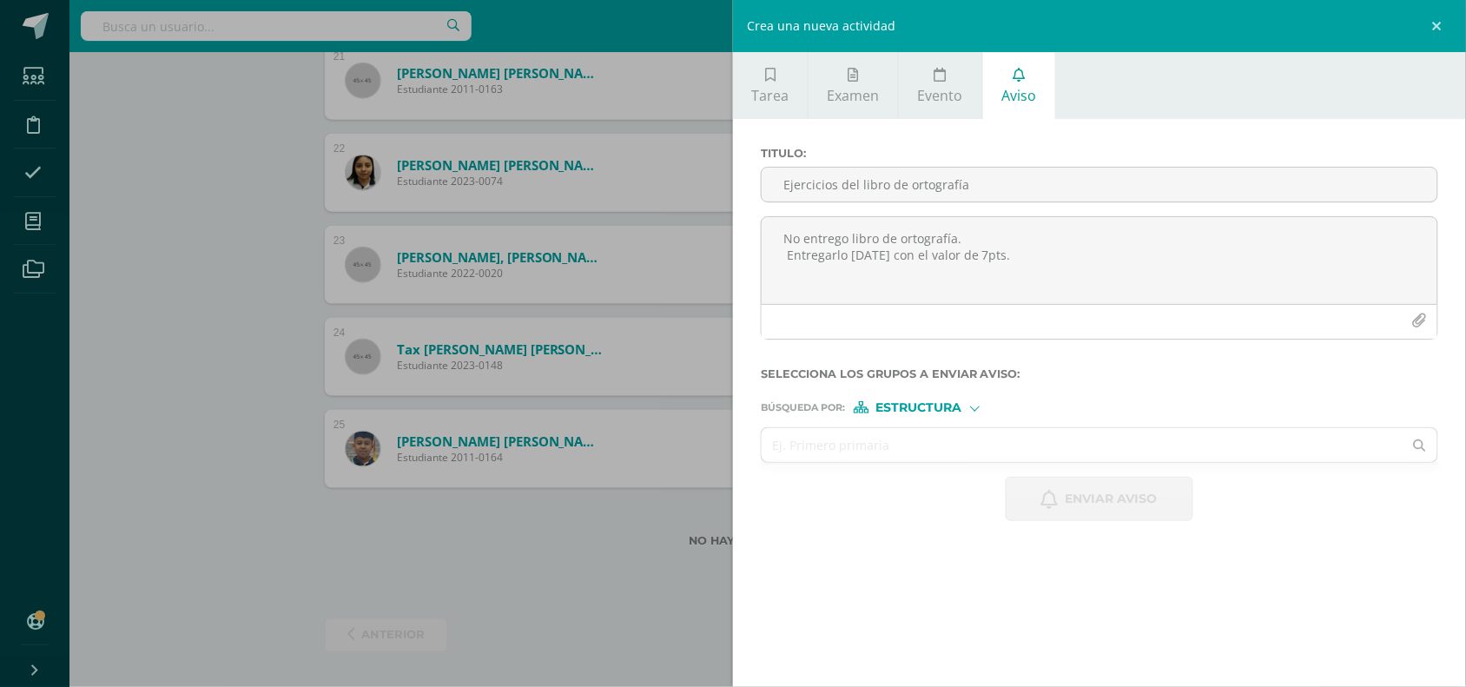
click at [639, 586] on div "Crea una nueva actividad Tarea Examen Evento Aviso Título: Valor: 100.0 Fecha: …" at bounding box center [733, 343] width 1466 height 687
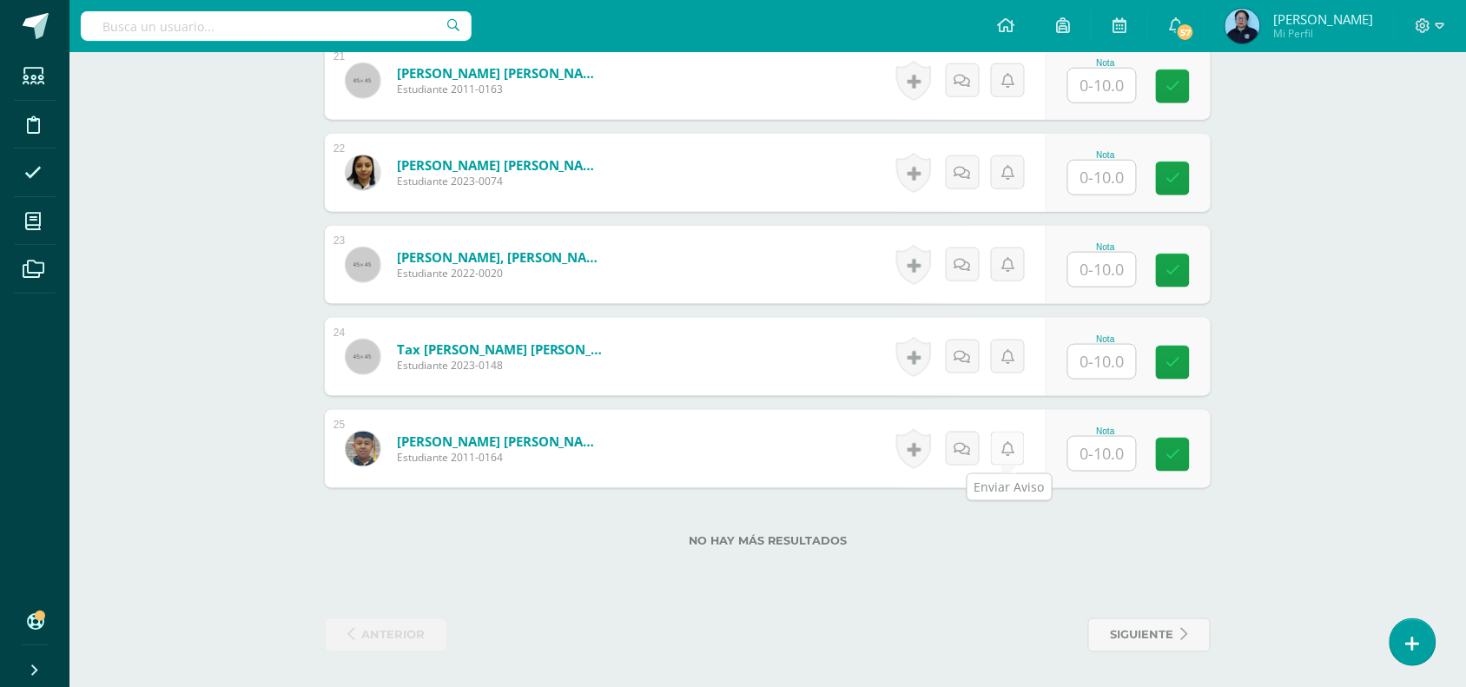
click at [1013, 452] on link at bounding box center [1008, 449] width 34 height 34
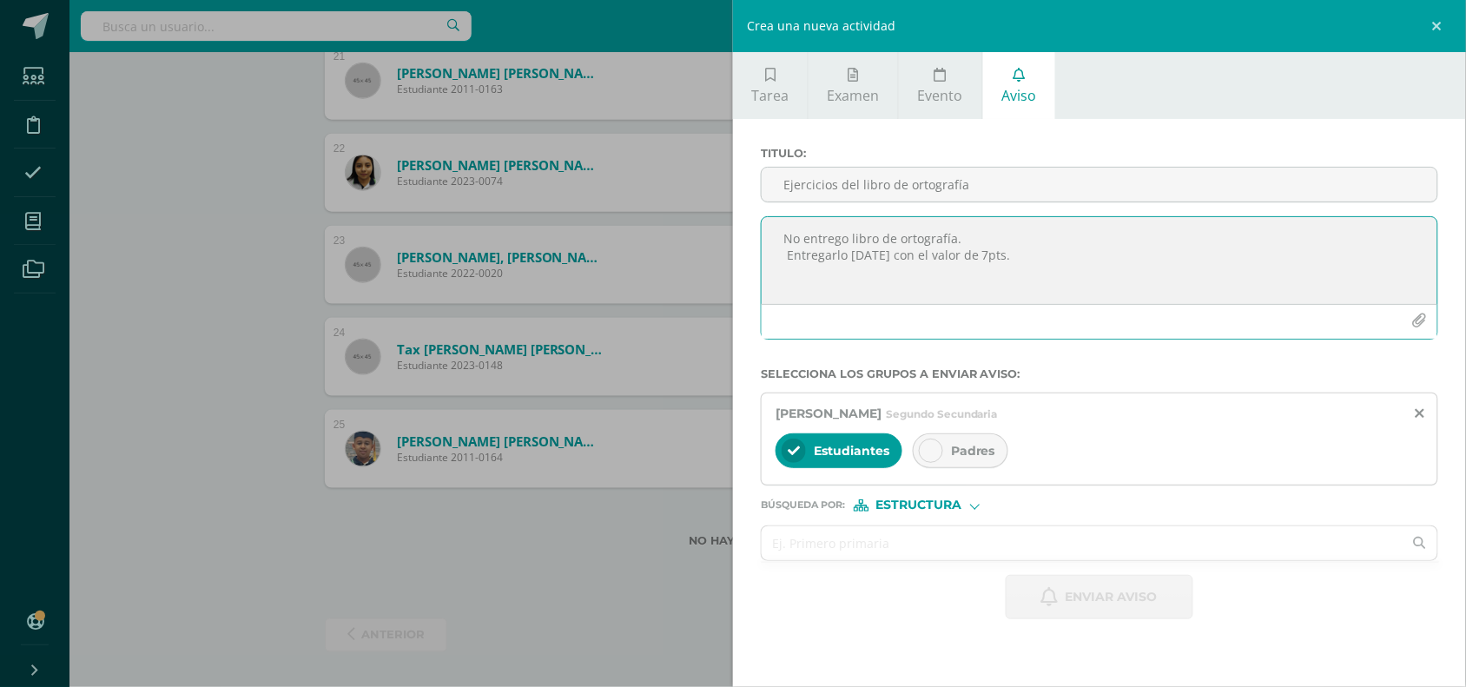
click at [919, 262] on textarea "No entrego libro de ortografía. Entregarlo mañana con el valor de 7pts." at bounding box center [1100, 260] width 676 height 87
paste textarea "No entrego libro de ortografía. Entregarlo mañana con el valor de 7pts."
type textarea "No entrego libro de ortografía. Entregarlo mañana con el valor de 7pts."
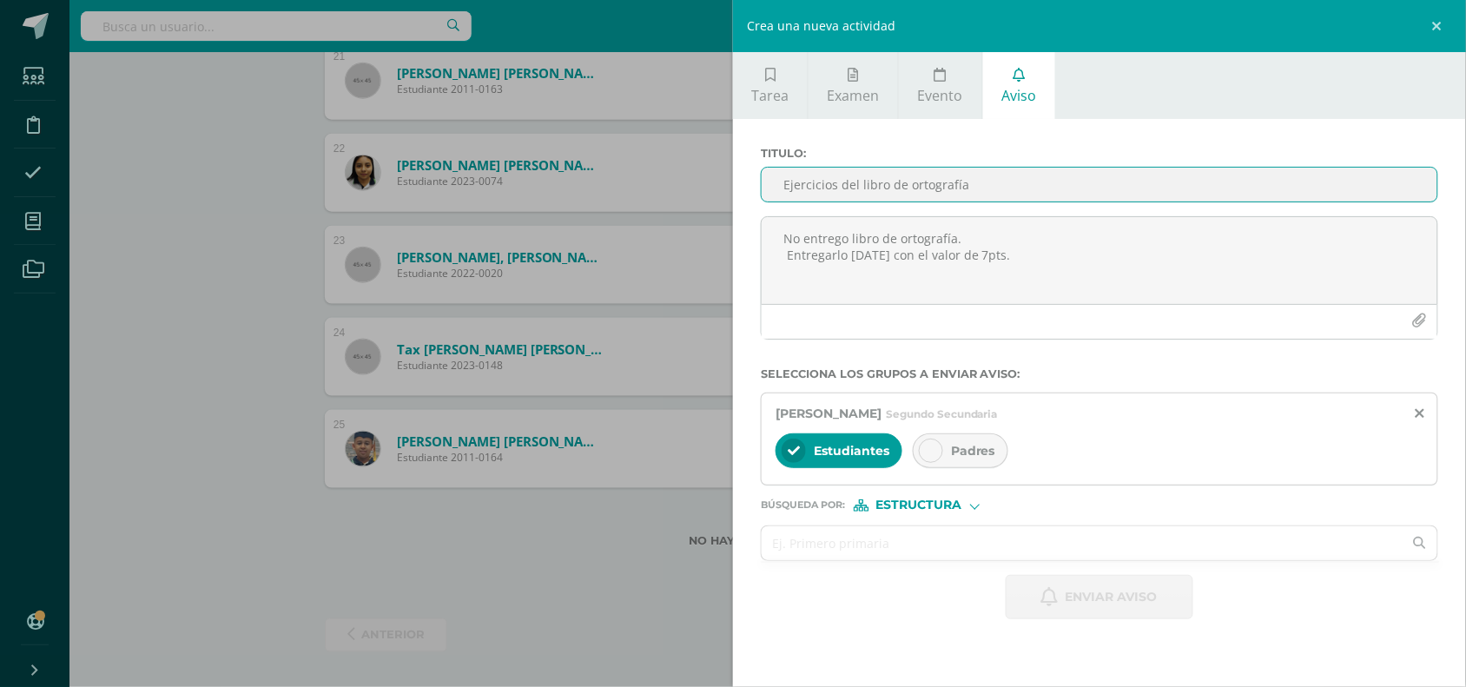
click at [897, 193] on input "Ejercicios del libro de ortografía" at bounding box center [1100, 185] width 676 height 34
type input "Ejercicios del libro de ortografía."
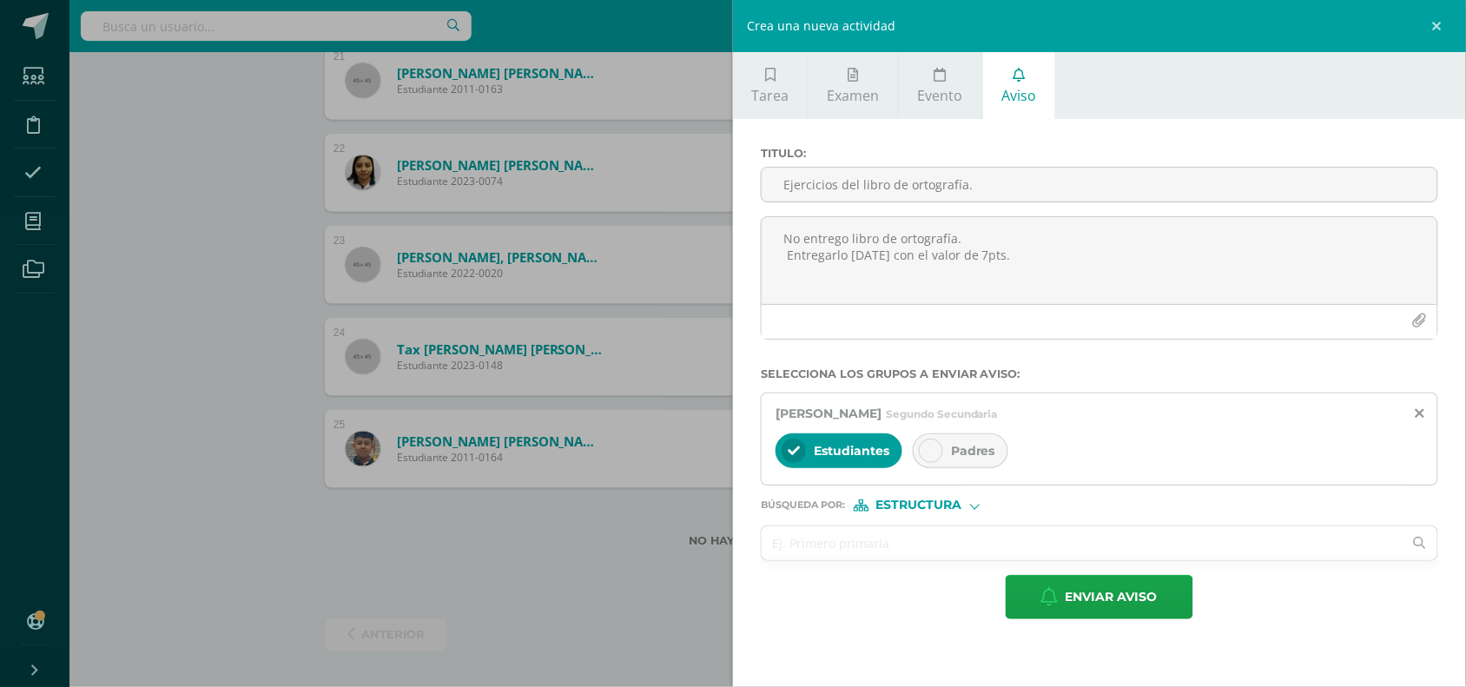
click at [935, 454] on icon at bounding box center [931, 451] width 12 height 12
click at [1073, 606] on span "Enviar aviso" at bounding box center [1112, 597] width 92 height 43
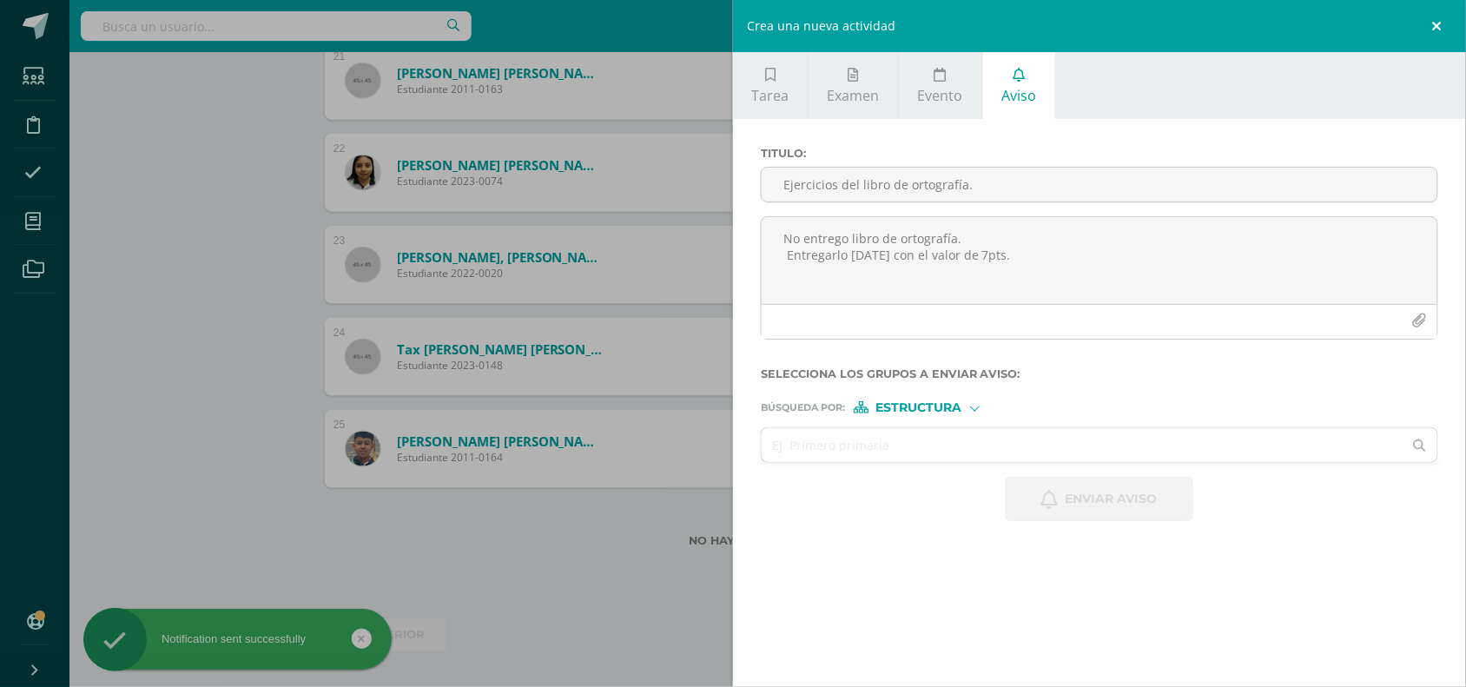
click at [1436, 27] on link at bounding box center [1440, 26] width 52 height 52
